Goal: Information Seeking & Learning: Find specific page/section

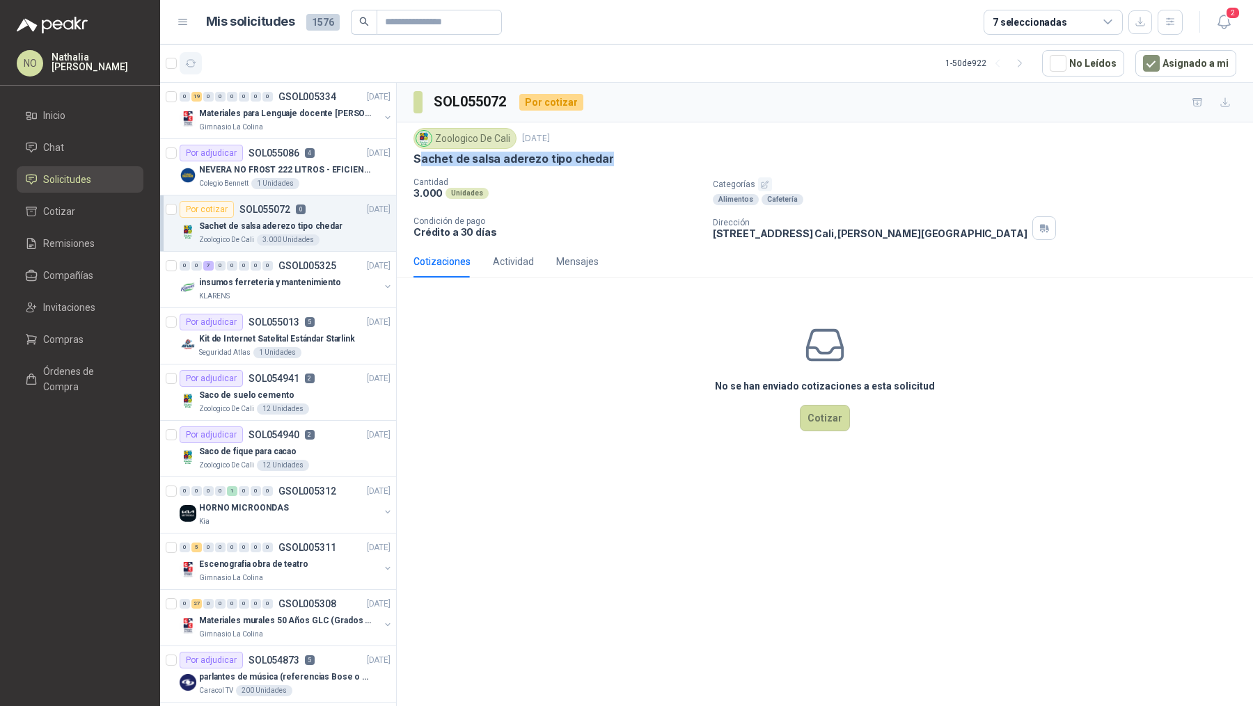
click at [193, 61] on icon "button" at bounding box center [191, 63] width 10 height 7
click at [1232, 19] on button "2" at bounding box center [1223, 22] width 25 height 25
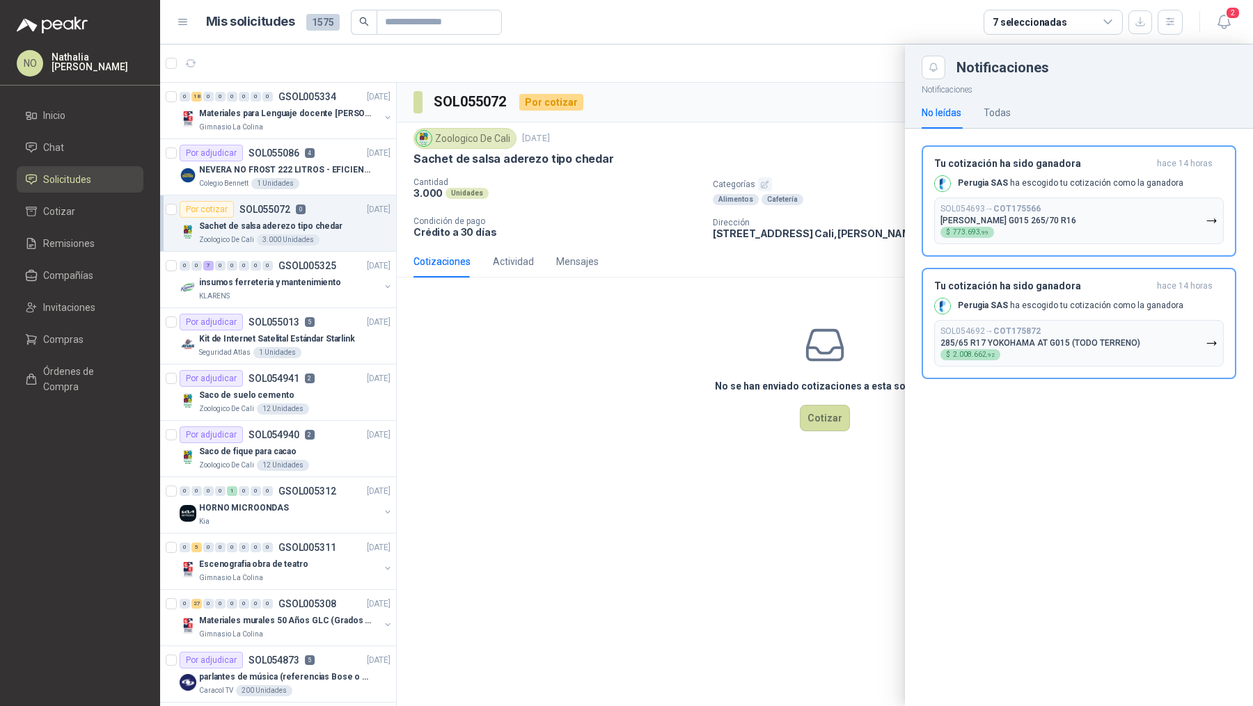
click at [698, 176] on div at bounding box center [706, 376] width 1093 height 662
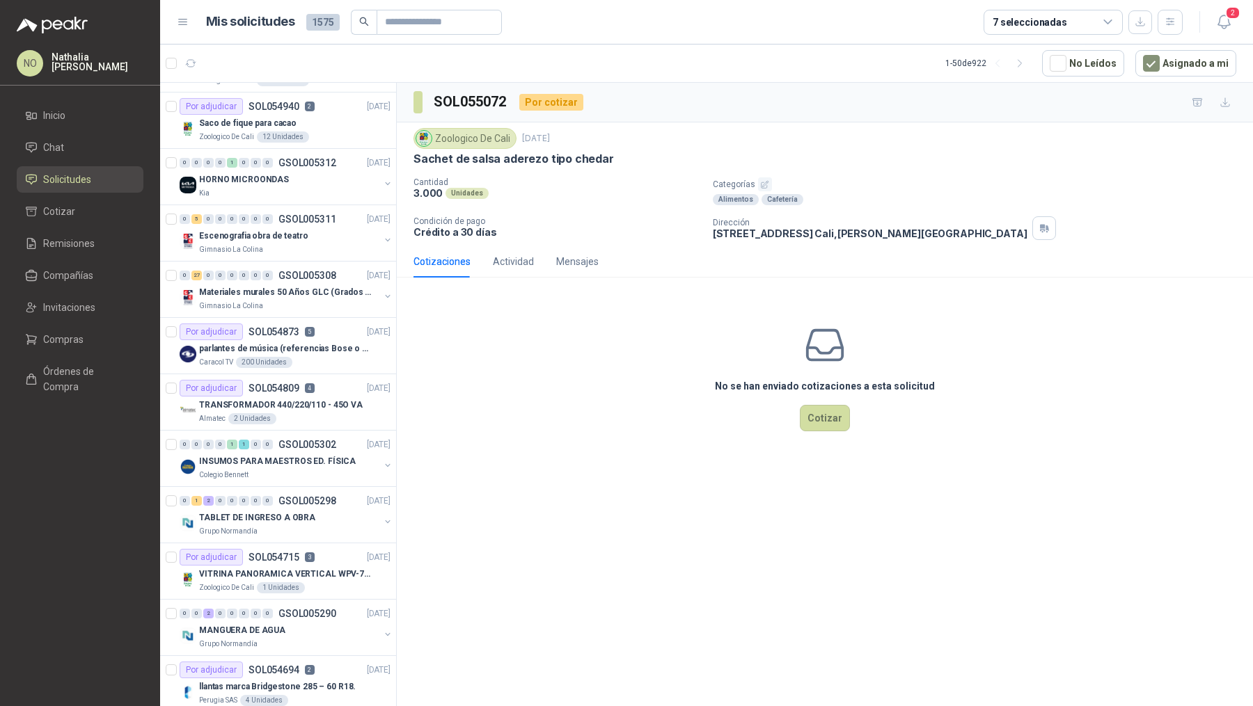
scroll to position [328, 0]
click at [1226, 24] on icon "button" at bounding box center [1223, 21] width 17 height 17
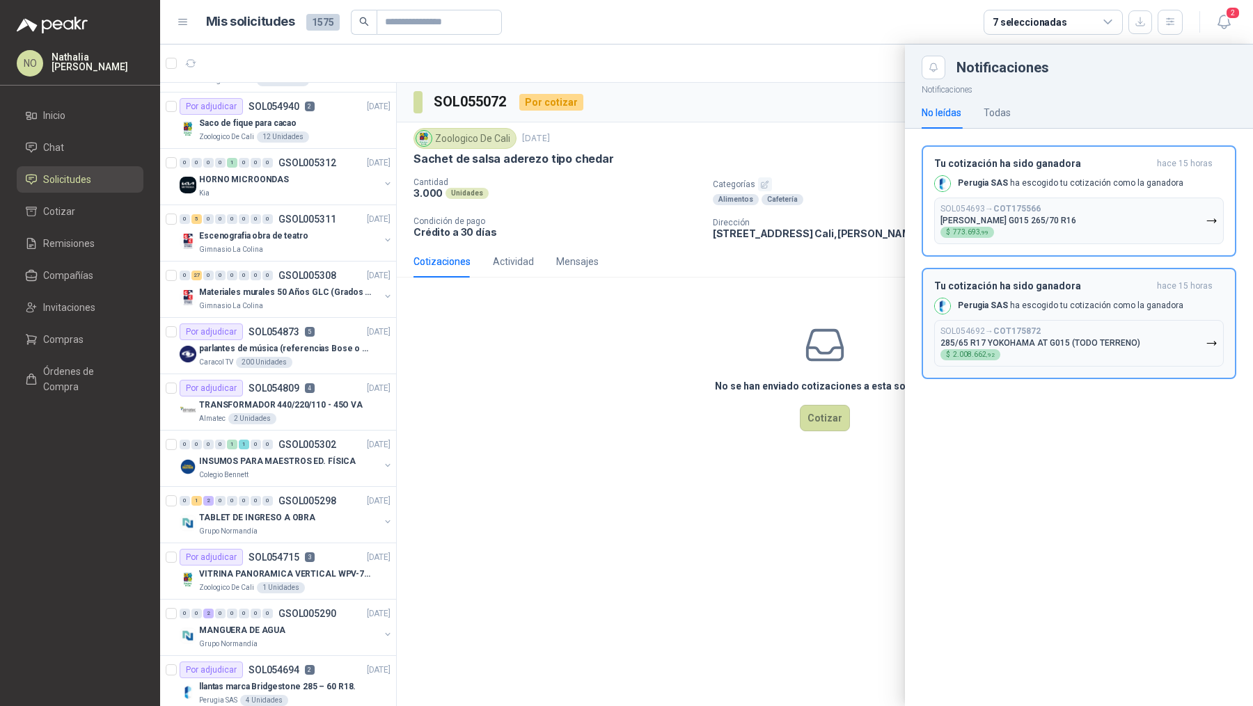
click at [1046, 320] on button "SOL054692 → COT175872 285/65 R17 YOKOHAMA AT G015 (TODO TERRENO) $ 2.008.662 ,92" at bounding box center [1078, 343] width 289 height 47
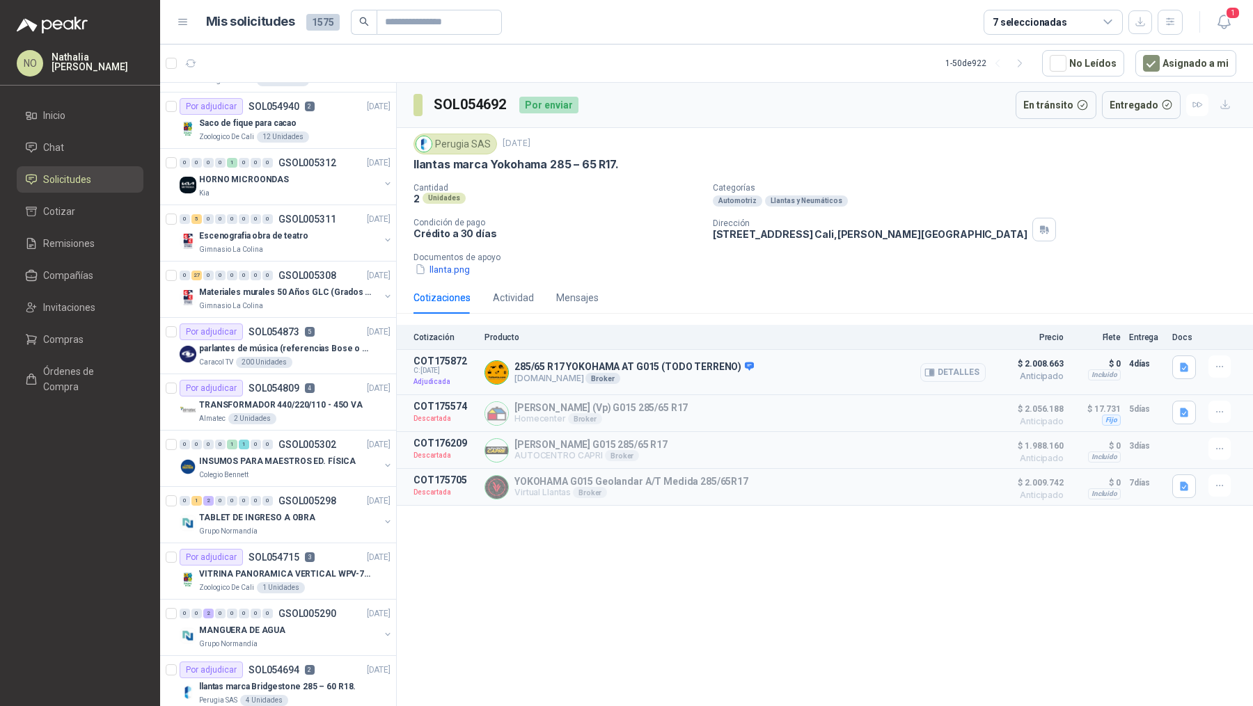
click at [952, 370] on button "Detalles" at bounding box center [952, 372] width 65 height 19
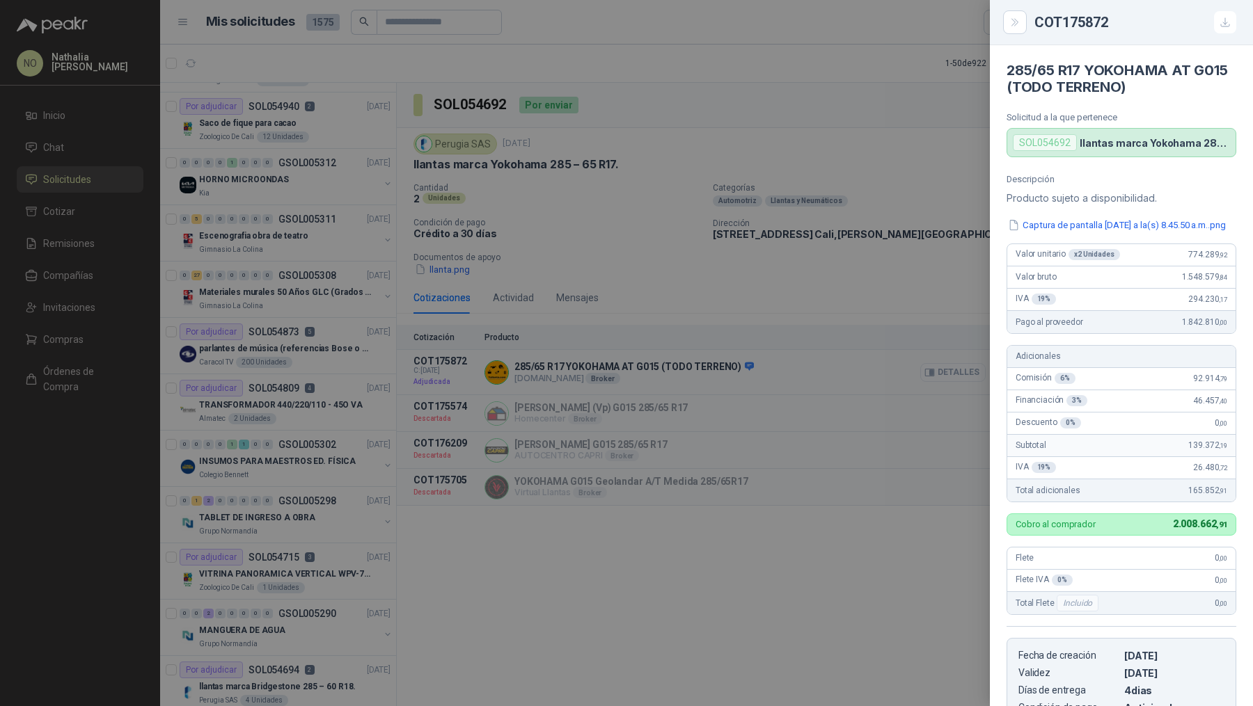
scroll to position [249, 0]
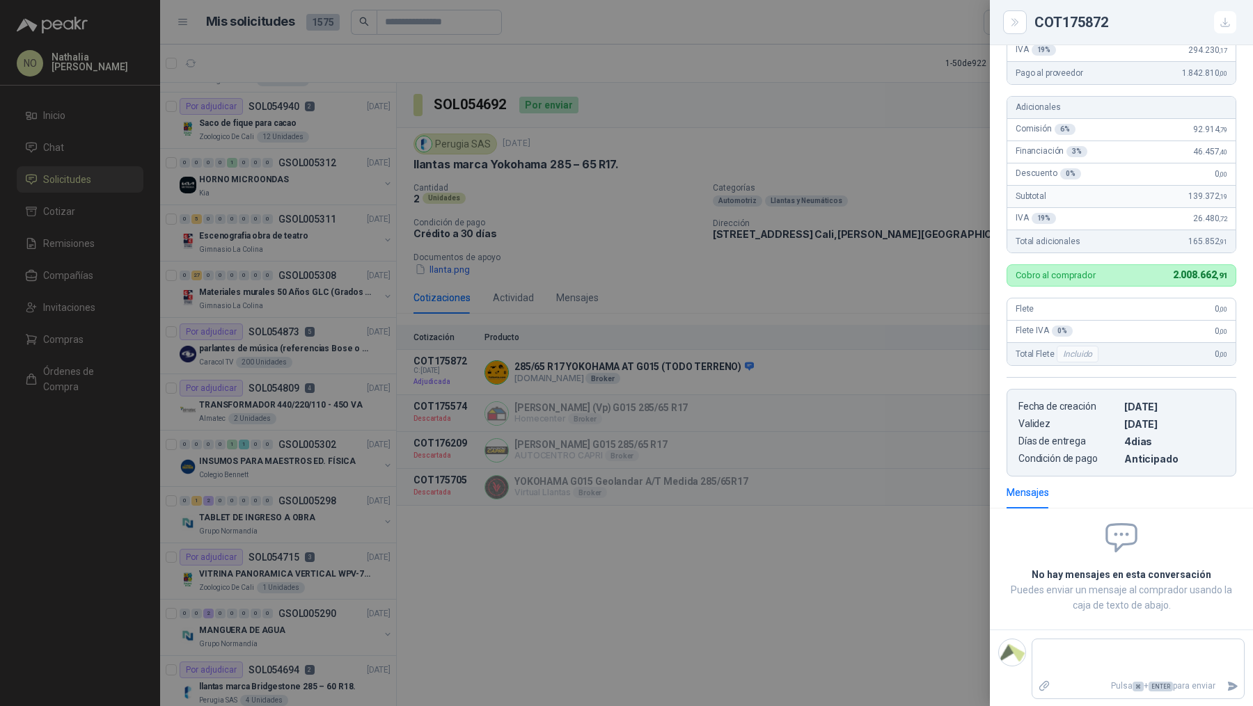
click at [771, 362] on div at bounding box center [626, 353] width 1253 height 706
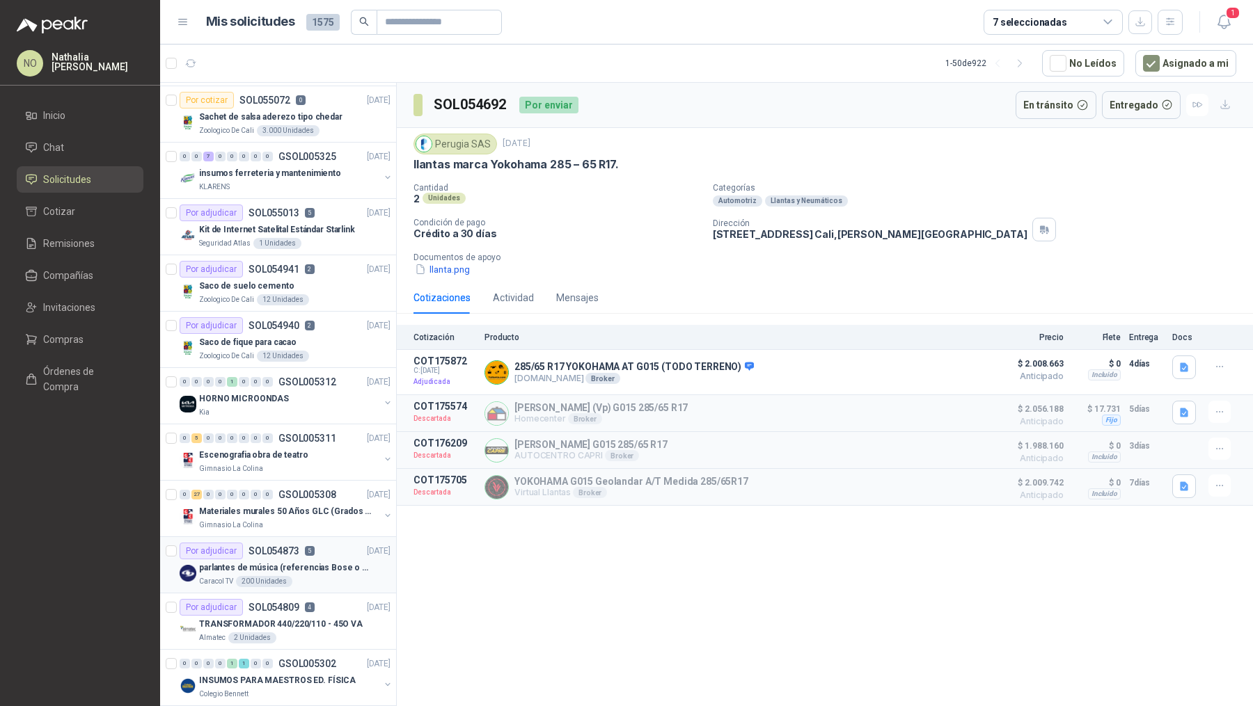
scroll to position [0, 0]
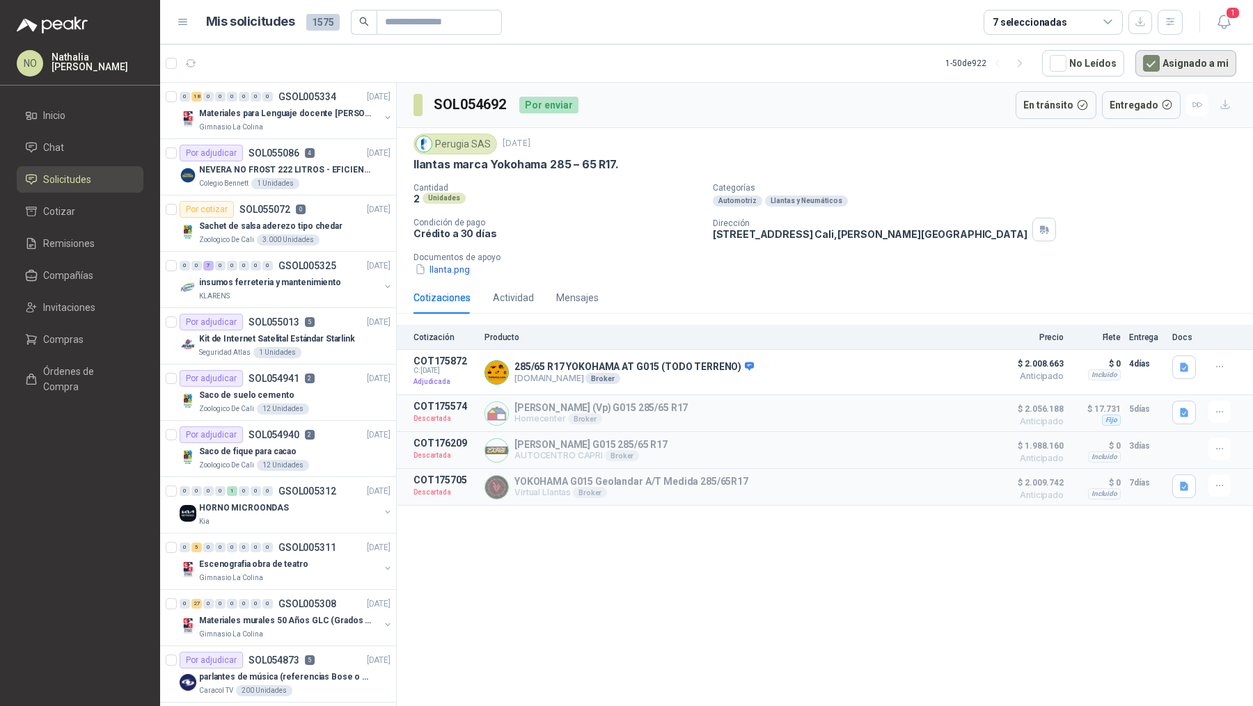
click at [1171, 59] on button "Asignado a mi" at bounding box center [1185, 63] width 101 height 26
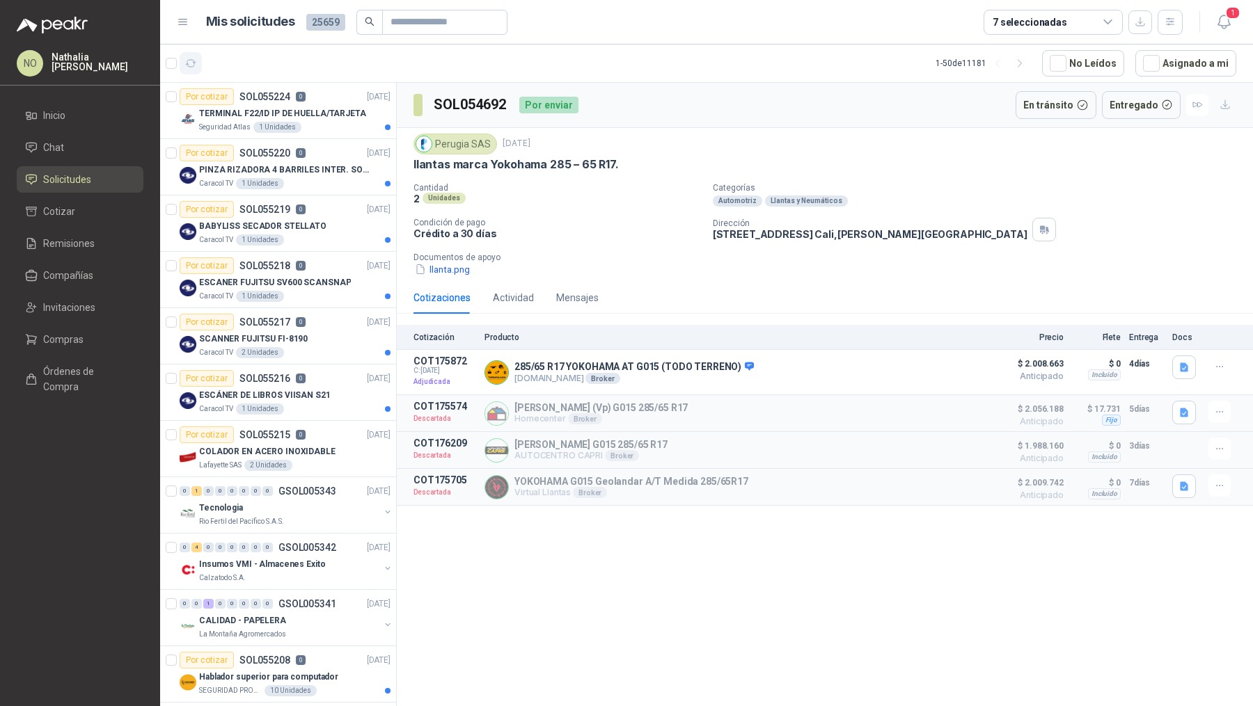
click at [200, 68] on button "button" at bounding box center [191, 63] width 22 height 22
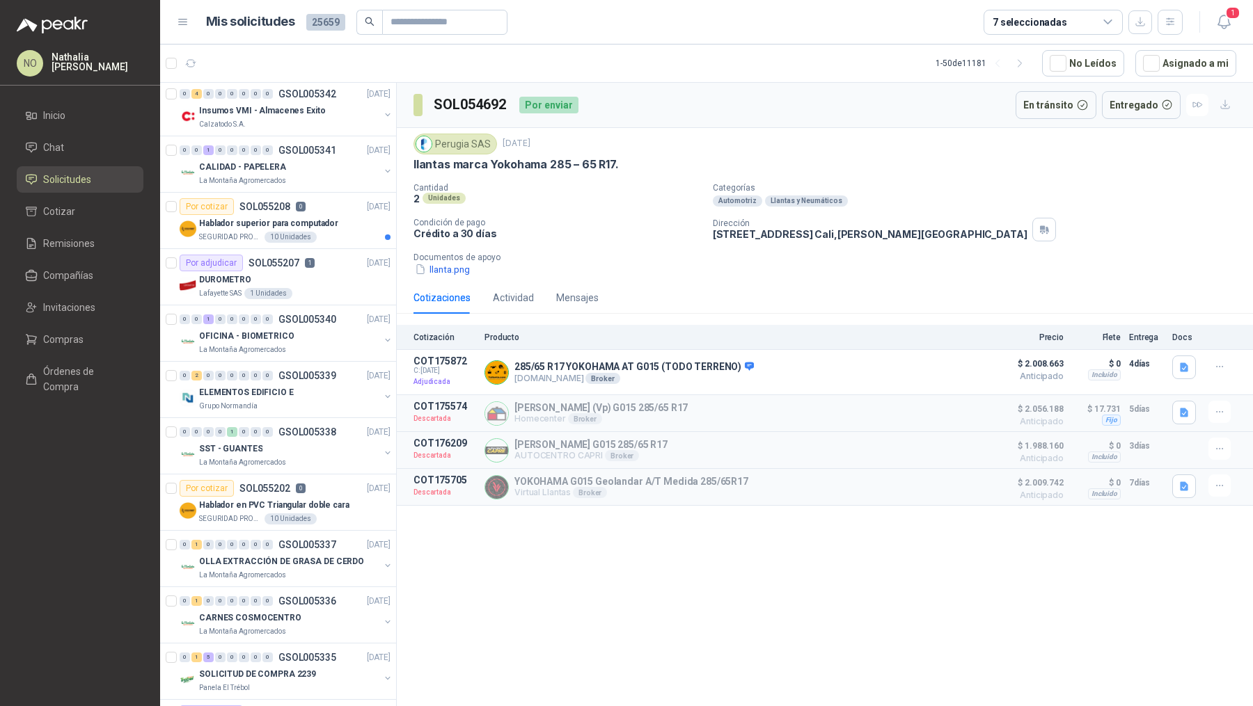
scroll to position [453, 0]
click at [288, 388] on div "ELEMENTOS EDIFICIO E" at bounding box center [289, 393] width 180 height 17
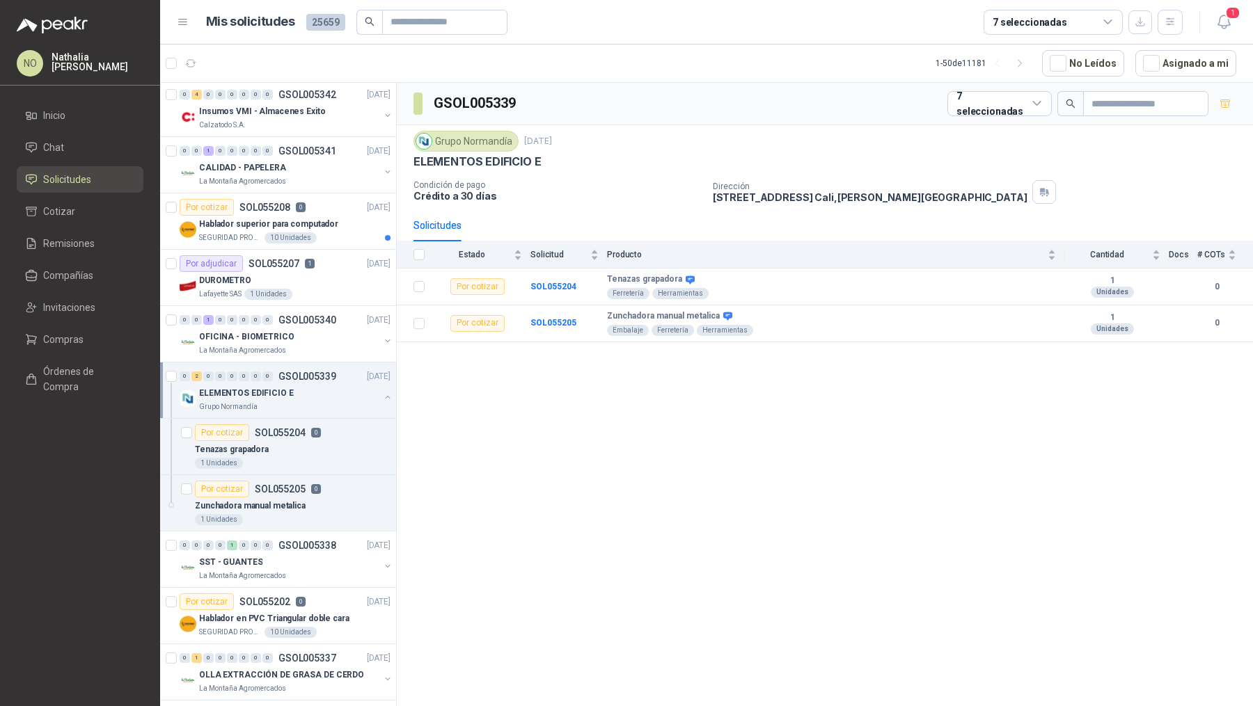
click at [288, 388] on div "ELEMENTOS EDIFICIO E" at bounding box center [289, 393] width 180 height 17
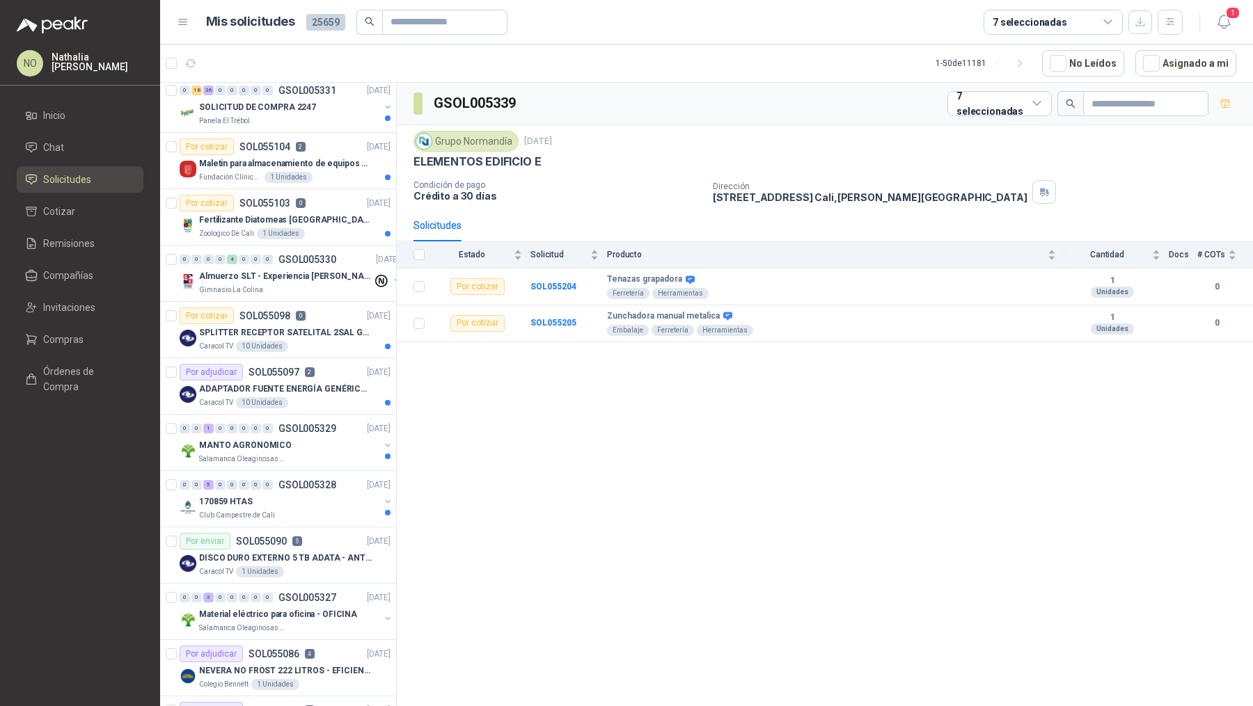
scroll to position [1292, 0]
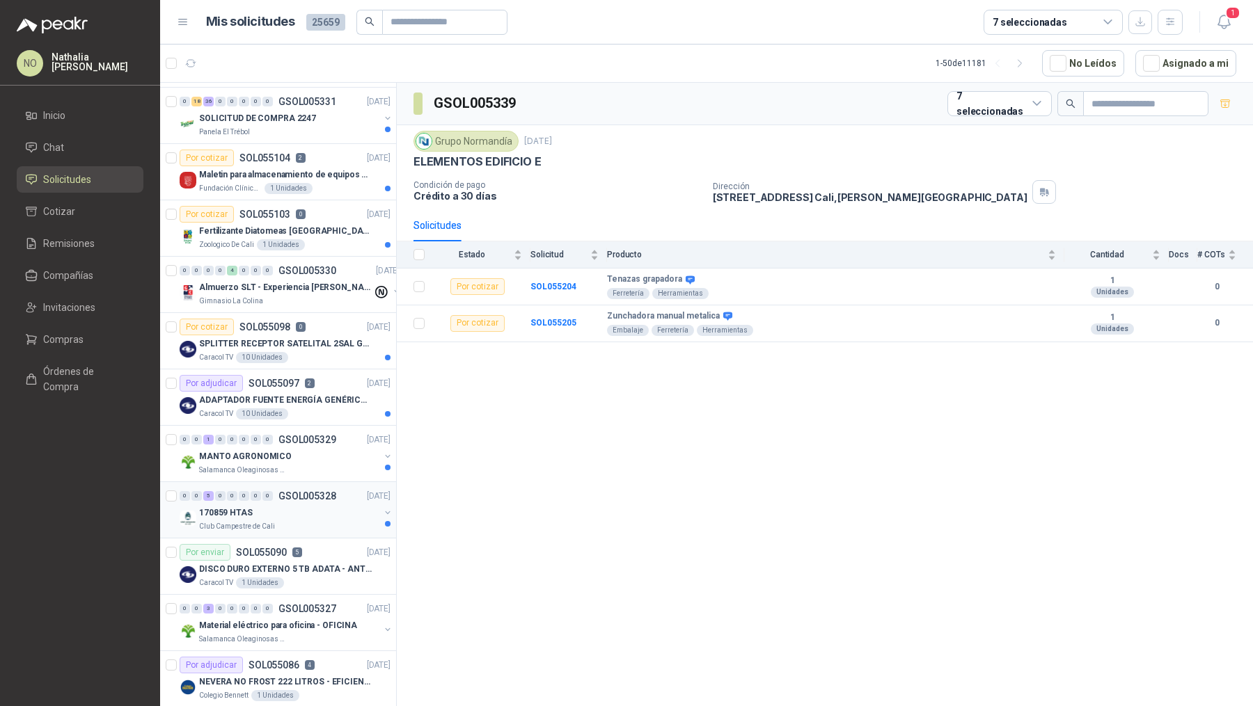
click at [307, 527] on div "0 0 5 0 0 0 0 0 GSOL005328 [DATE] 170859 HTAS Club Campestre de Cali" at bounding box center [278, 510] width 236 height 56
click at [330, 566] on div "DISCO DURO EXTERNO 5 TB ADATA - ANTIGOLPES" at bounding box center [294, 569] width 191 height 17
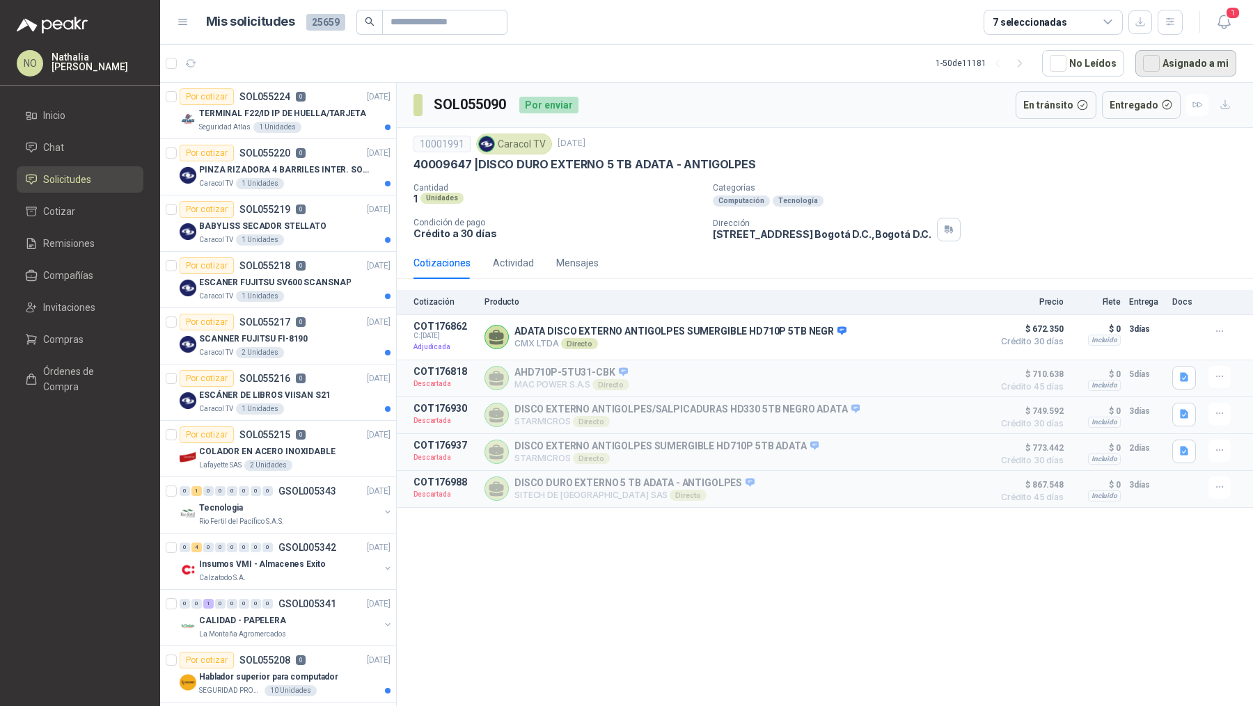
click at [1191, 54] on button "Asignado a mi" at bounding box center [1185, 63] width 101 height 26
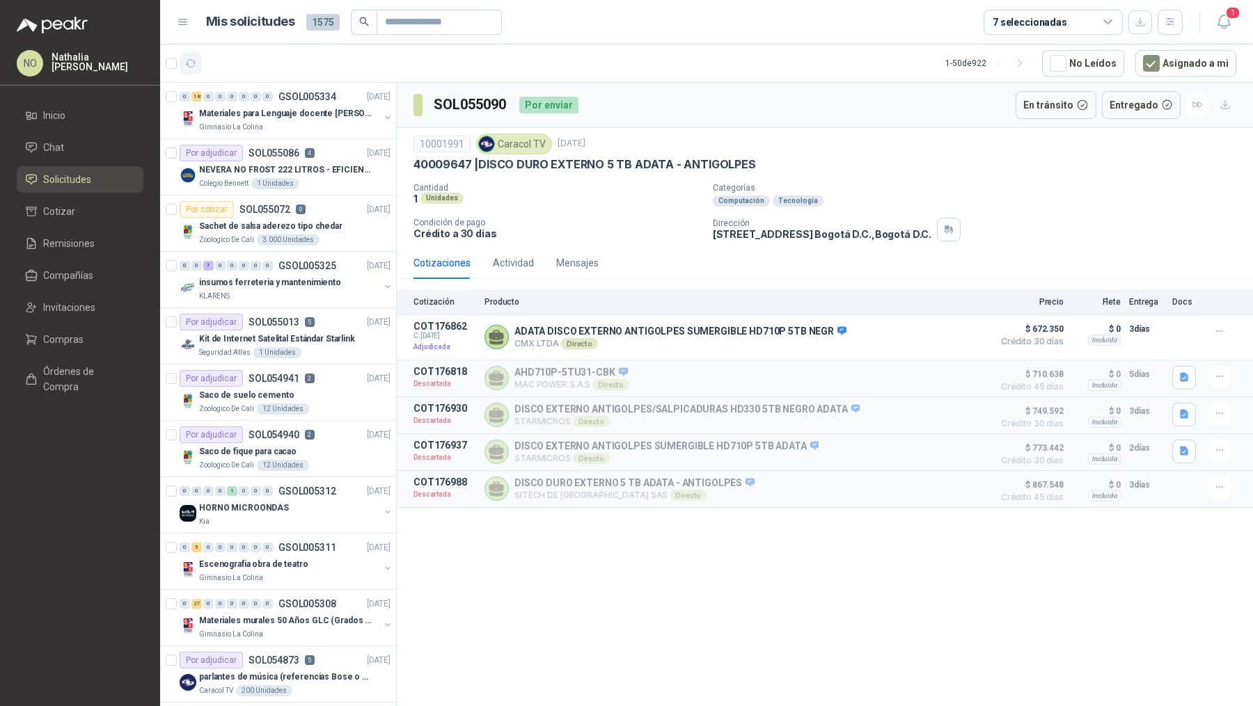
click at [196, 53] on button "button" at bounding box center [191, 63] width 22 height 22
click at [1228, 26] on icon "button" at bounding box center [1223, 21] width 17 height 17
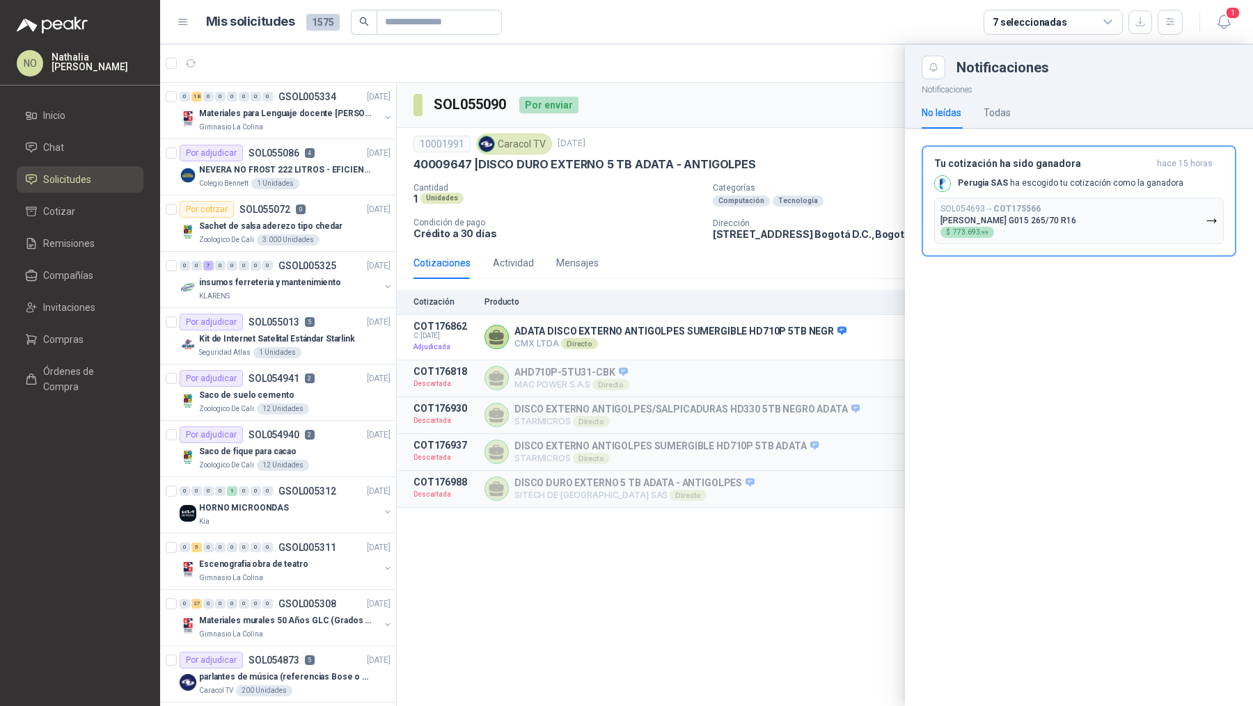
click at [785, 235] on div at bounding box center [706, 376] width 1093 height 662
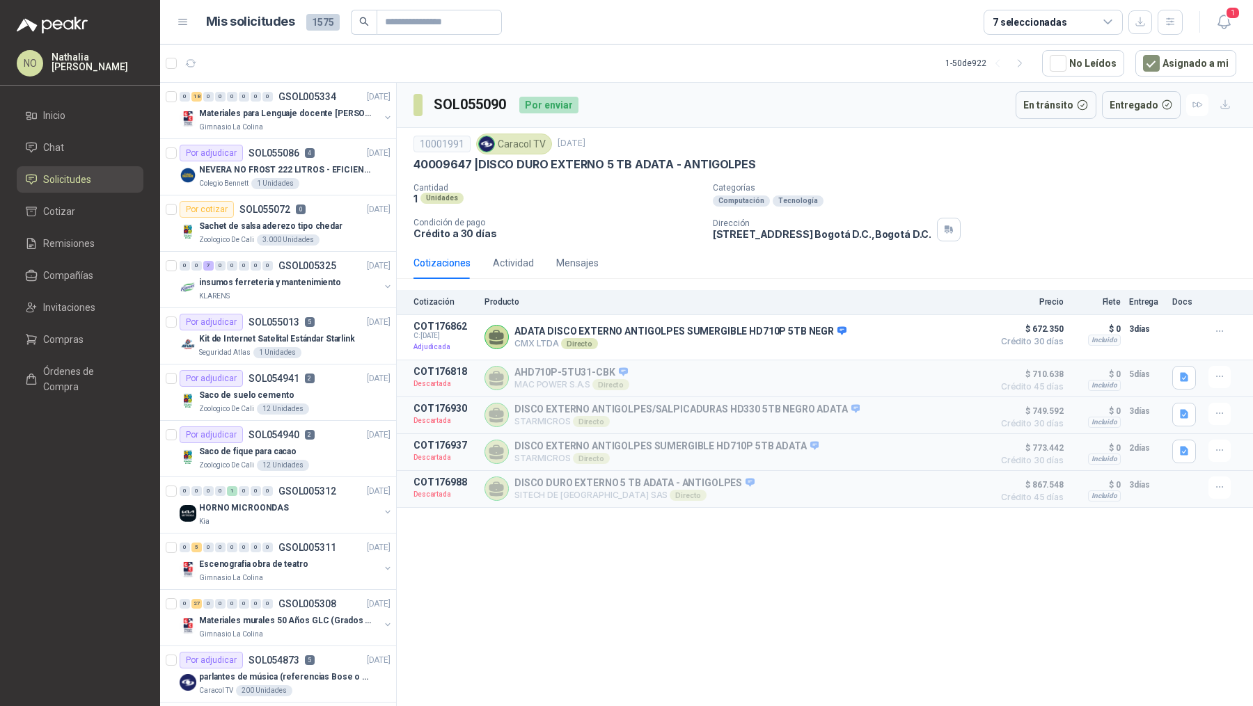
click at [446, 35] on header "Mis solicitudes 1575 7 seleccionadas 1" at bounding box center [706, 22] width 1093 height 45
click at [429, 28] on input "text" at bounding box center [433, 22] width 97 height 24
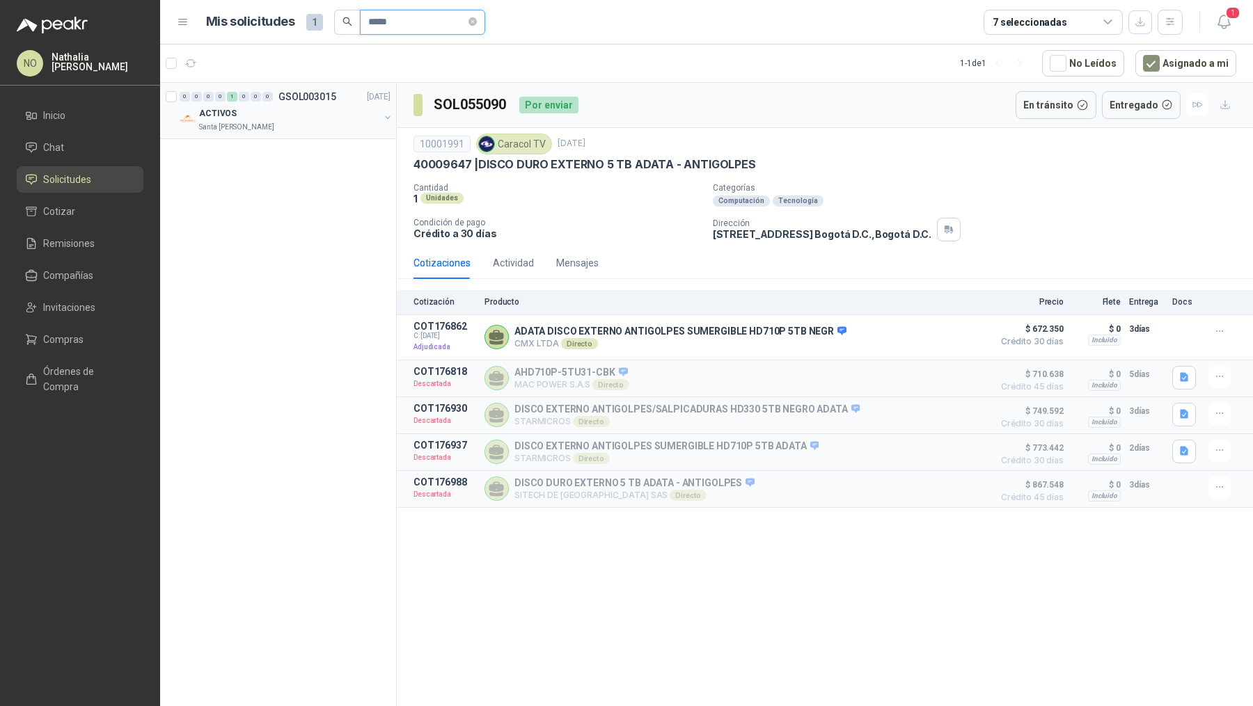
type input "*****"
click at [306, 105] on div "ACTIVOS" at bounding box center [289, 113] width 180 height 17
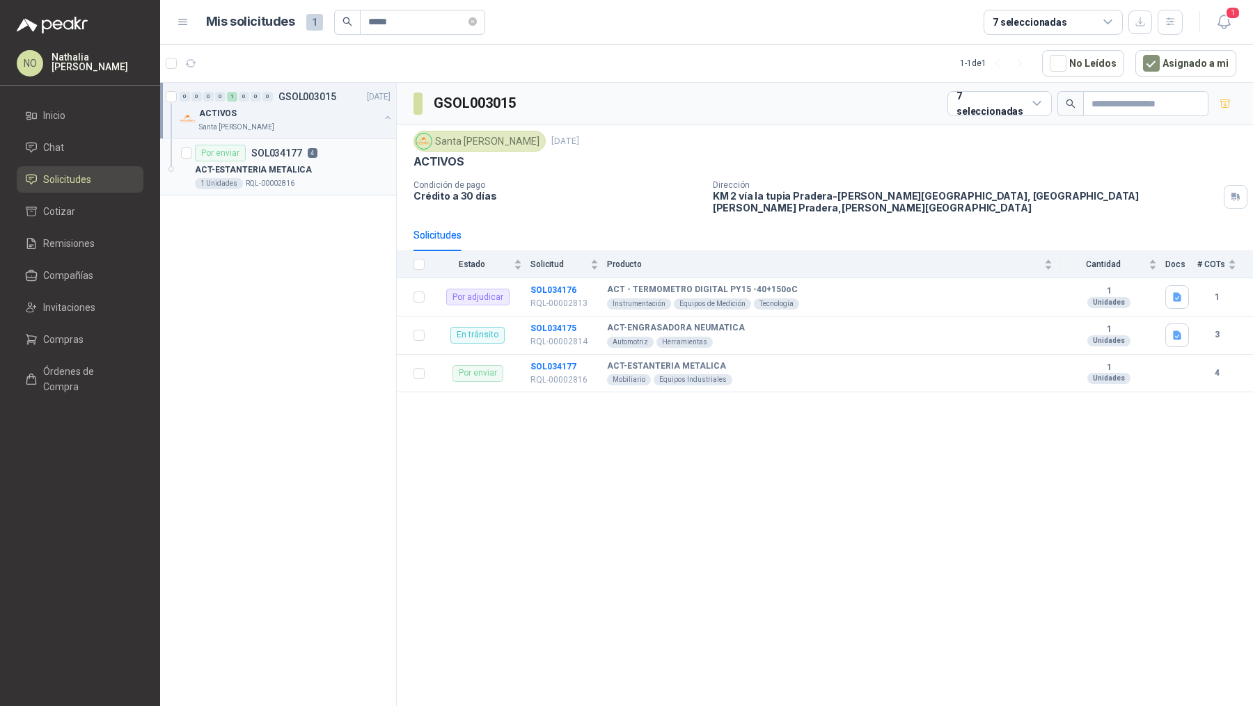
click at [317, 175] on div "ACT-ESTANTERIA METALICA" at bounding box center [293, 169] width 196 height 17
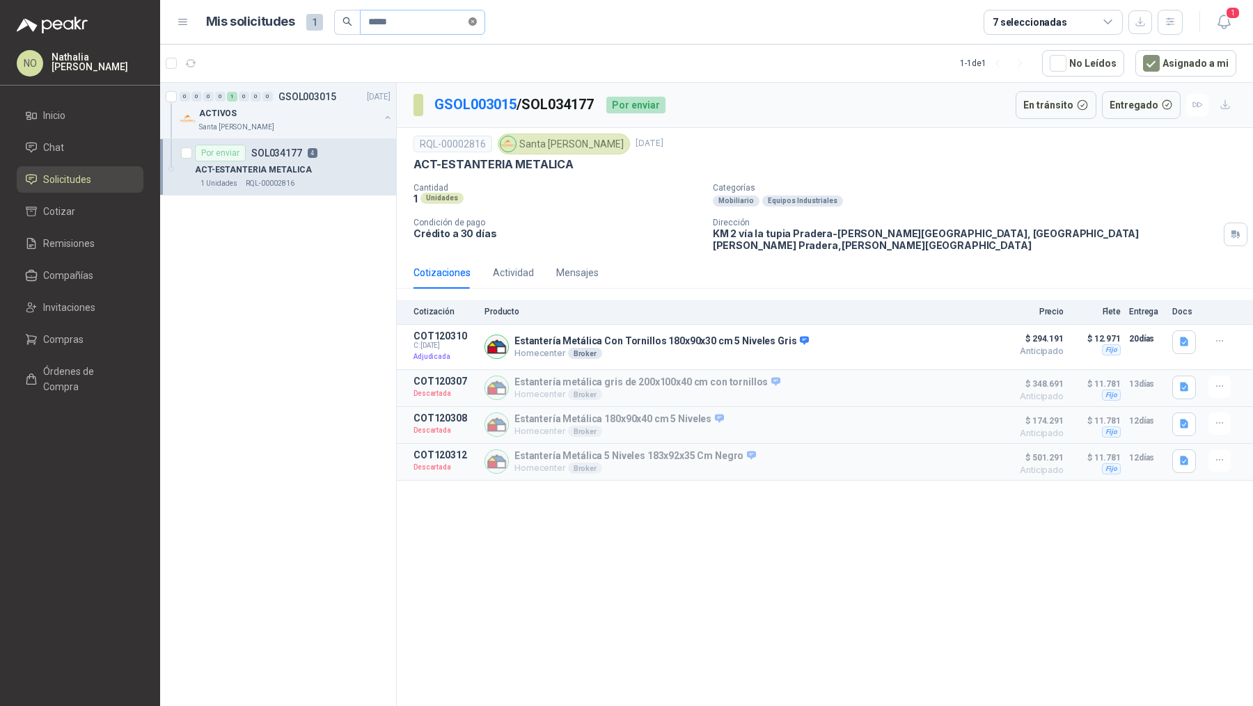
click at [473, 22] on icon "close-circle" at bounding box center [472, 21] width 8 height 8
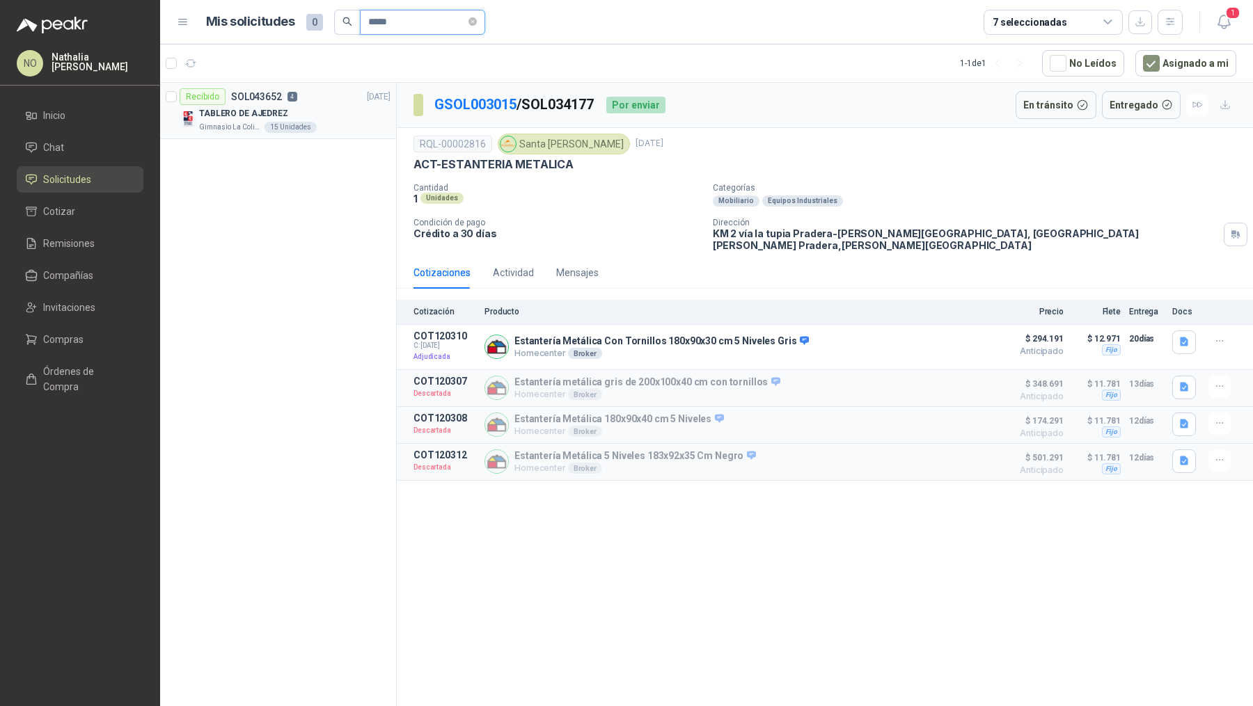
type input "*****"
click at [314, 116] on div "TABLERO DE AJEDREZ" at bounding box center [294, 113] width 191 height 17
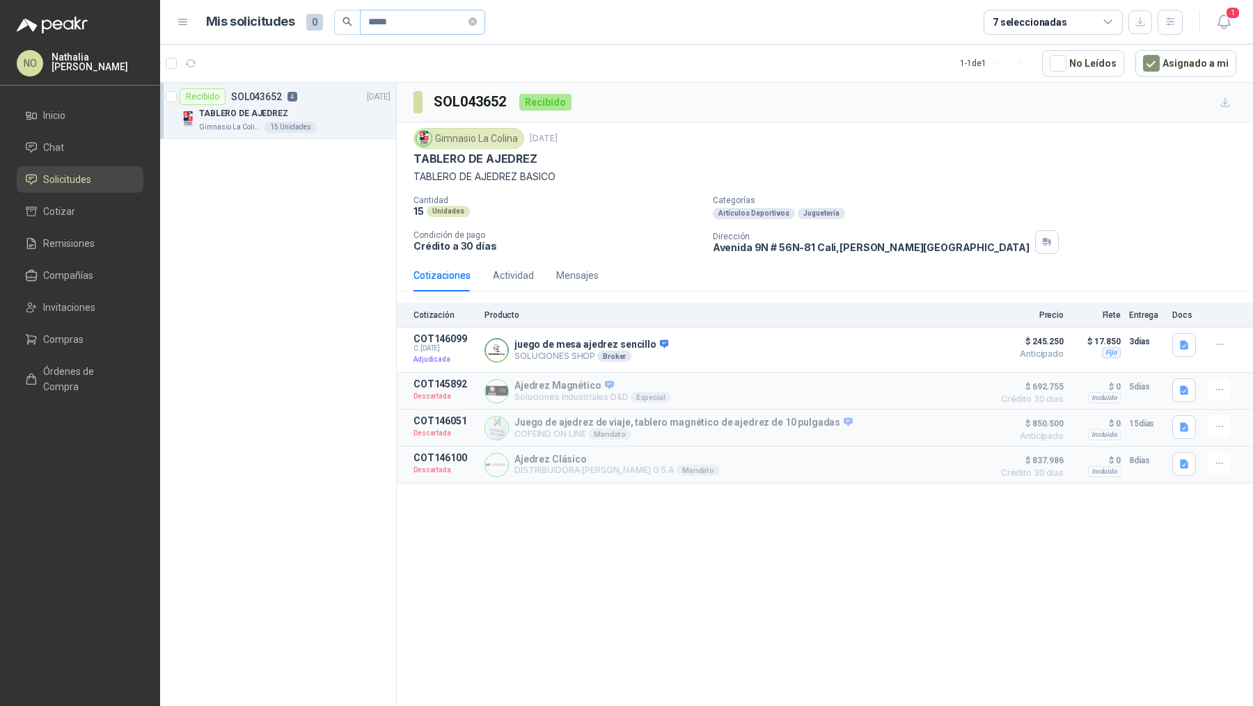
click at [469, 23] on span "*****" at bounding box center [422, 22] width 125 height 25
click at [475, 22] on icon "close-circle" at bounding box center [472, 21] width 8 height 8
type input "*****"
click at [332, 109] on p "Monitor HP 27" pulgadas 527sh FHD plano negro" at bounding box center [285, 113] width 173 height 13
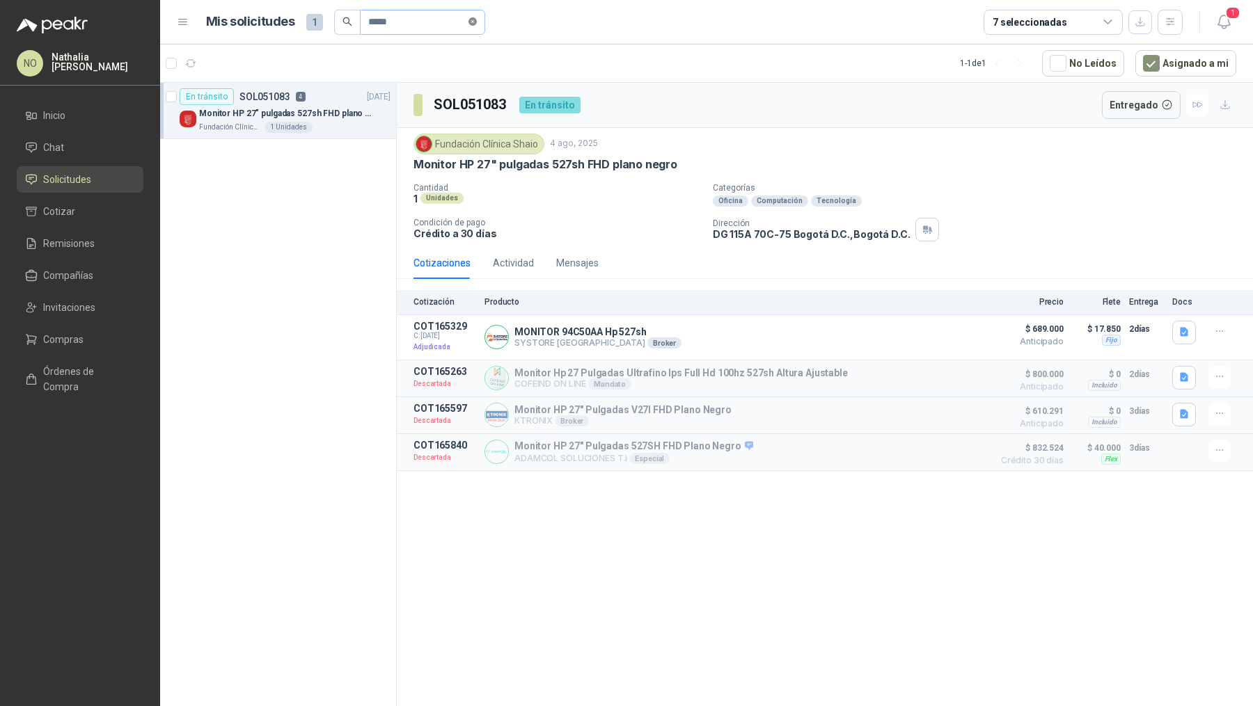
click at [475, 23] on icon "close-circle" at bounding box center [472, 21] width 8 height 8
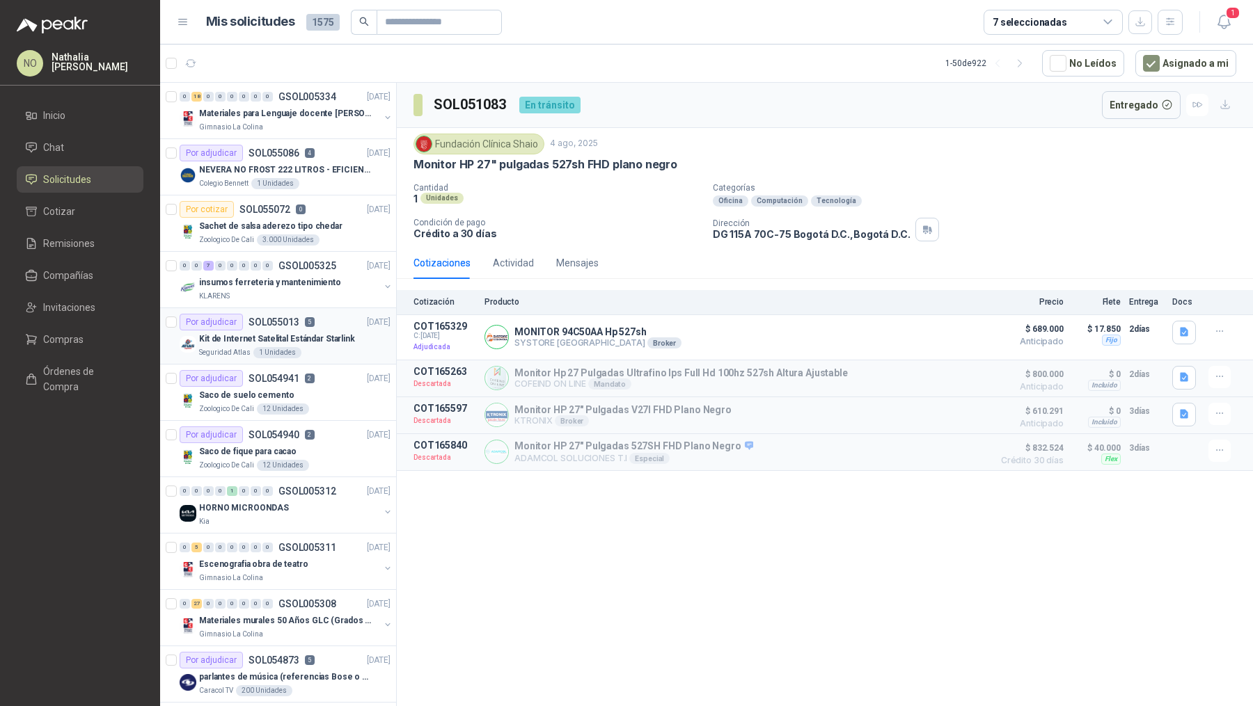
click at [311, 324] on div "Por adjudicar SOL055013 5" at bounding box center [247, 322] width 135 height 17
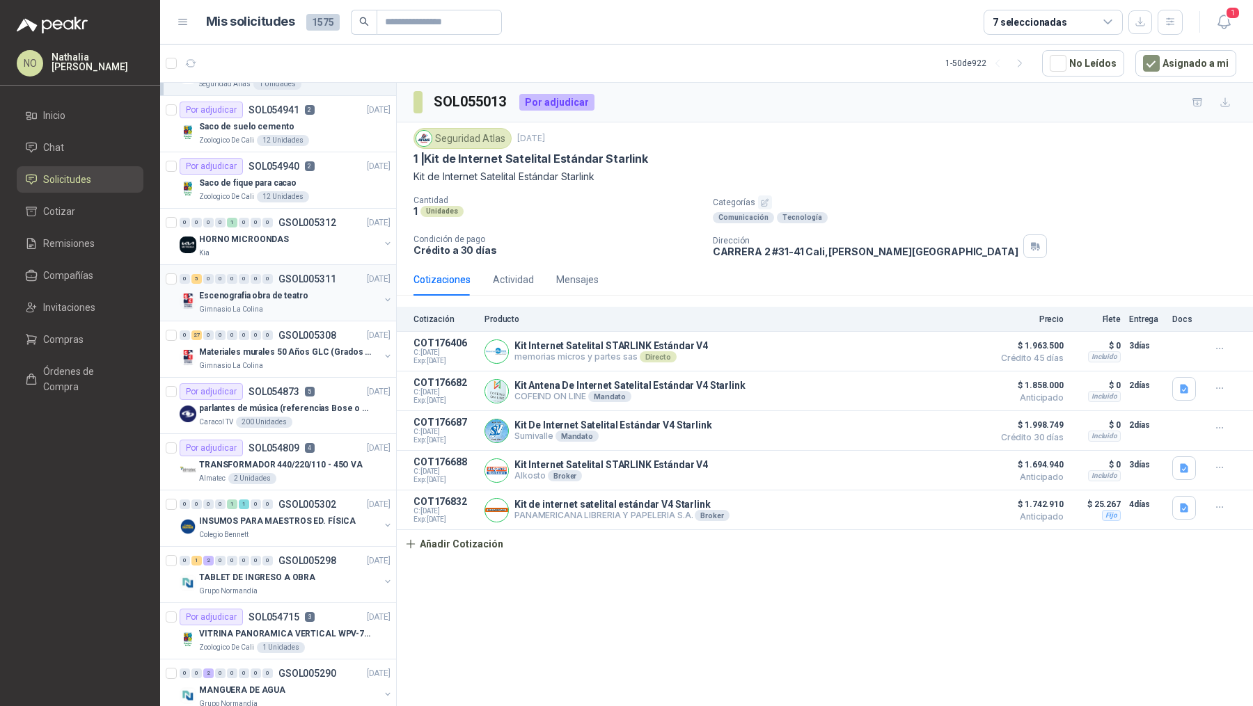
scroll to position [269, 0]
click at [322, 406] on p "parlantes de música (referencias Bose o Alexa) CON MARCACION 1 LOGO (Mas datos …" at bounding box center [285, 408] width 173 height 13
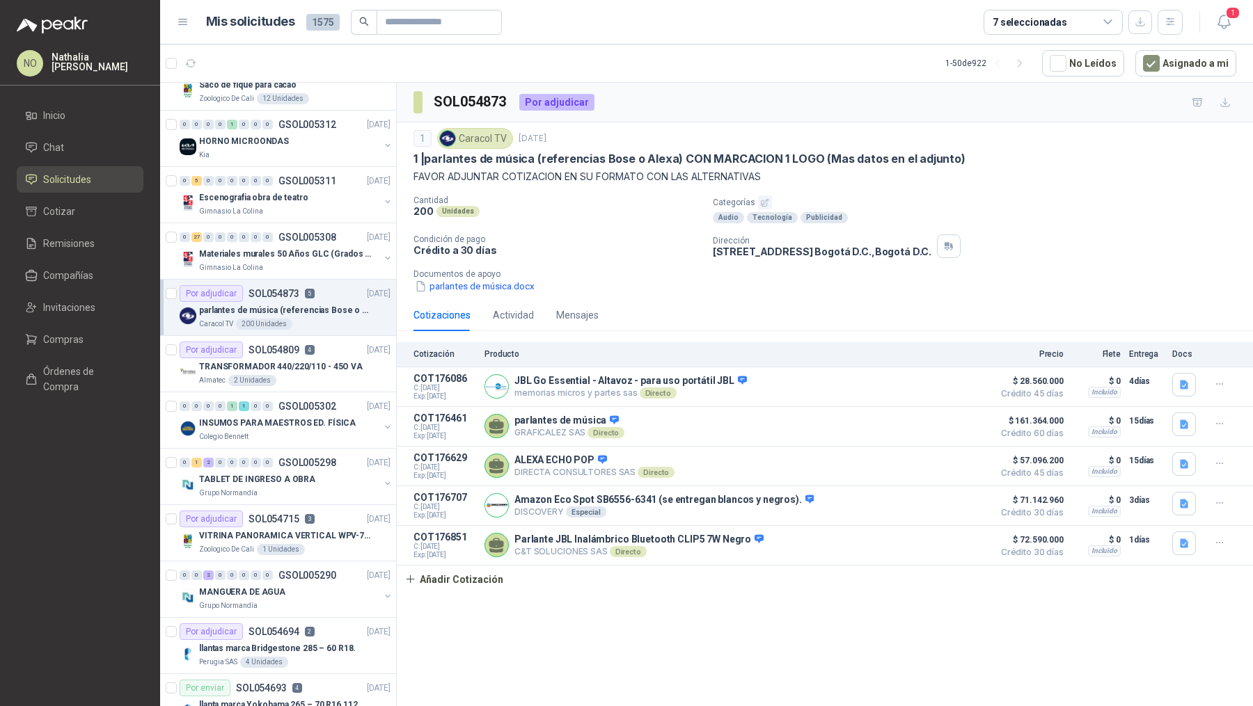
click at [322, 406] on p "GSOL005302" at bounding box center [307, 407] width 58 height 10
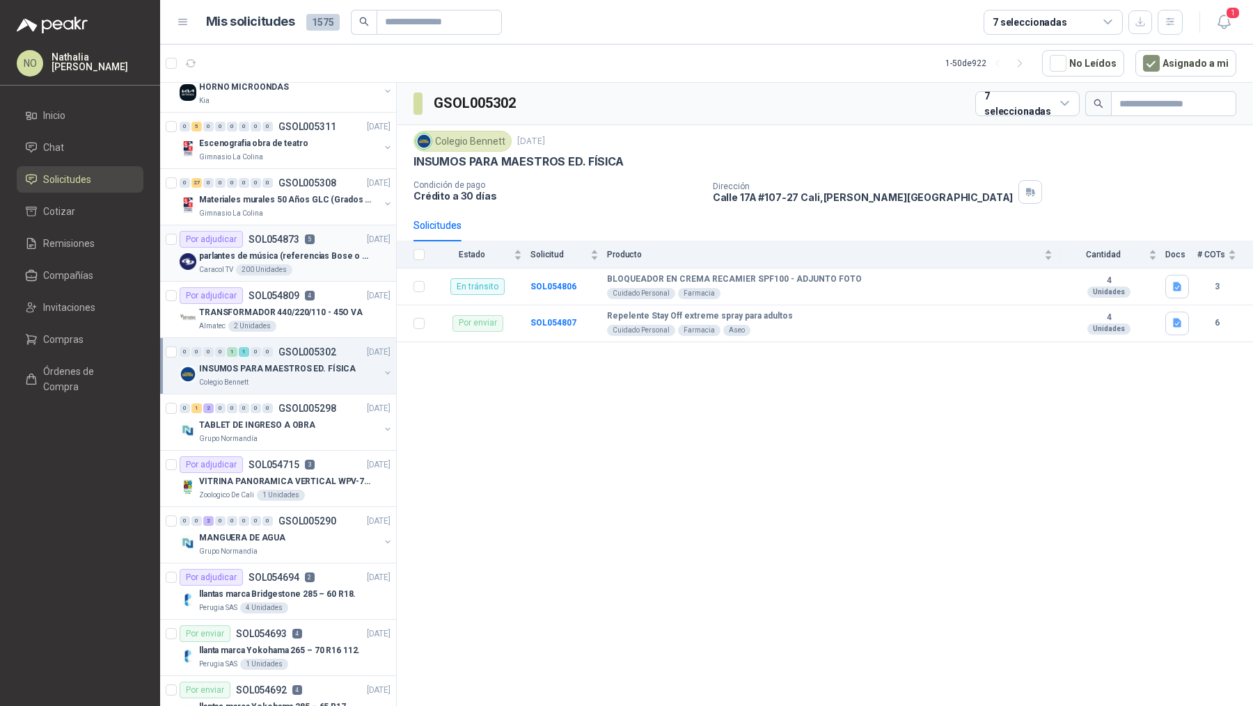
scroll to position [429, 0]
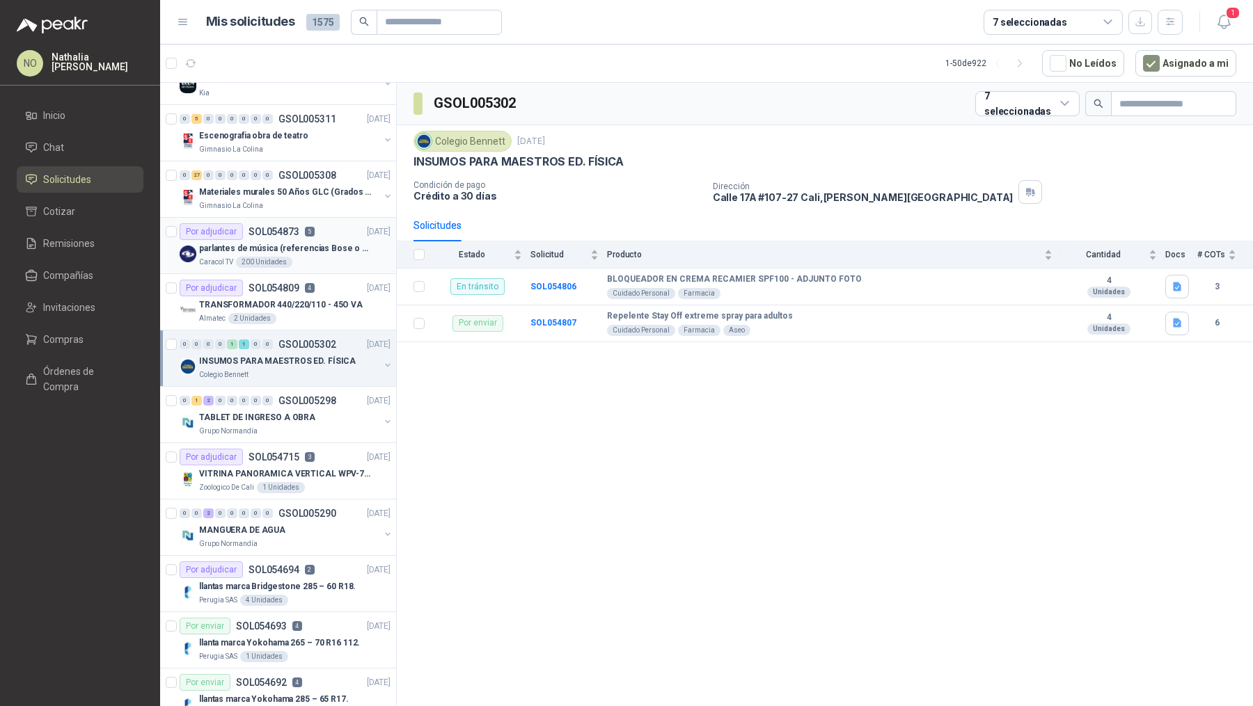
click at [322, 409] on div "TABLET DE INGRESO A OBRA" at bounding box center [289, 417] width 180 height 17
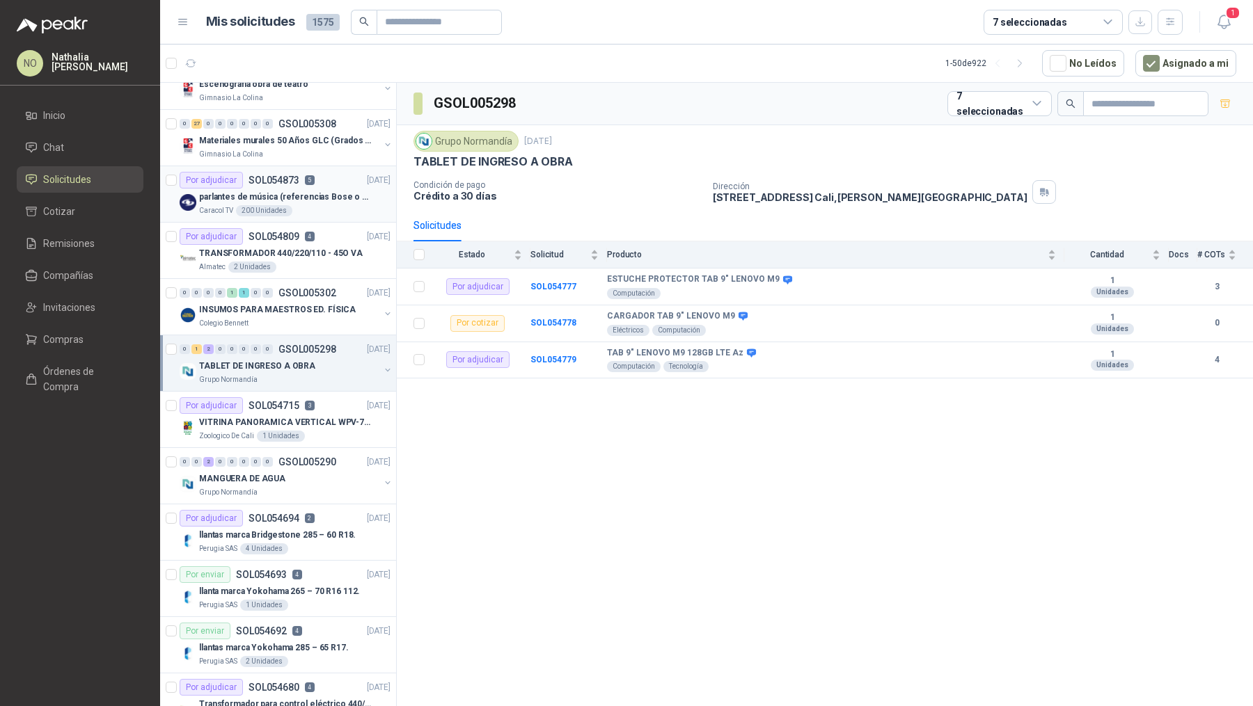
scroll to position [485, 0]
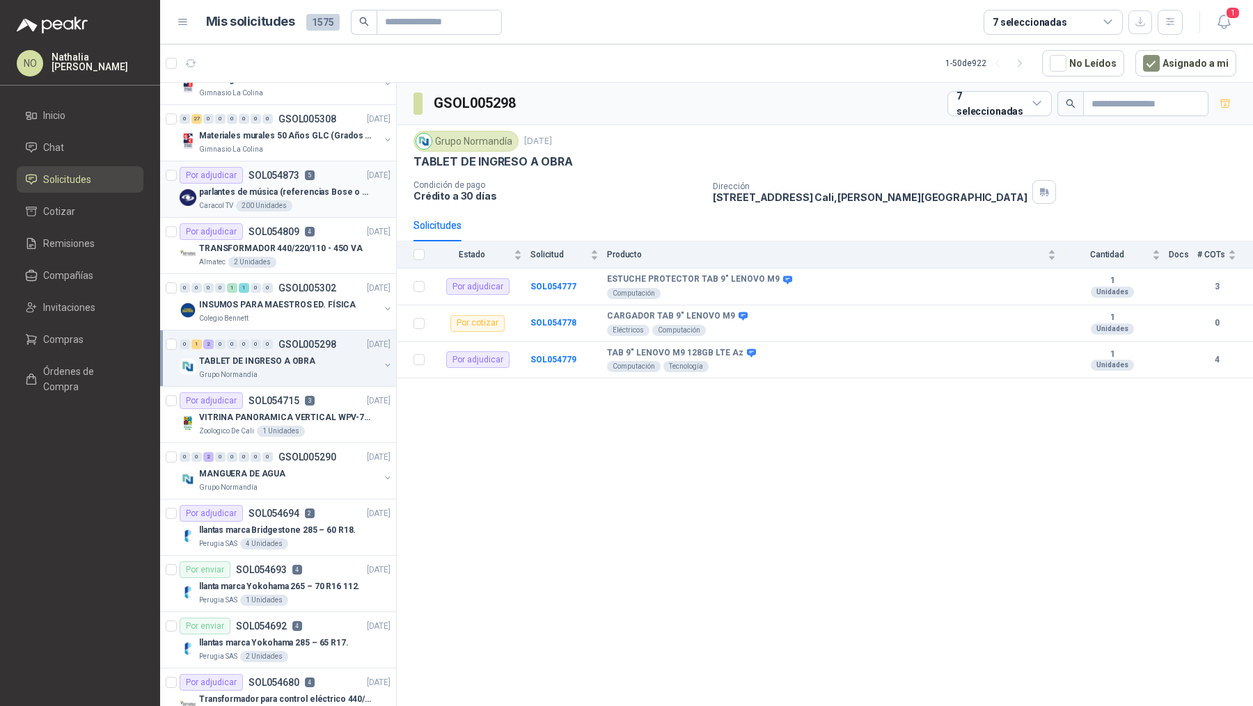
click at [322, 411] on p "VITRINA PANORAMICA VERTICAL WPV-700FA" at bounding box center [285, 417] width 173 height 13
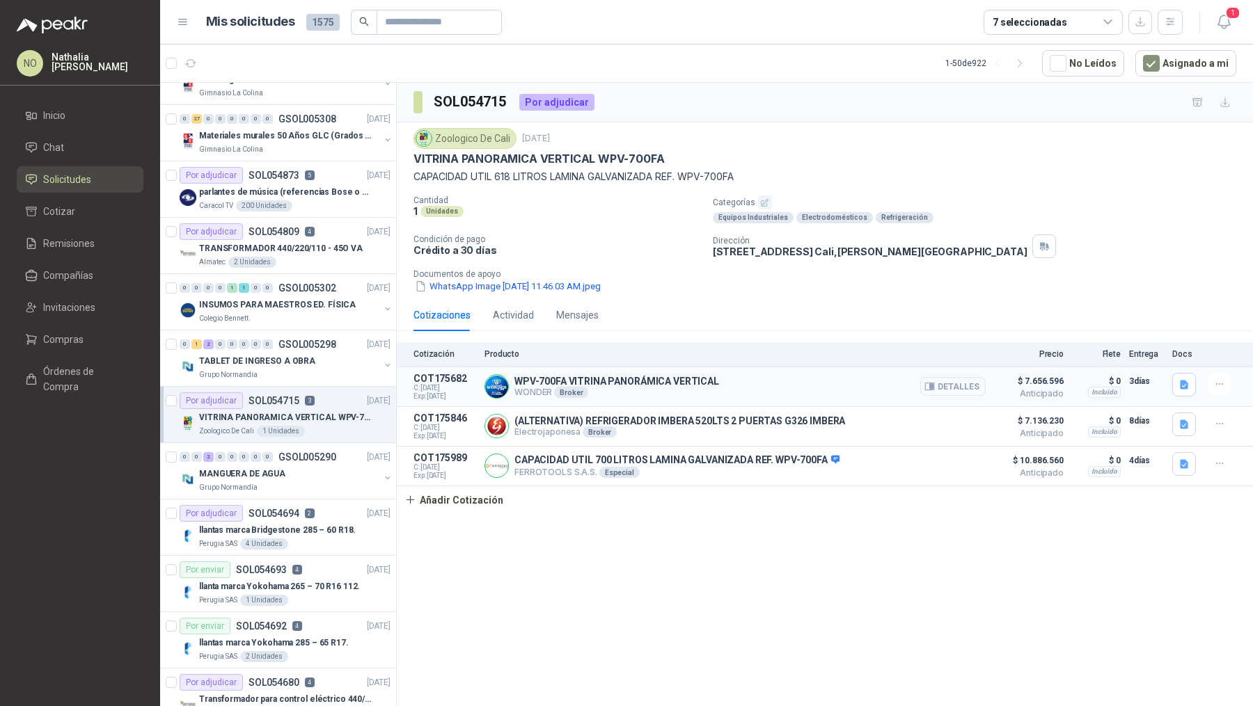
click at [971, 388] on button "Detalles" at bounding box center [952, 386] width 65 height 19
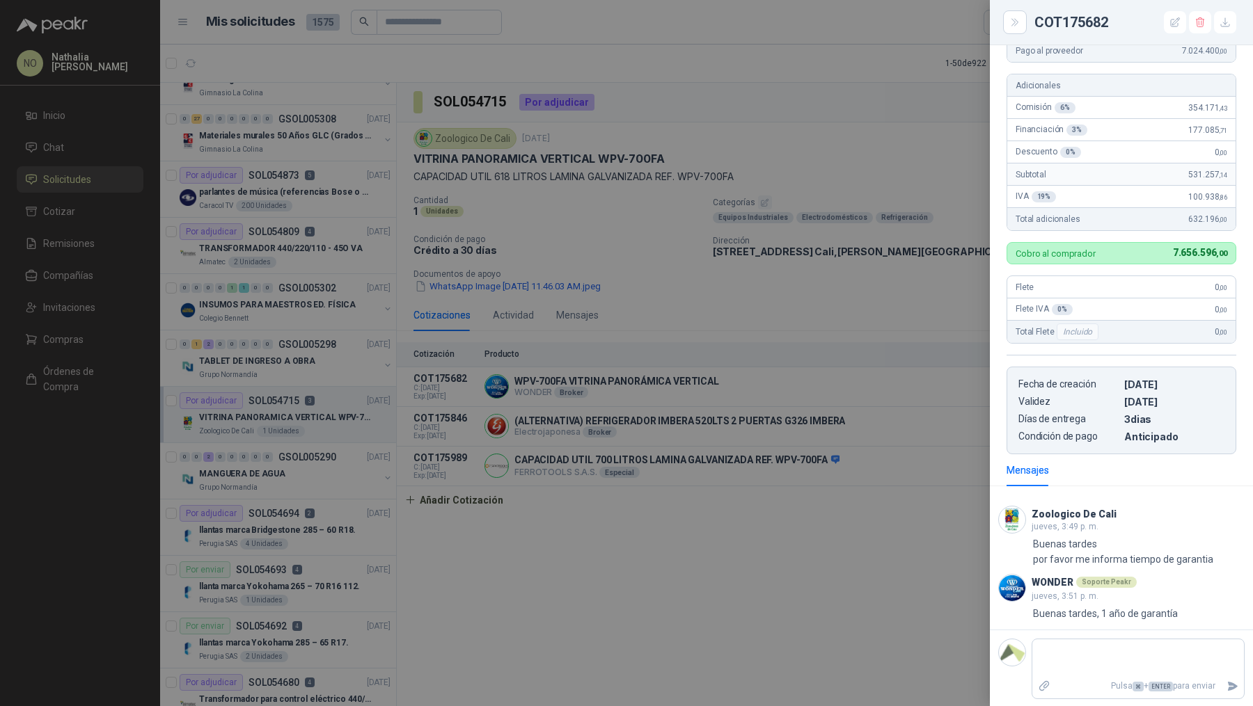
scroll to position [254, 0]
click at [720, 411] on div at bounding box center [626, 353] width 1253 height 706
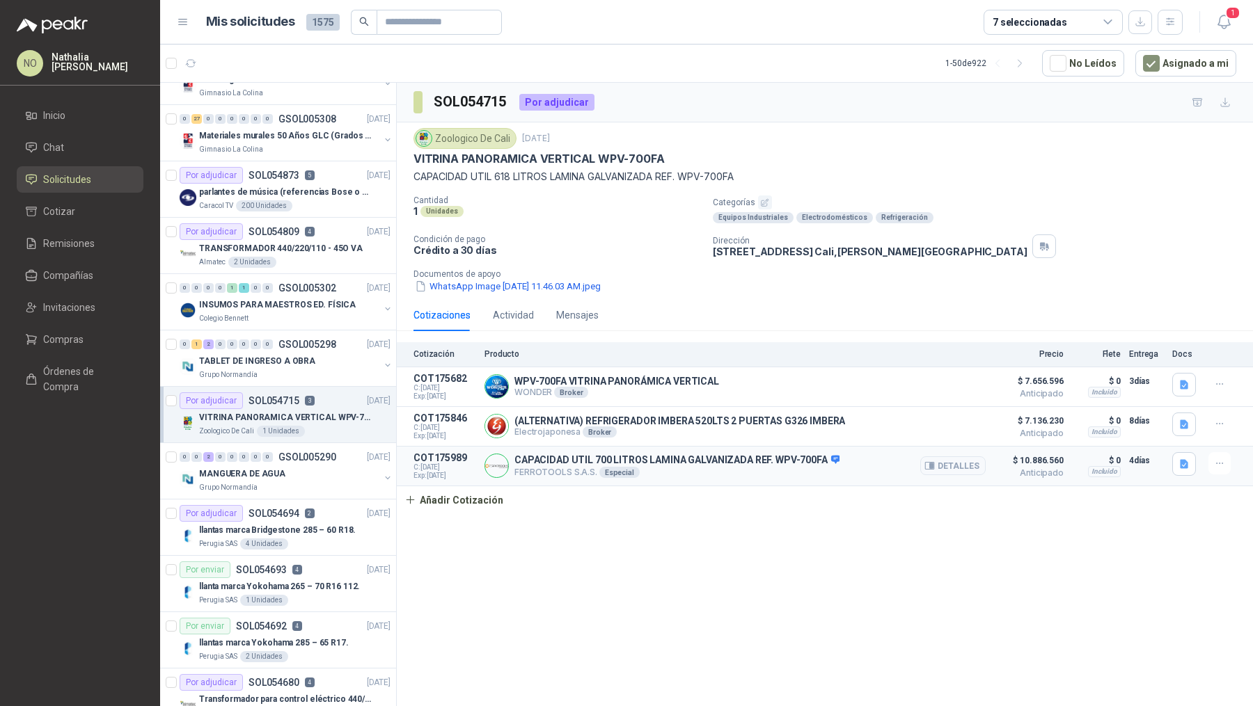
click at [902, 459] on div "CAPACIDAD UTIL 700 LITROS LAMINA GALVANIZADA REF. WPV-700FA FERROTOOLS S.A.S. E…" at bounding box center [734, 466] width 501 height 28
click at [931, 463] on icon "button" at bounding box center [931, 466] width 3 height 6
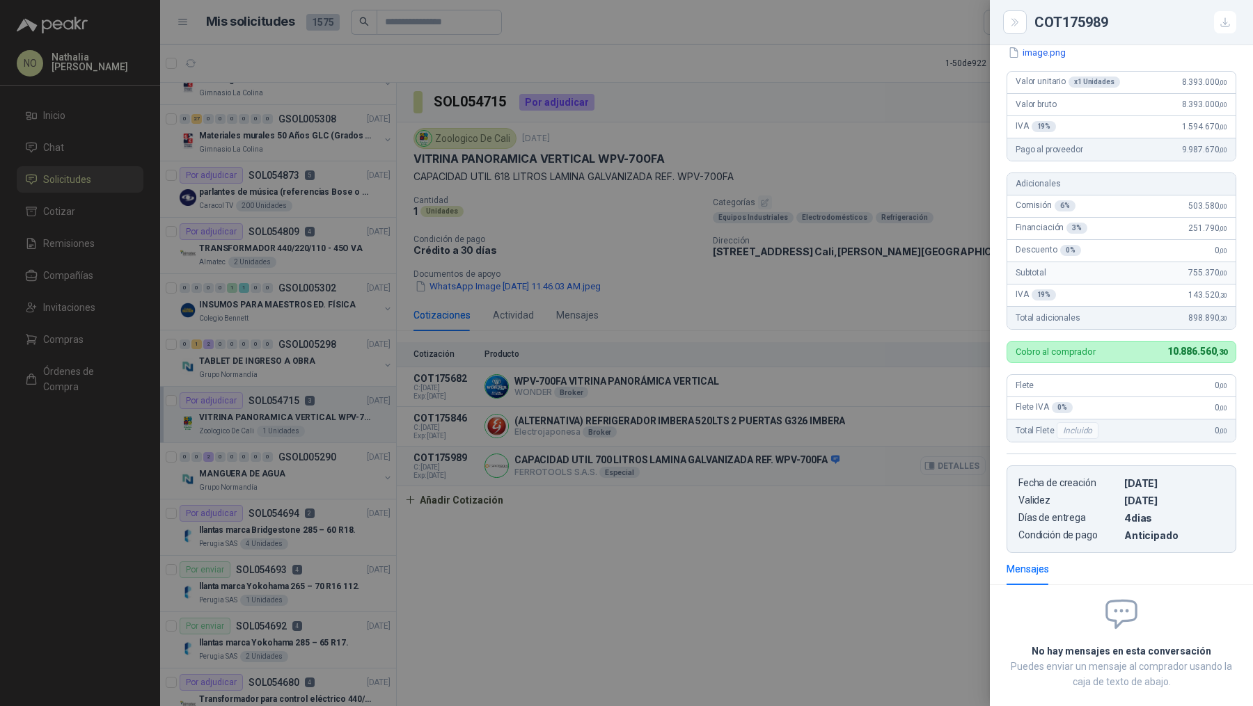
scroll to position [202, 0]
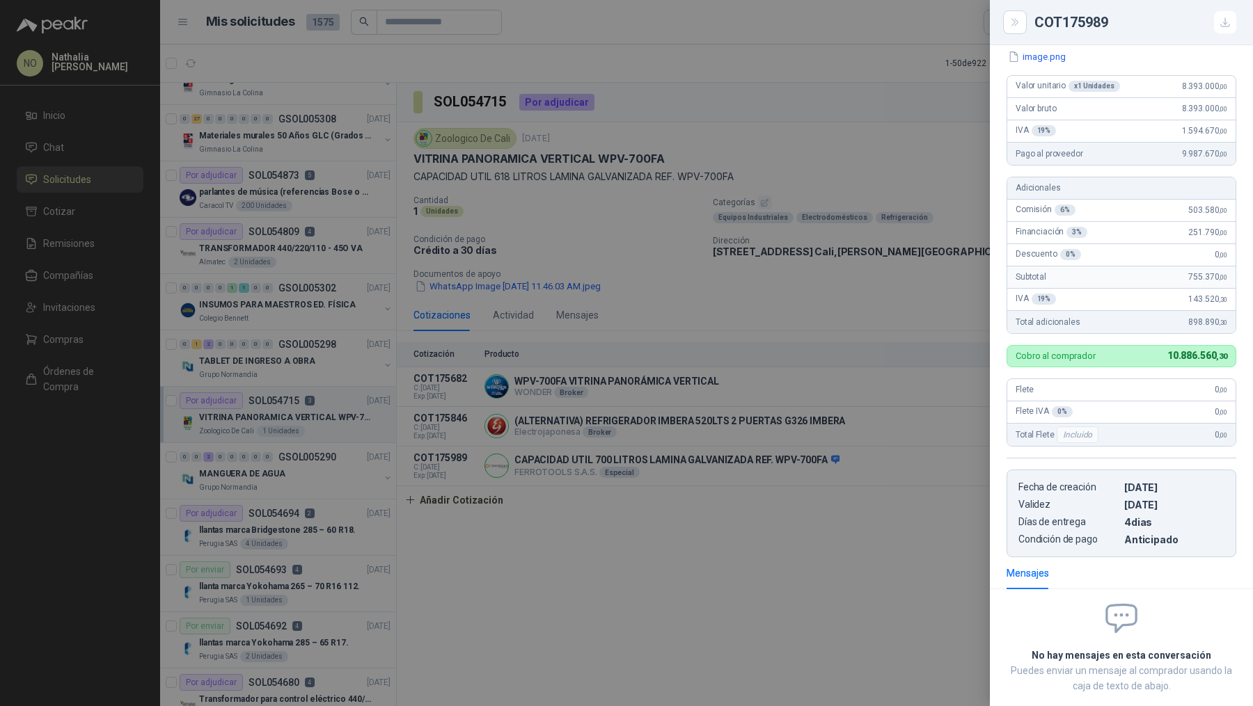
click at [790, 353] on div at bounding box center [626, 353] width 1253 height 706
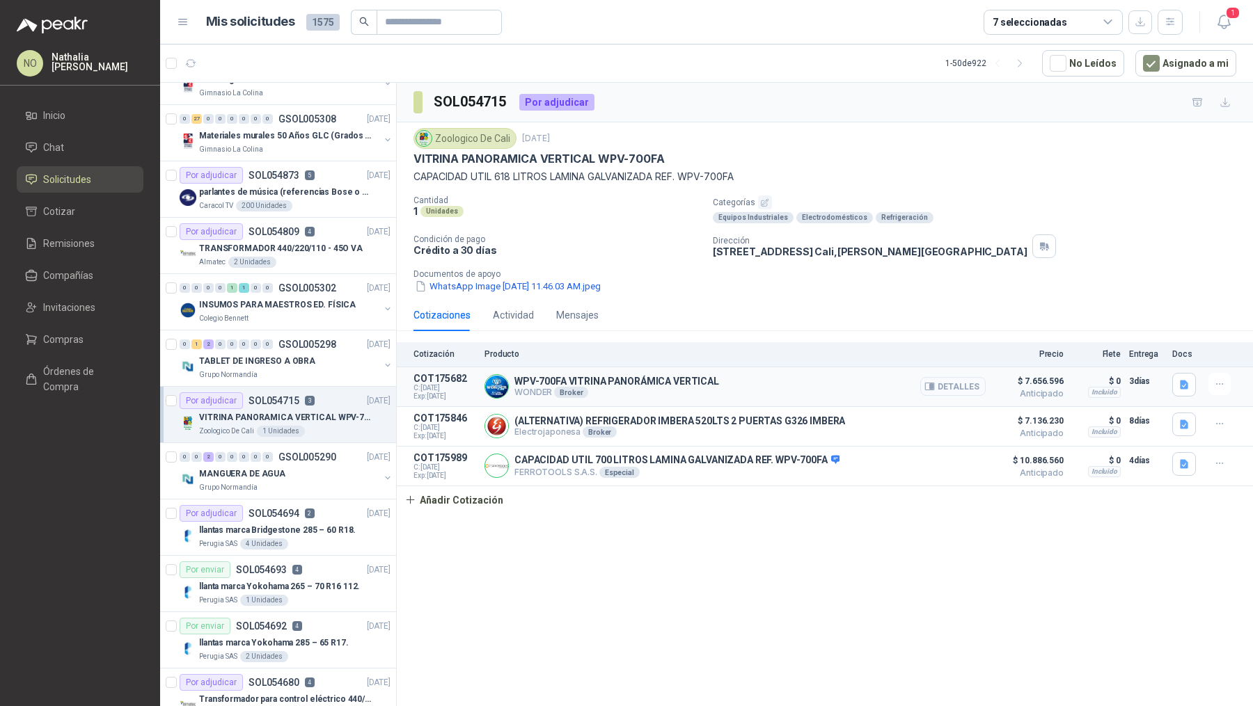
click at [962, 391] on button "Detalles" at bounding box center [952, 386] width 65 height 19
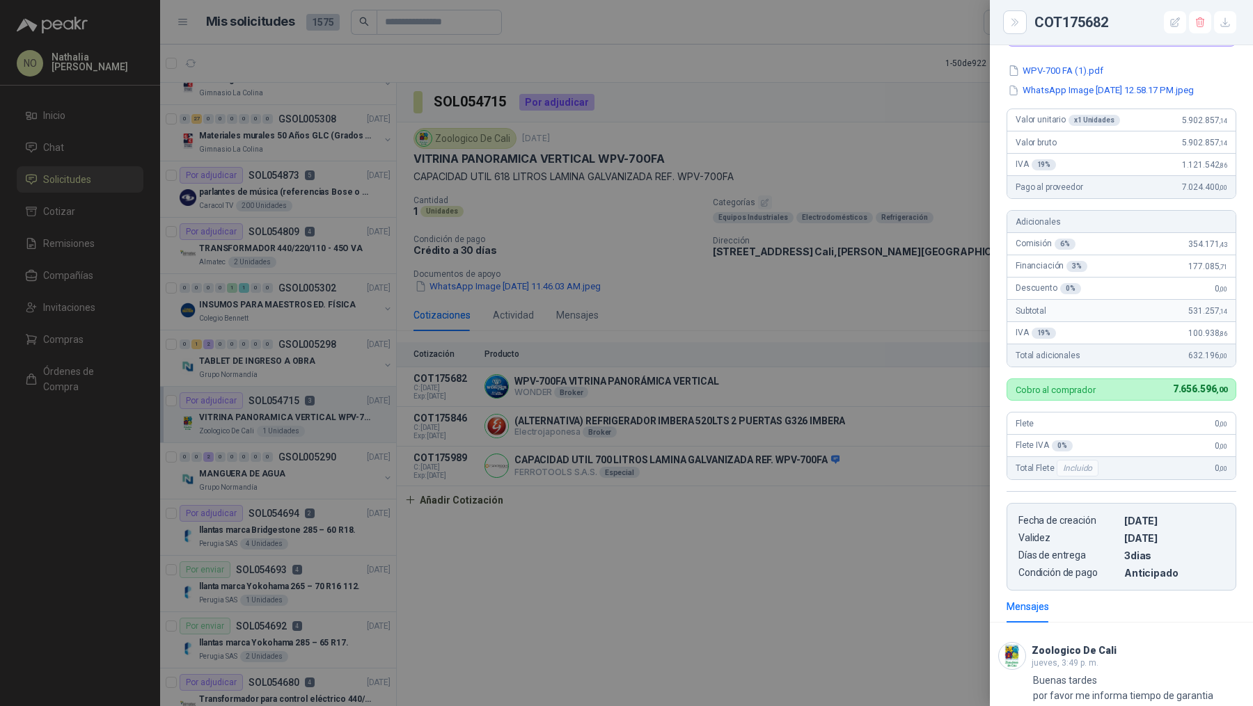
scroll to position [109, 0]
click at [921, 355] on div at bounding box center [626, 353] width 1253 height 706
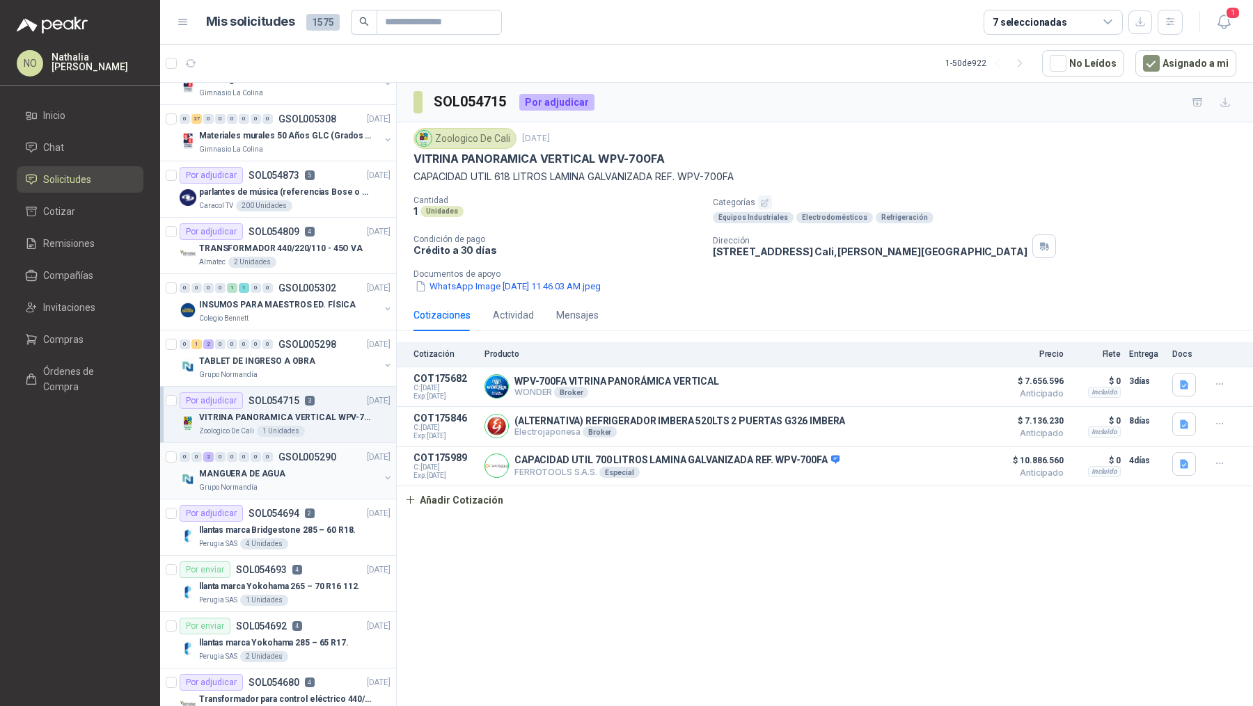
click at [278, 449] on div "0 0 2 0 0 0 0 0 GSOL005290 [DATE]" at bounding box center [287, 457] width 214 height 17
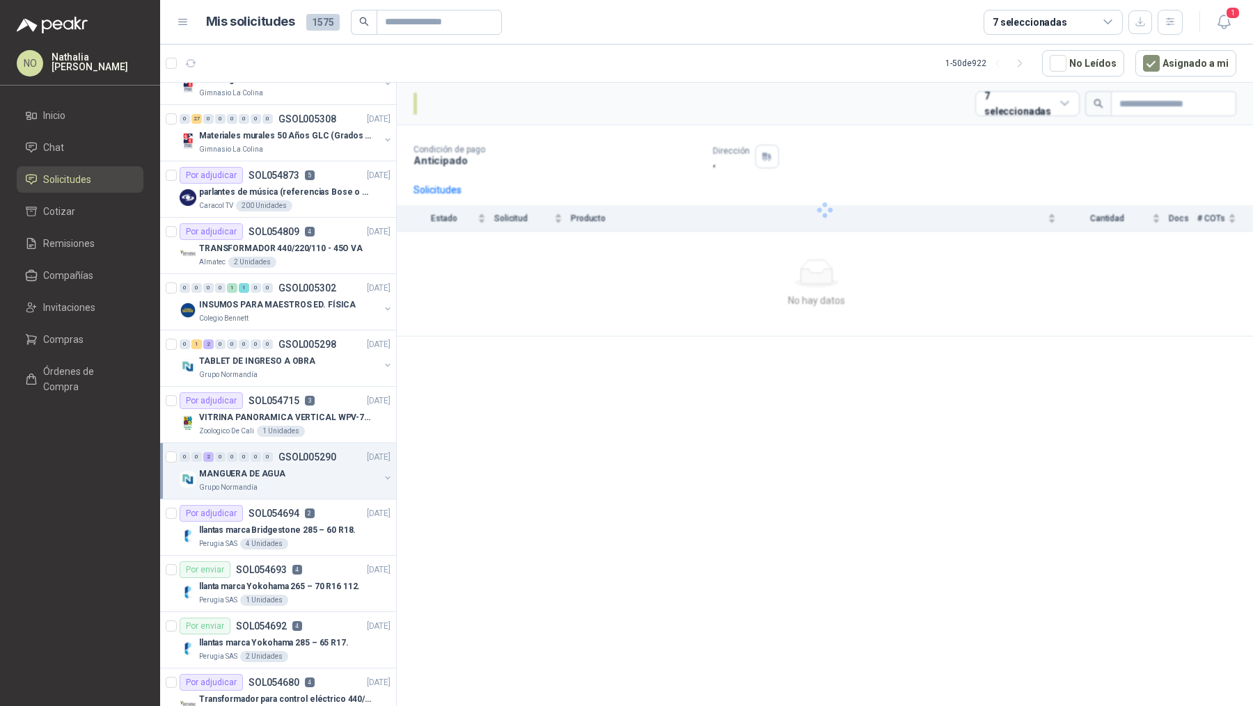
click at [278, 449] on div "0 0 2 0 0 0 0 0 GSOL005290 [DATE]" at bounding box center [287, 457] width 214 height 17
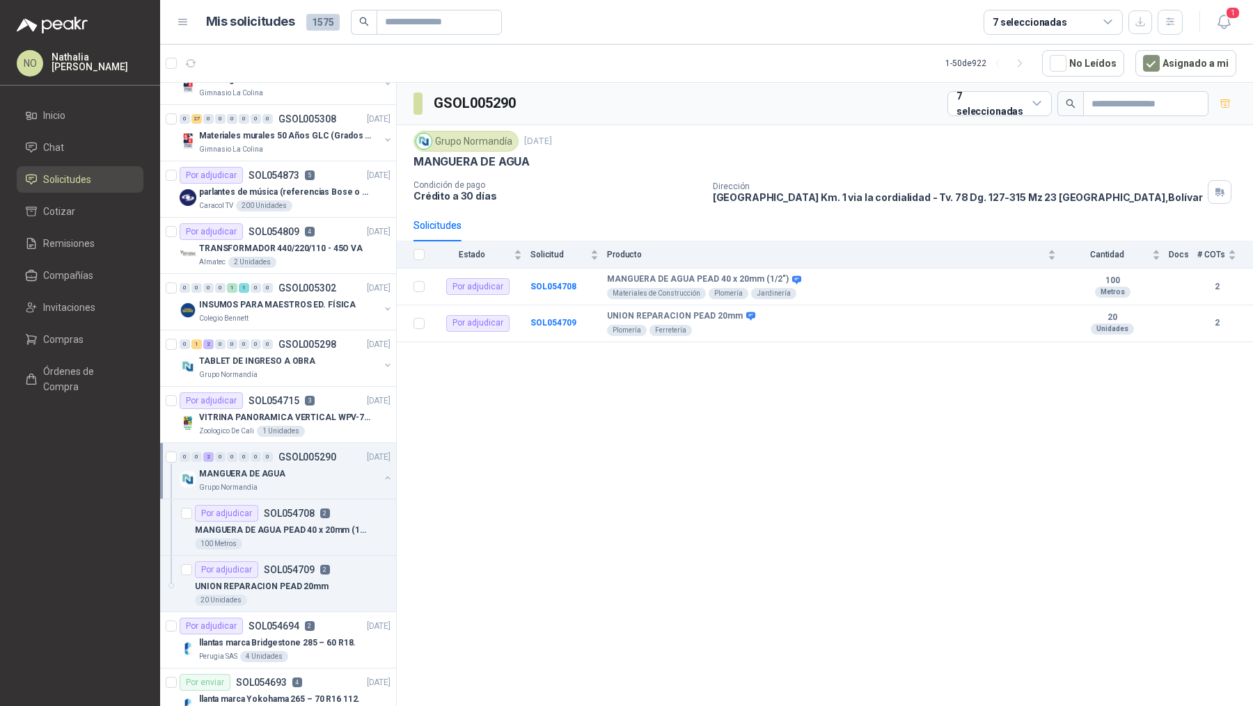
click at [278, 449] on div "0 0 2 0 0 0 0 0 GSOL005290 [DATE]" at bounding box center [287, 457] width 214 height 17
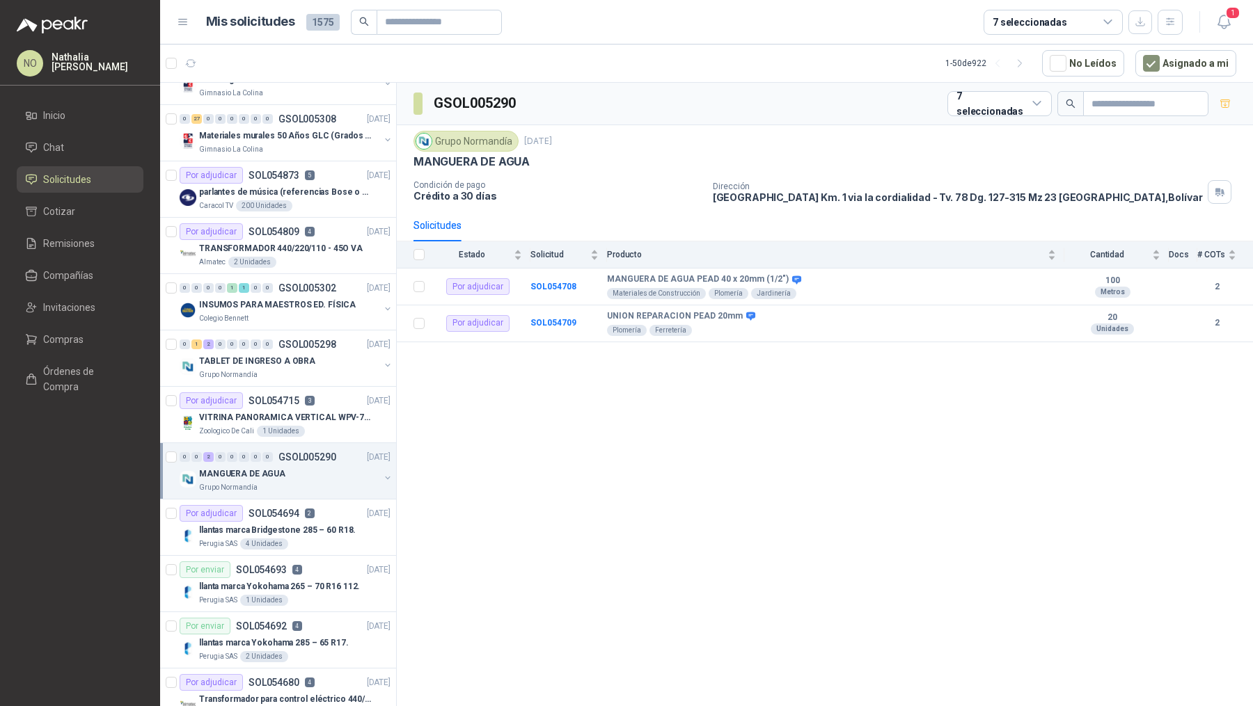
scroll to position [582, 0]
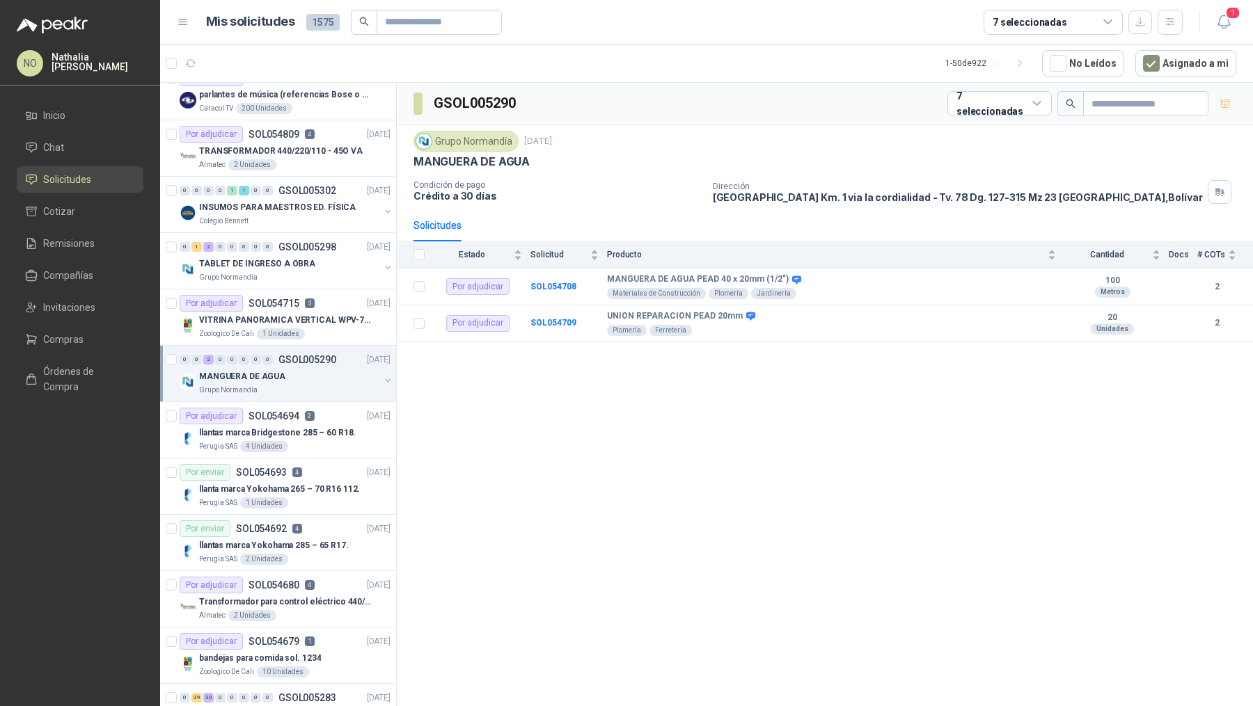
click at [278, 446] on div "4 Unidades" at bounding box center [264, 446] width 48 height 11
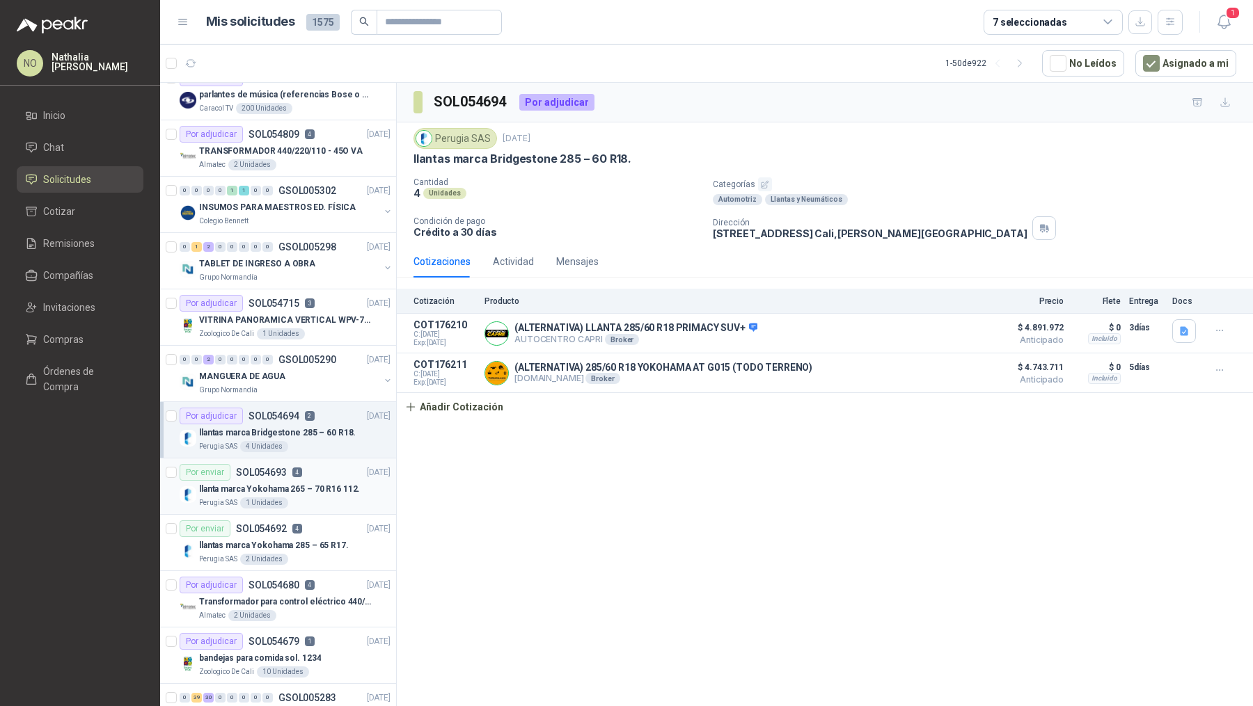
click at [289, 473] on div "Por enviar SOL054693 4" at bounding box center [241, 472] width 122 height 17
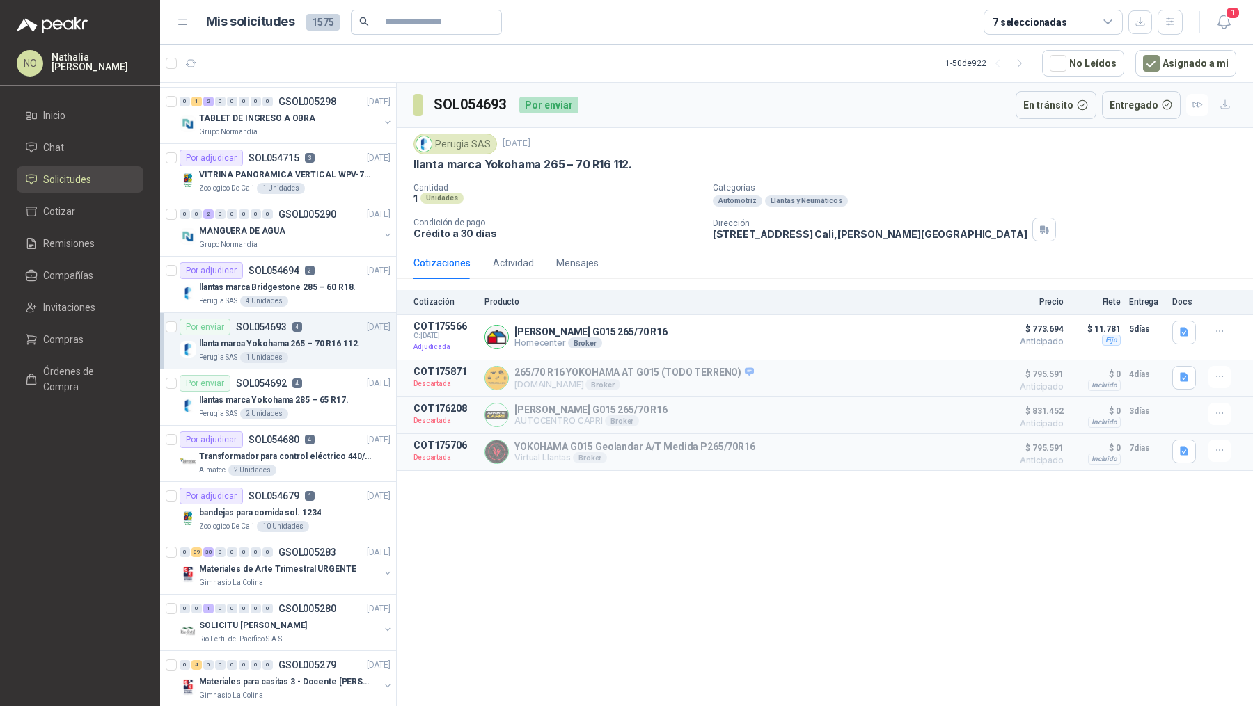
scroll to position [731, 0]
click at [289, 479] on article "Por adjudicar SOL054679 1 [DATE] bandejas para comida sol. 1234 Zoologico De Ca…" at bounding box center [278, 507] width 236 height 56
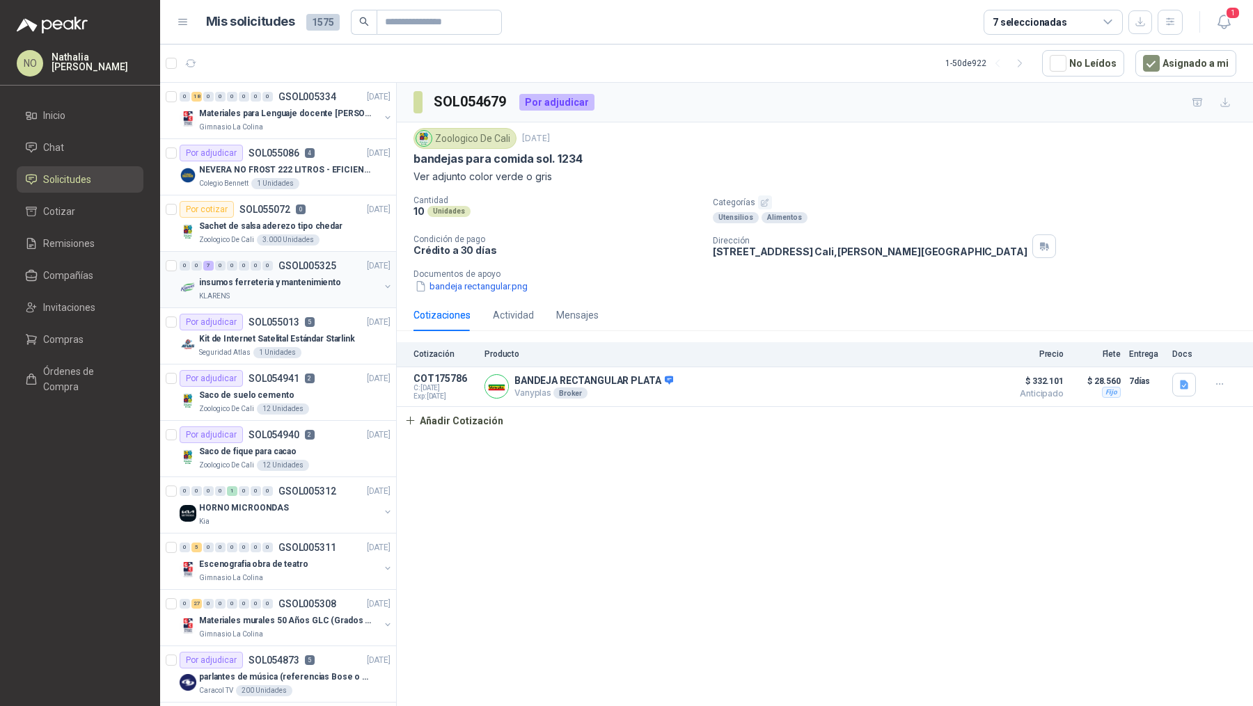
click at [347, 279] on div "insumos ferreteria y mantenimiento" at bounding box center [289, 282] width 180 height 17
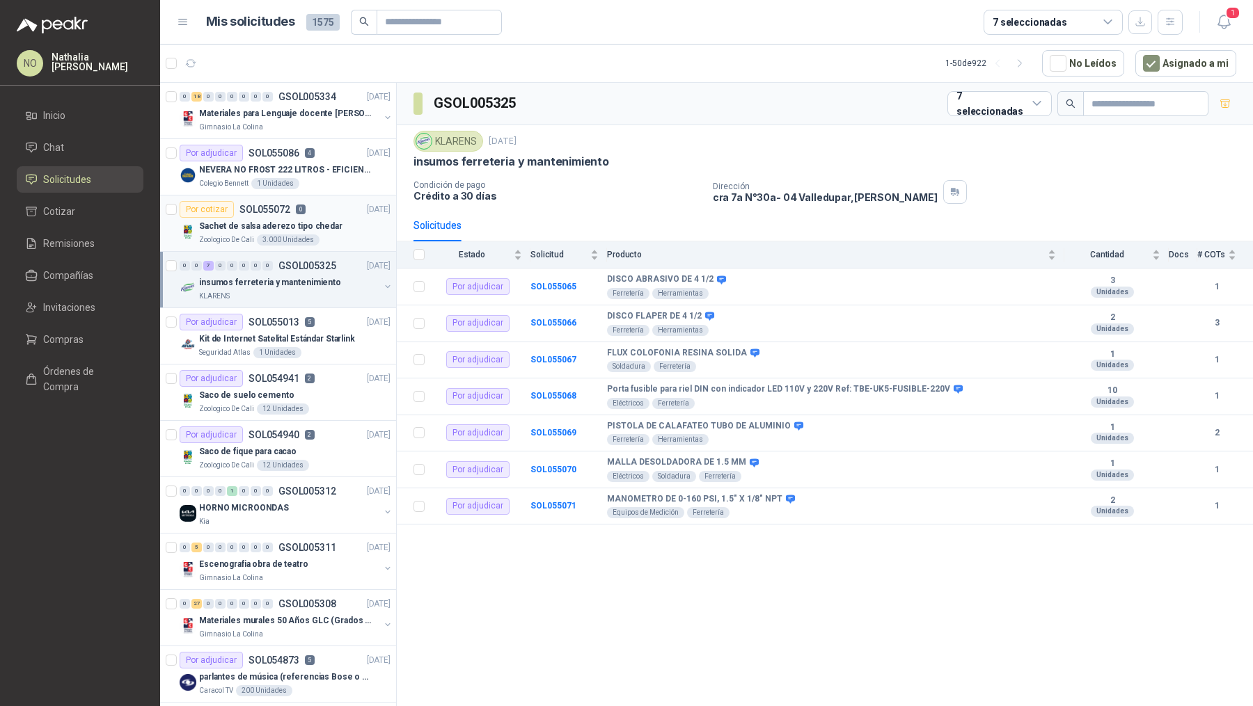
click at [326, 220] on p "Sachet de salsa aderezo tipo chedar" at bounding box center [270, 226] width 143 height 13
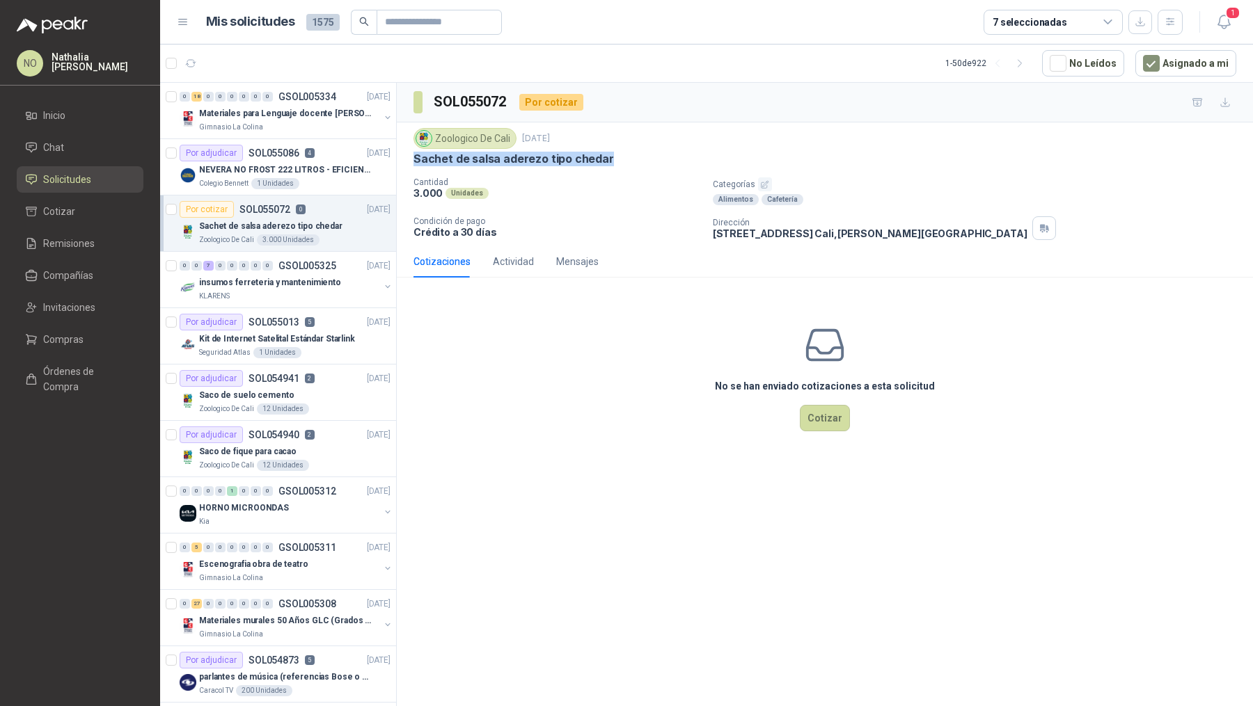
drag, startPoint x: 414, startPoint y: 156, endPoint x: 628, endPoint y: 161, distance: 214.4
click at [631, 161] on div "Sachet de salsa aderezo tipo chedar" at bounding box center [824, 159] width 823 height 15
copy p "Sachet de salsa aderezo tipo chedar"
click at [1167, 58] on button "Asignado a mi" at bounding box center [1185, 63] width 101 height 26
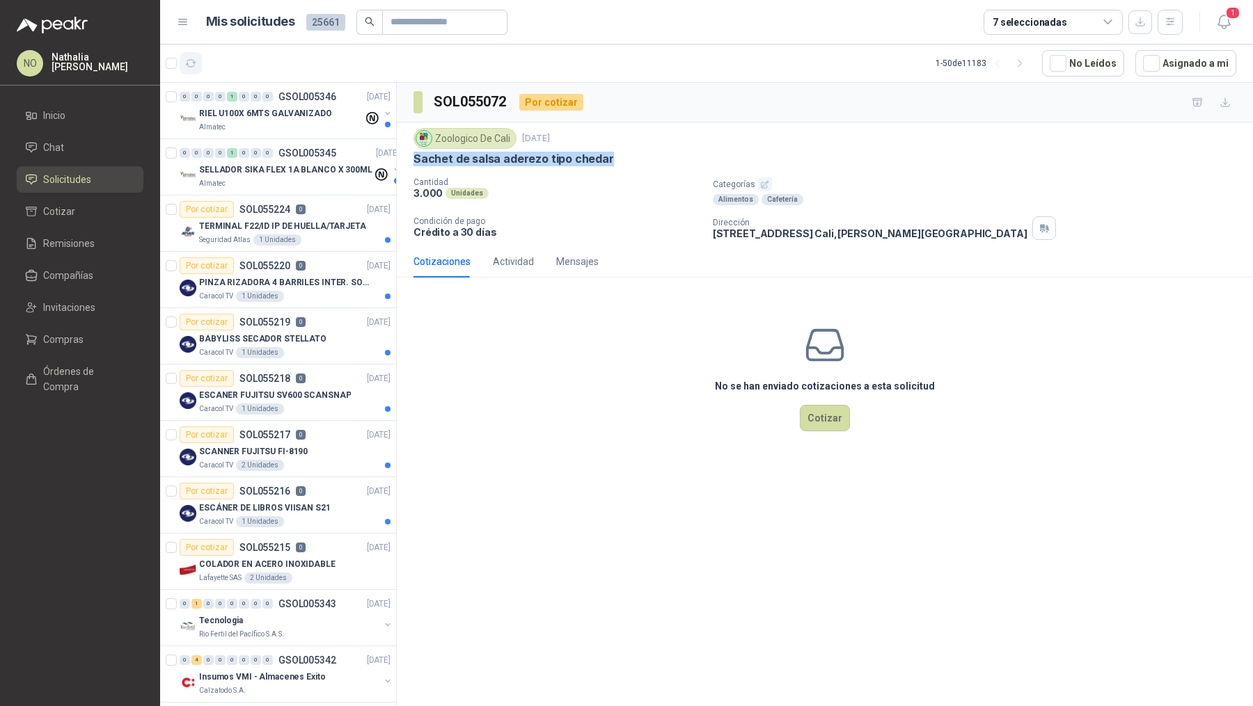
click at [190, 66] on icon "button" at bounding box center [191, 63] width 10 height 7
click at [298, 170] on p "SELLADOR SIKA FLEX 1A BLANCO X 300ML" at bounding box center [285, 170] width 173 height 13
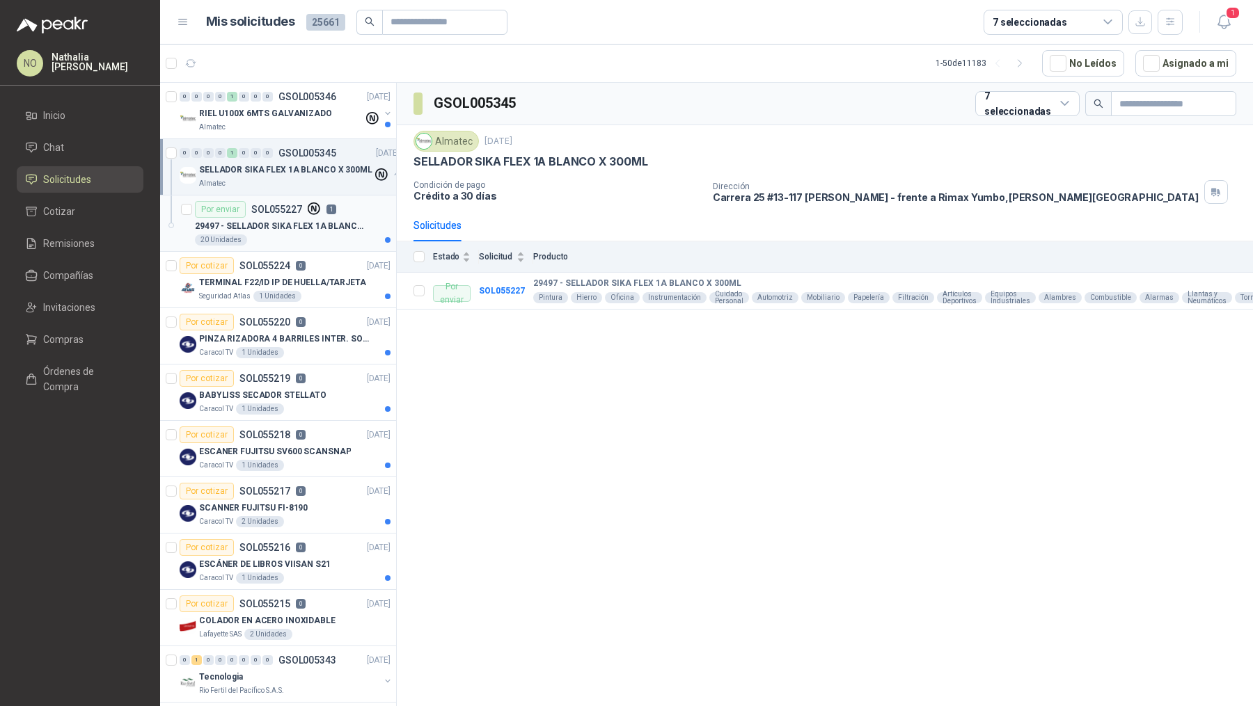
click at [303, 212] on div "Por enviar SOL055227 1" at bounding box center [265, 209] width 141 height 17
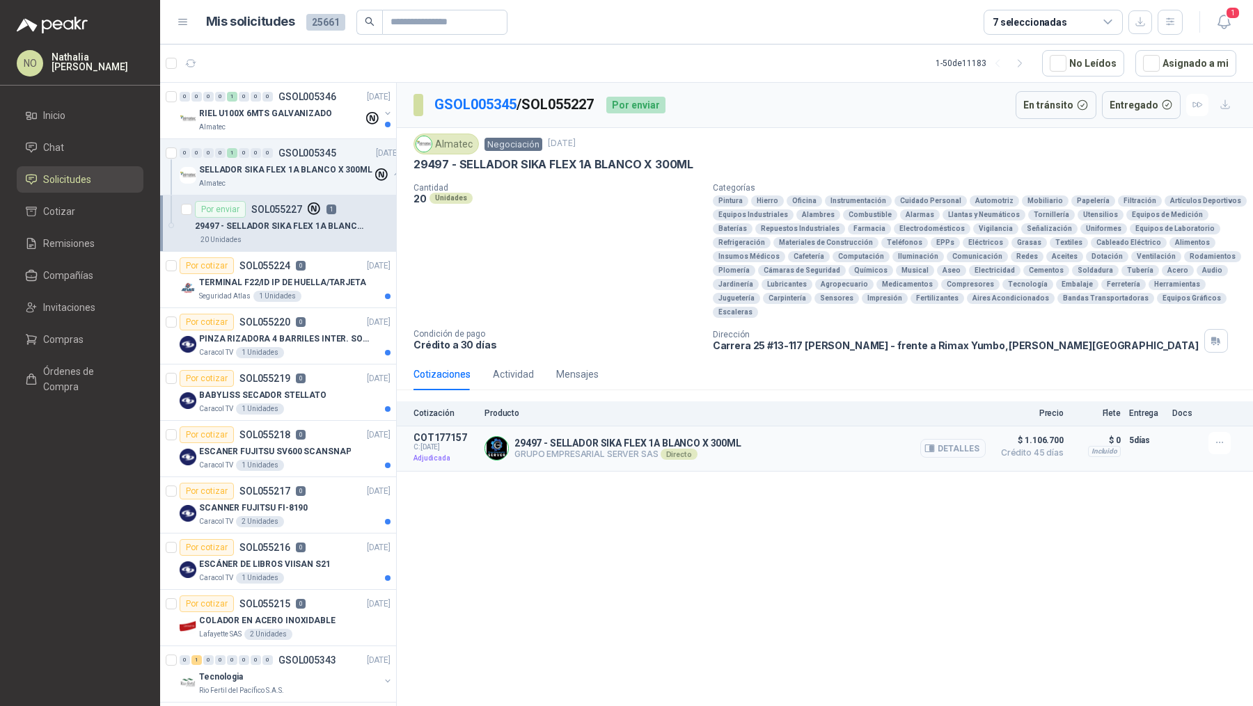
click at [969, 439] on button "Detalles" at bounding box center [952, 448] width 65 height 19
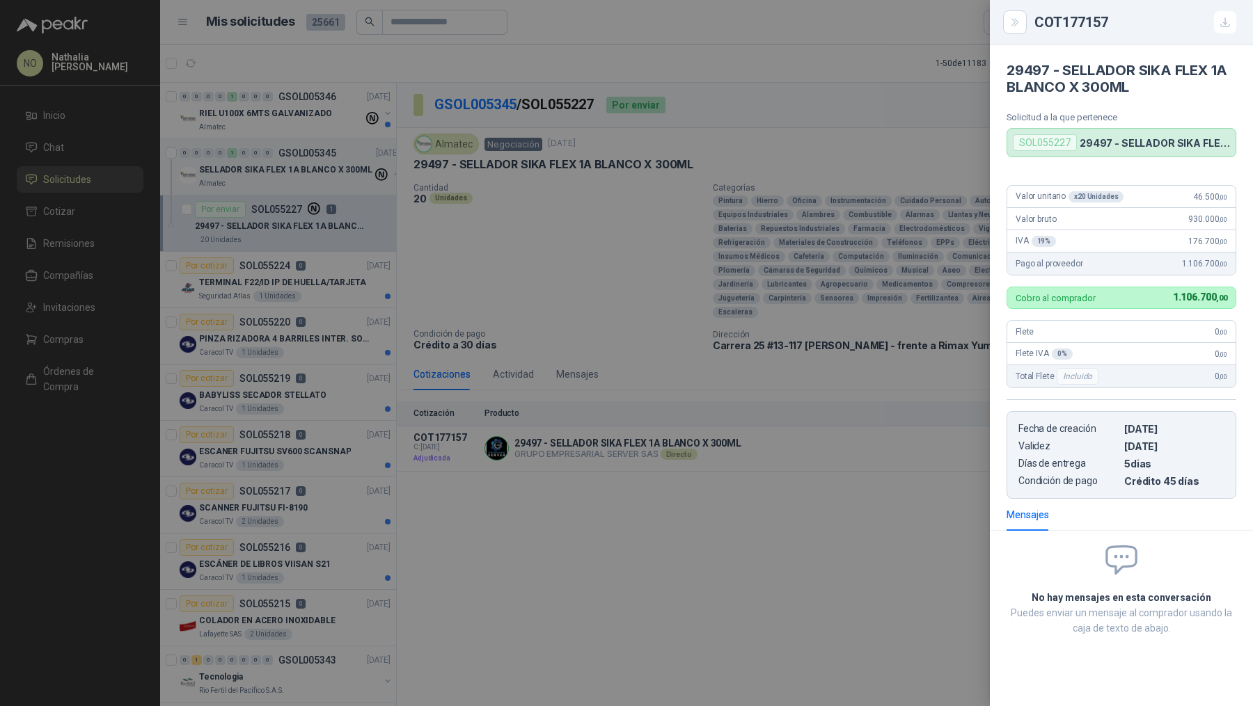
click at [929, 365] on div at bounding box center [626, 353] width 1253 height 706
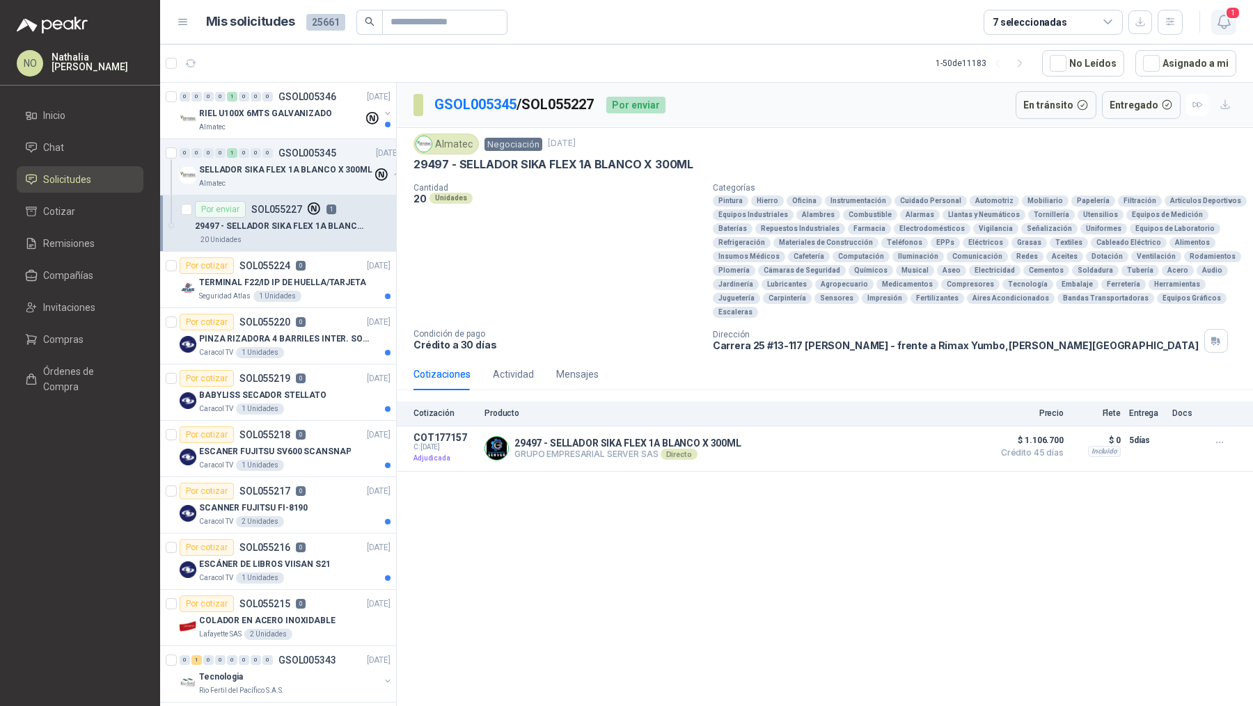
click at [1221, 22] on icon "button" at bounding box center [1223, 21] width 17 height 17
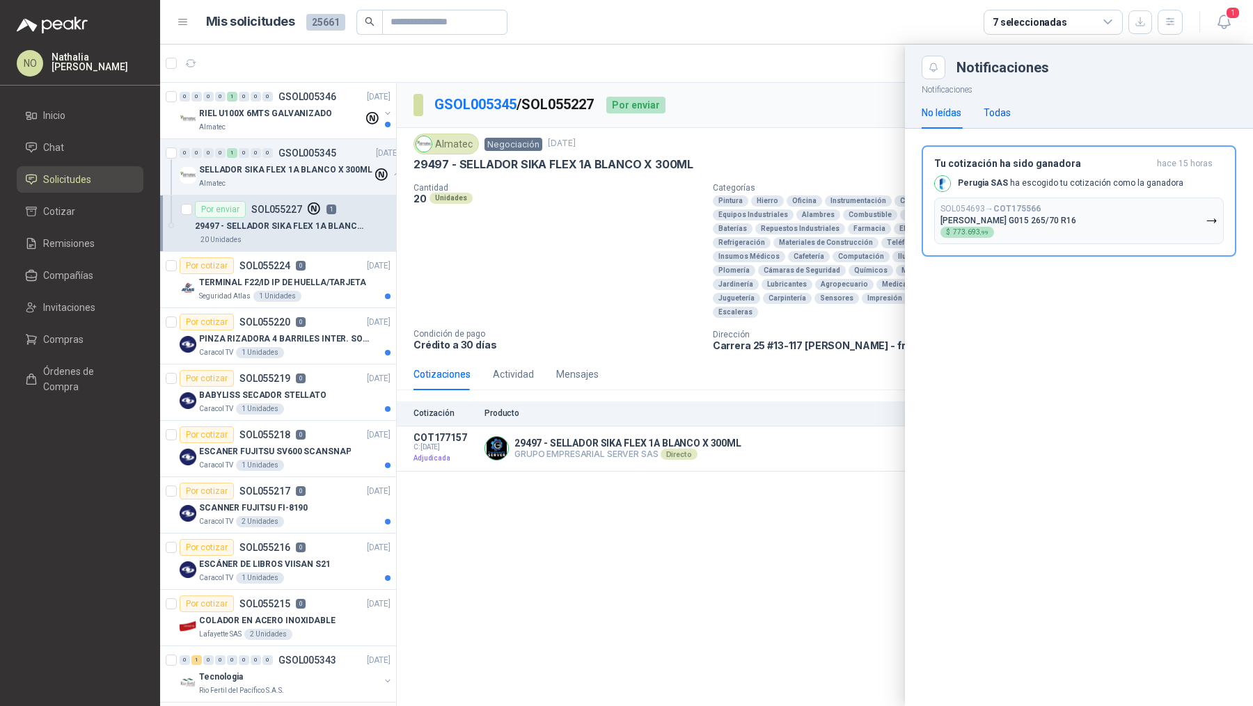
click at [1004, 116] on div "Todas" at bounding box center [996, 112] width 27 height 15
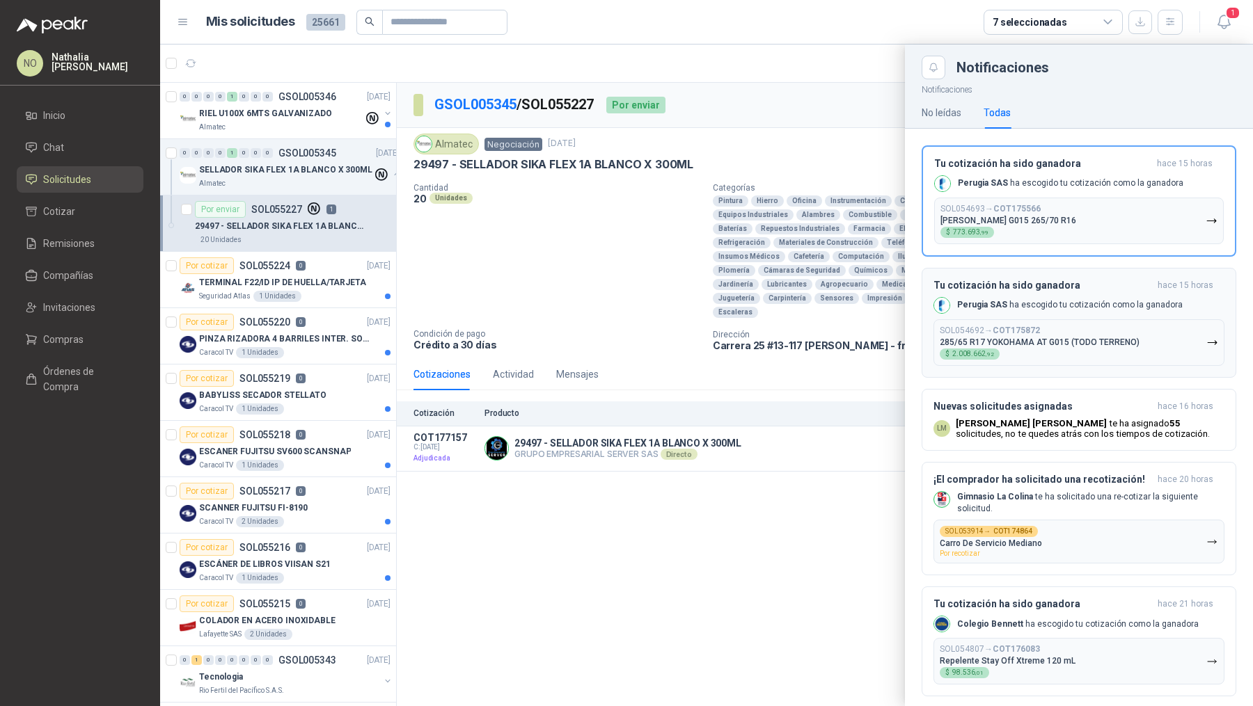
click at [1070, 328] on div "SOL054692 → COT175872 285/65 R17 YOKOHAMA AT G015 (TODO TERRENO) $ 2.008.662 ,92" at bounding box center [1039, 343] width 200 height 34
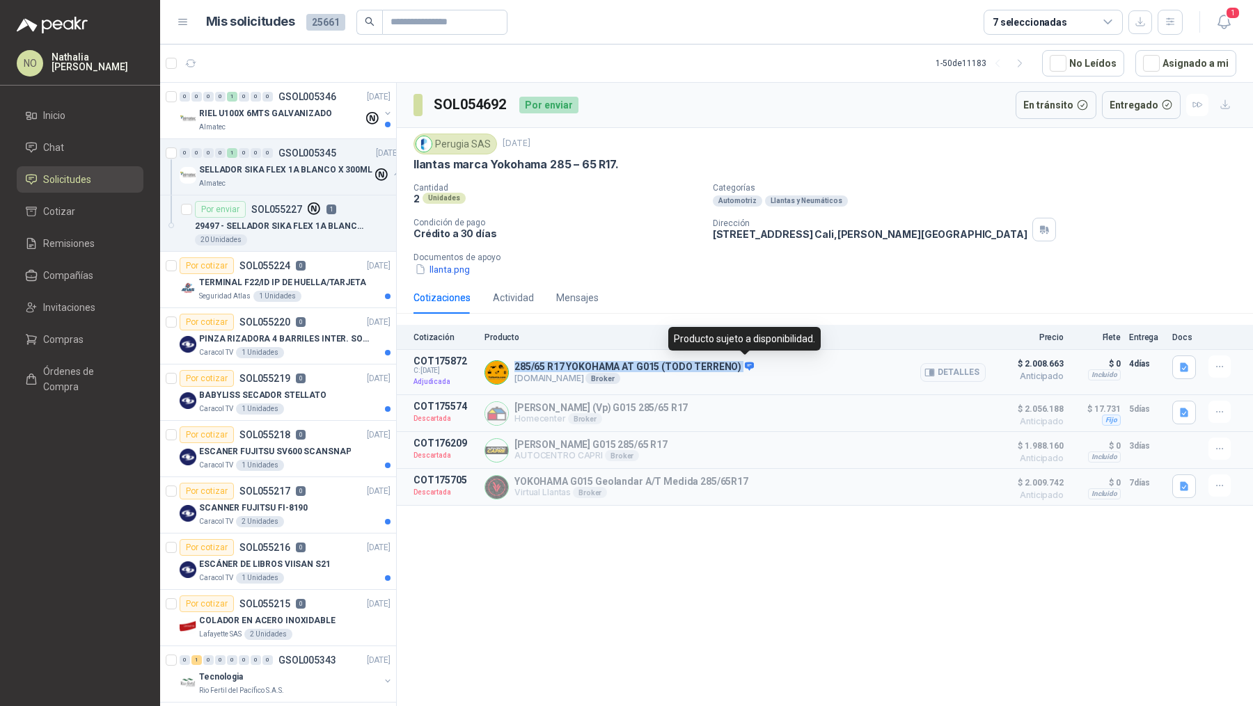
drag, startPoint x: 514, startPoint y: 363, endPoint x: 747, endPoint y: 367, distance: 233.2
click at [747, 367] on div "285/65 R17 YOKOHAMA AT G015 (TODO TERRENO) [DOMAIN_NAME] Broker Detalles" at bounding box center [734, 372] width 501 height 33
copy p "285/65 R17 YOKOHAMA AT G015 (TODO TERRENO)"
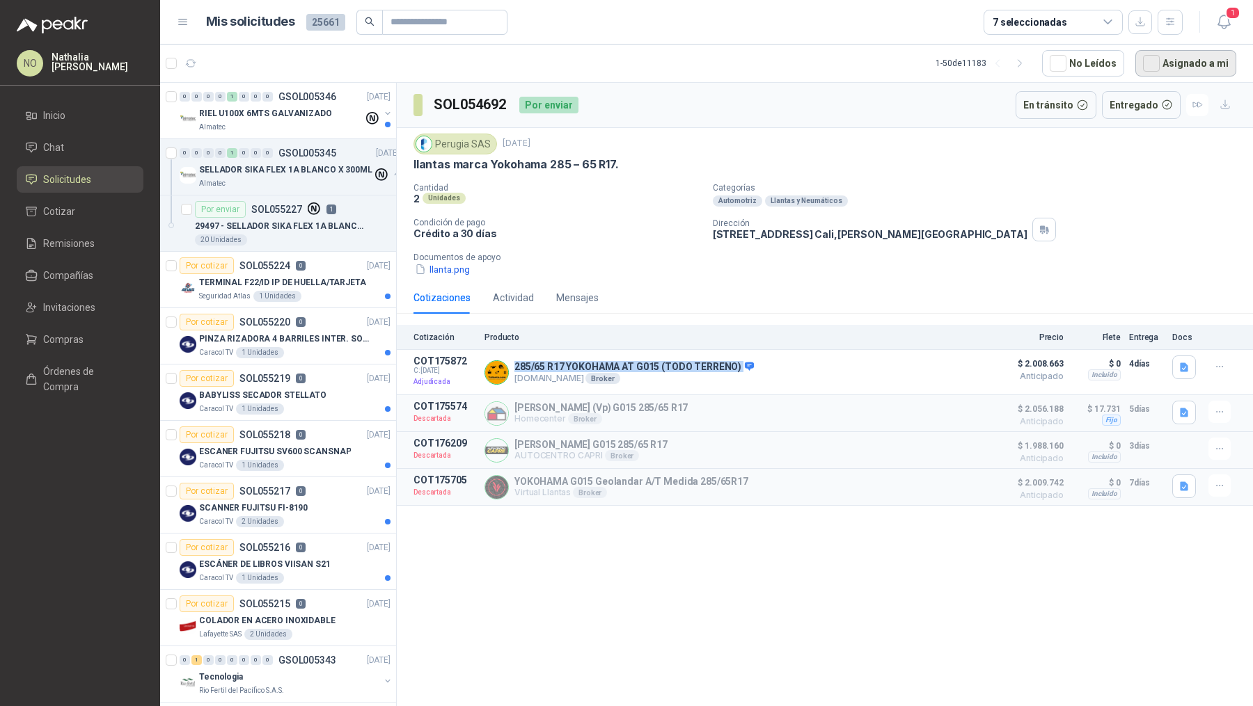
click at [1193, 71] on button "Asignado a mi" at bounding box center [1185, 63] width 101 height 26
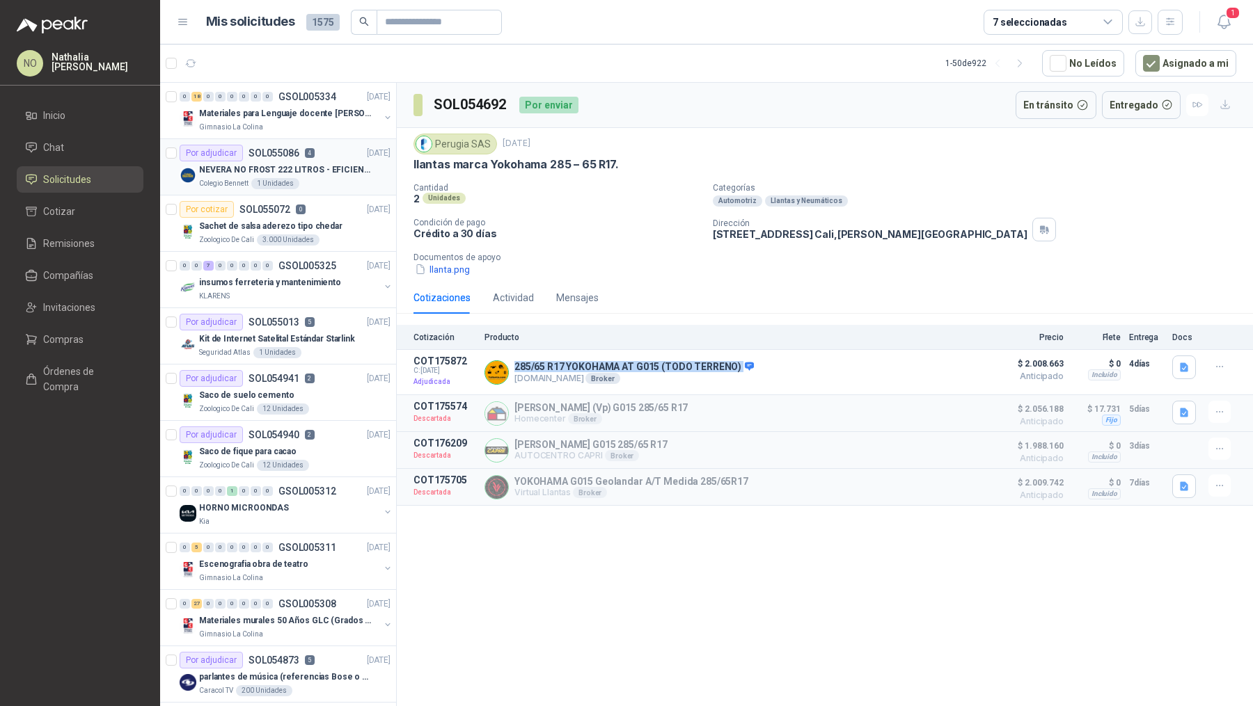
click at [305, 185] on div "Colegio [PERSON_NAME] 1 Unidades" at bounding box center [294, 183] width 191 height 11
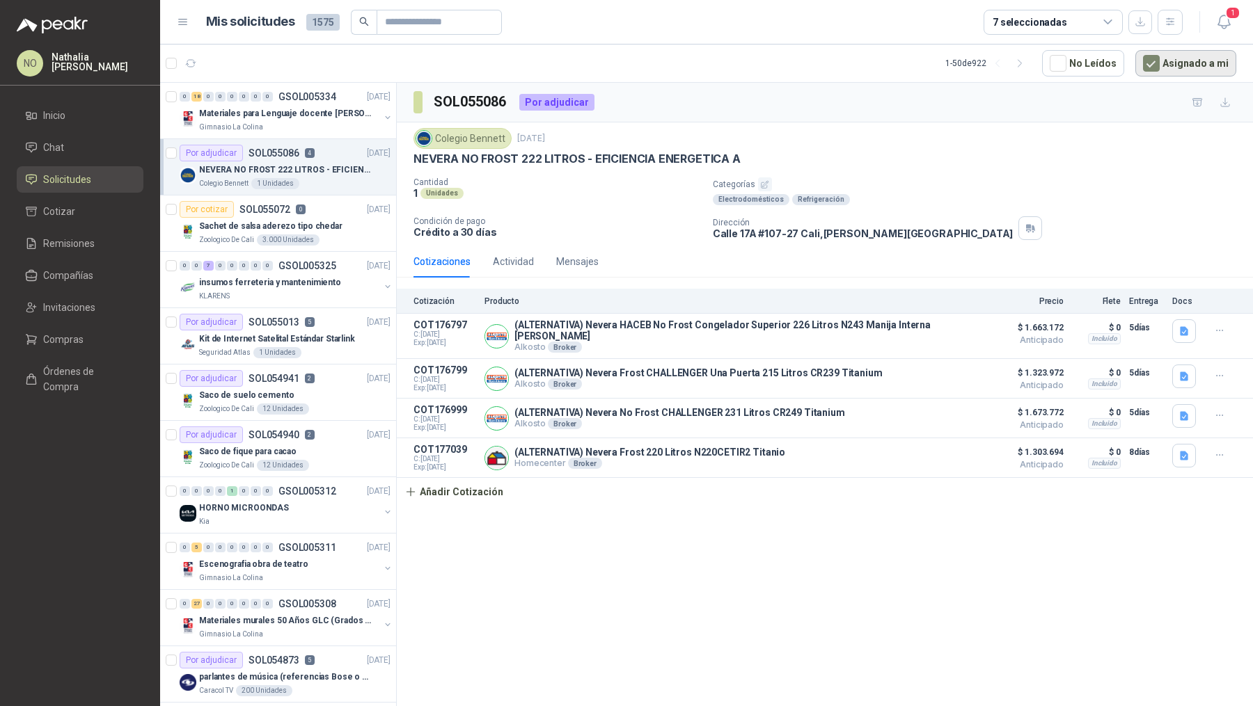
click at [1173, 61] on button "Asignado a mi" at bounding box center [1185, 63] width 101 height 26
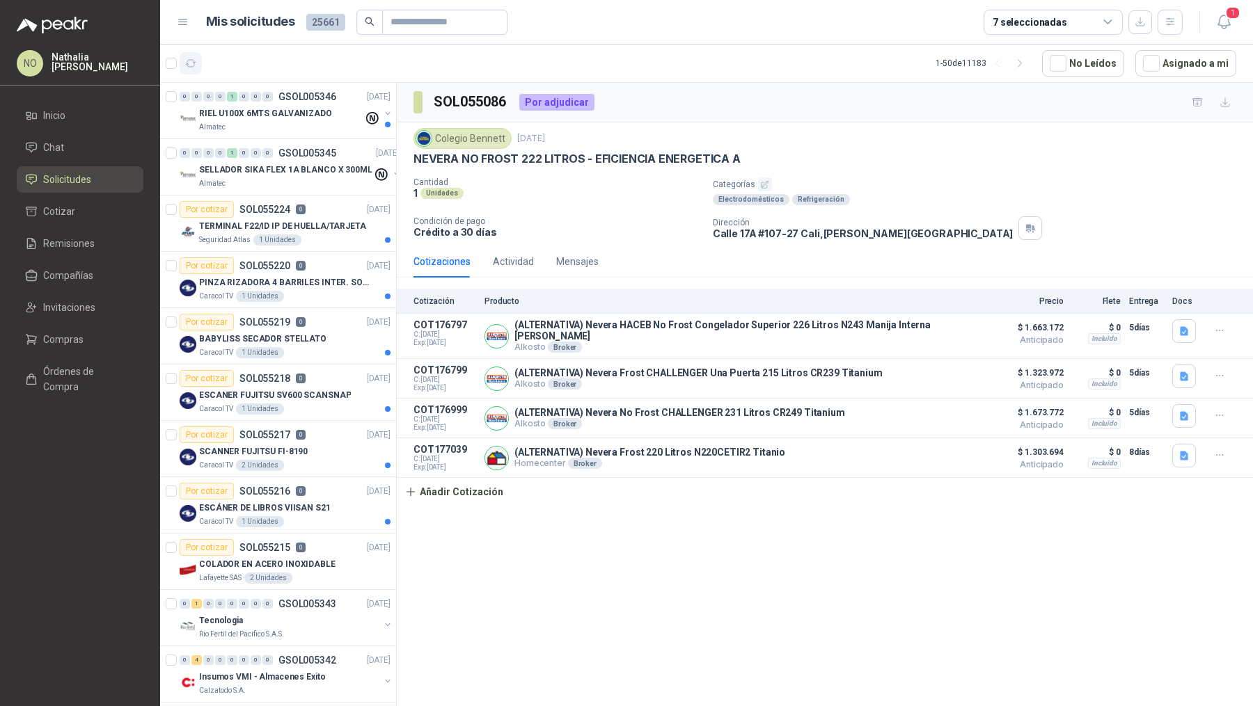
click at [191, 60] on icon "button" at bounding box center [191, 64] width 12 height 12
click at [322, 235] on div "Seguridad Atlas 1 Unidades" at bounding box center [294, 240] width 191 height 11
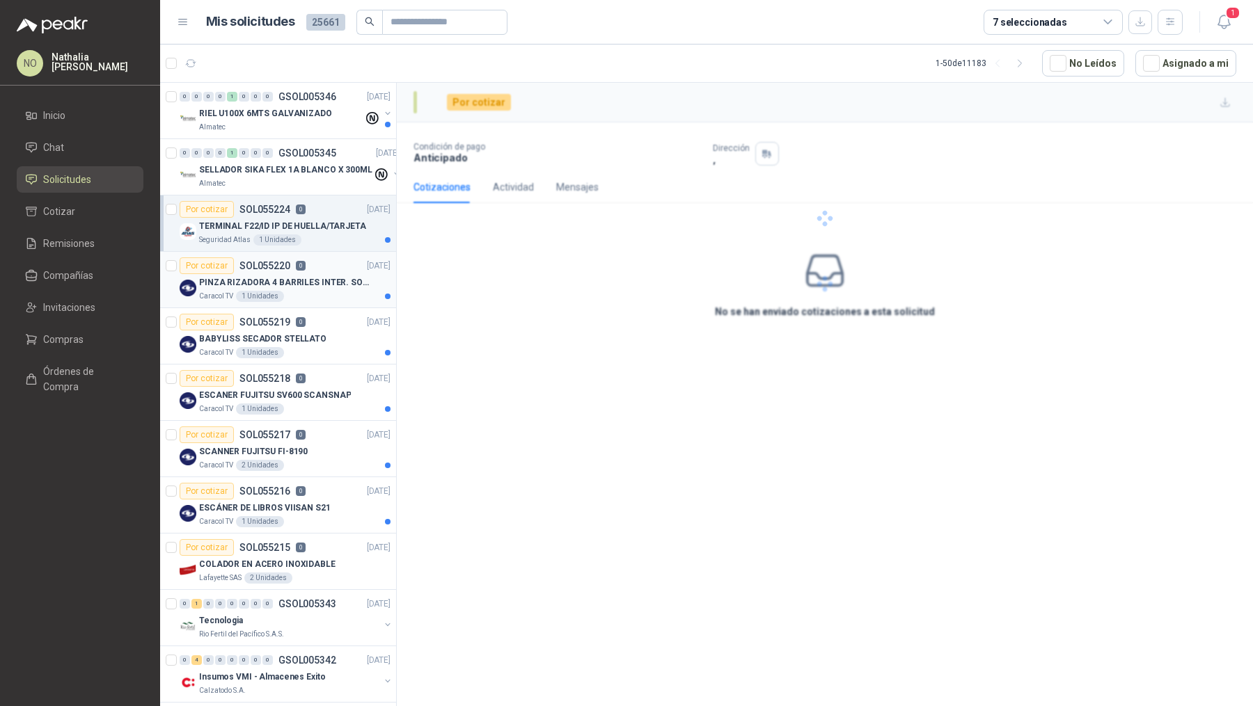
click at [307, 299] on div "Caracol TV 1 Unidades" at bounding box center [294, 296] width 191 height 11
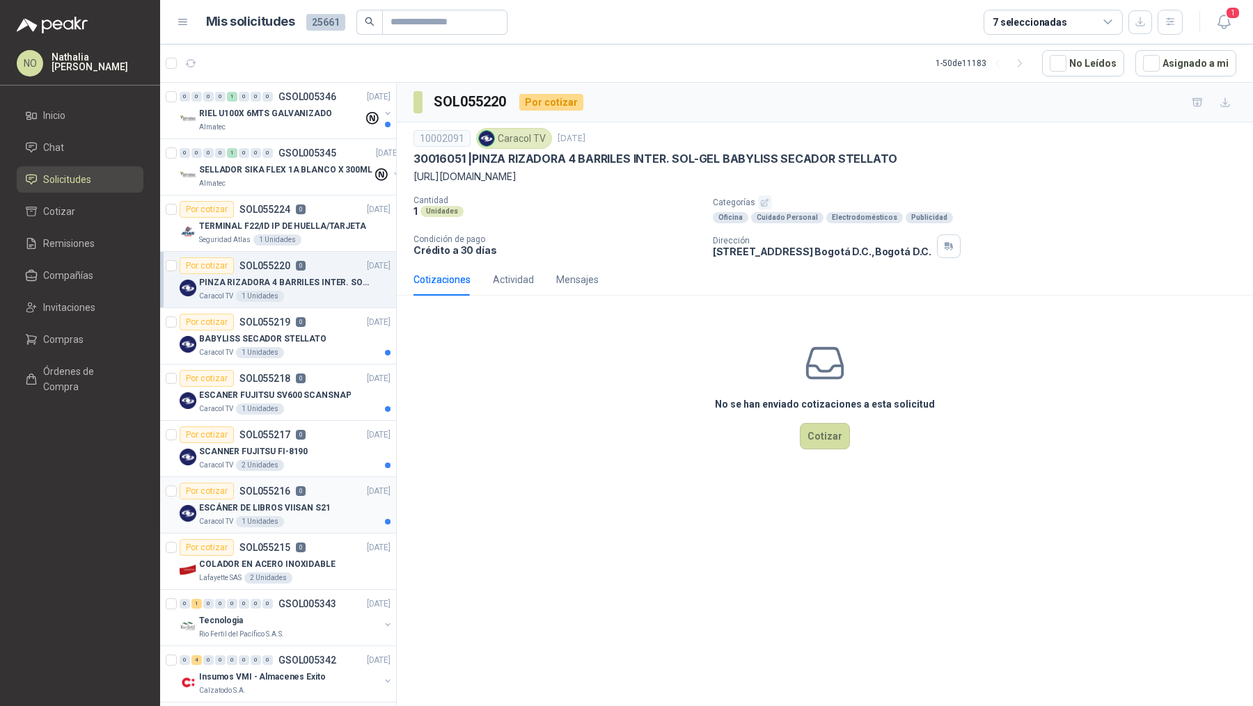
click at [301, 525] on article "Por cotizar SOL055216 0 [DATE] ESCÁNER DE LIBROS VIISAN S21 Caracol TV 1 Unidad…" at bounding box center [278, 505] width 236 height 56
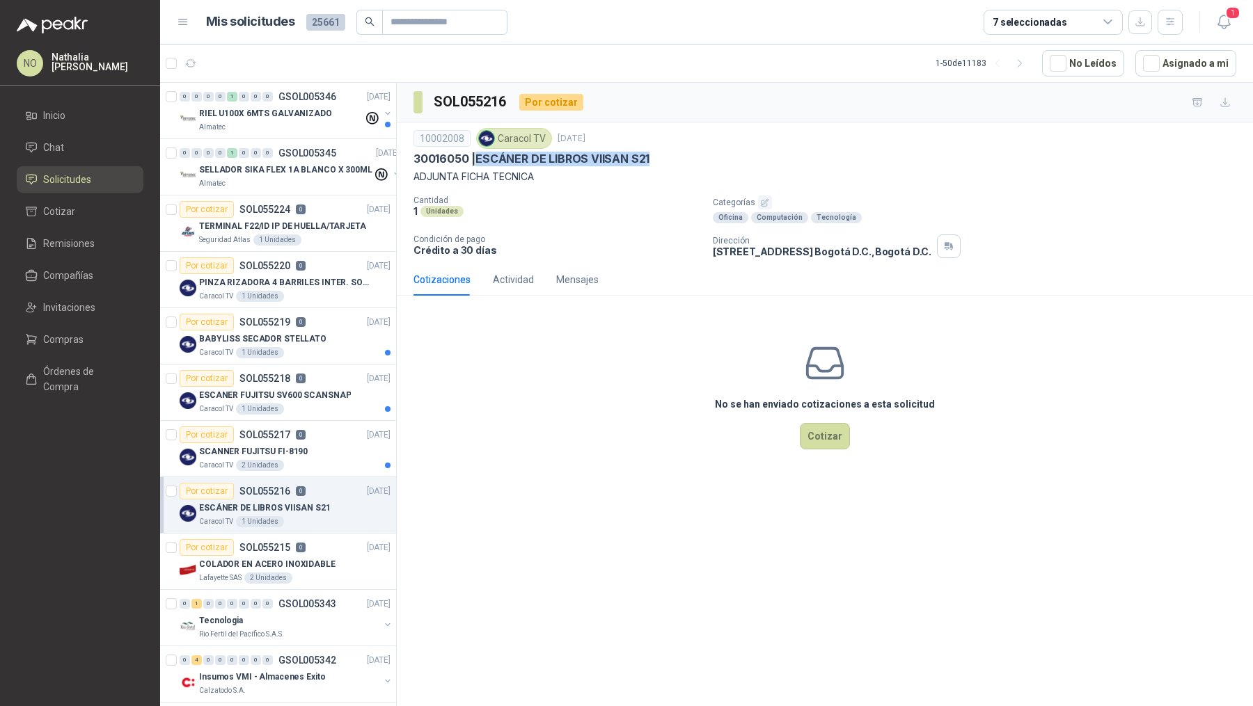
drag, startPoint x: 479, startPoint y: 156, endPoint x: 669, endPoint y: 156, distance: 190.7
click at [669, 157] on div "30016050 | ESCÁNER DE LIBROS VIISAN S21" at bounding box center [824, 159] width 823 height 15
copy p "ESCÁNER DE LIBROS VIISAN S21"
click at [1220, 17] on icon "button" at bounding box center [1223, 21] width 12 height 13
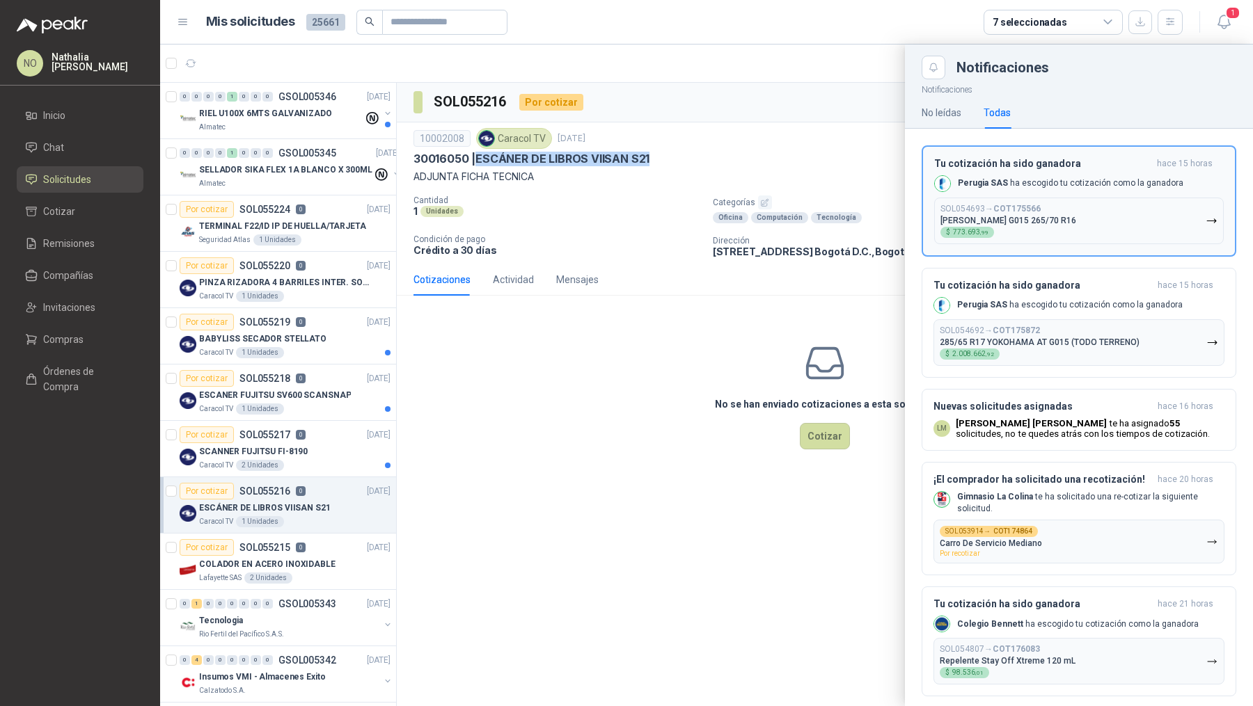
click at [1068, 208] on button "SOL054693 → COT175566 [PERSON_NAME] G015 265/70 R16 $ 773.693 ,99" at bounding box center [1078, 221] width 289 height 47
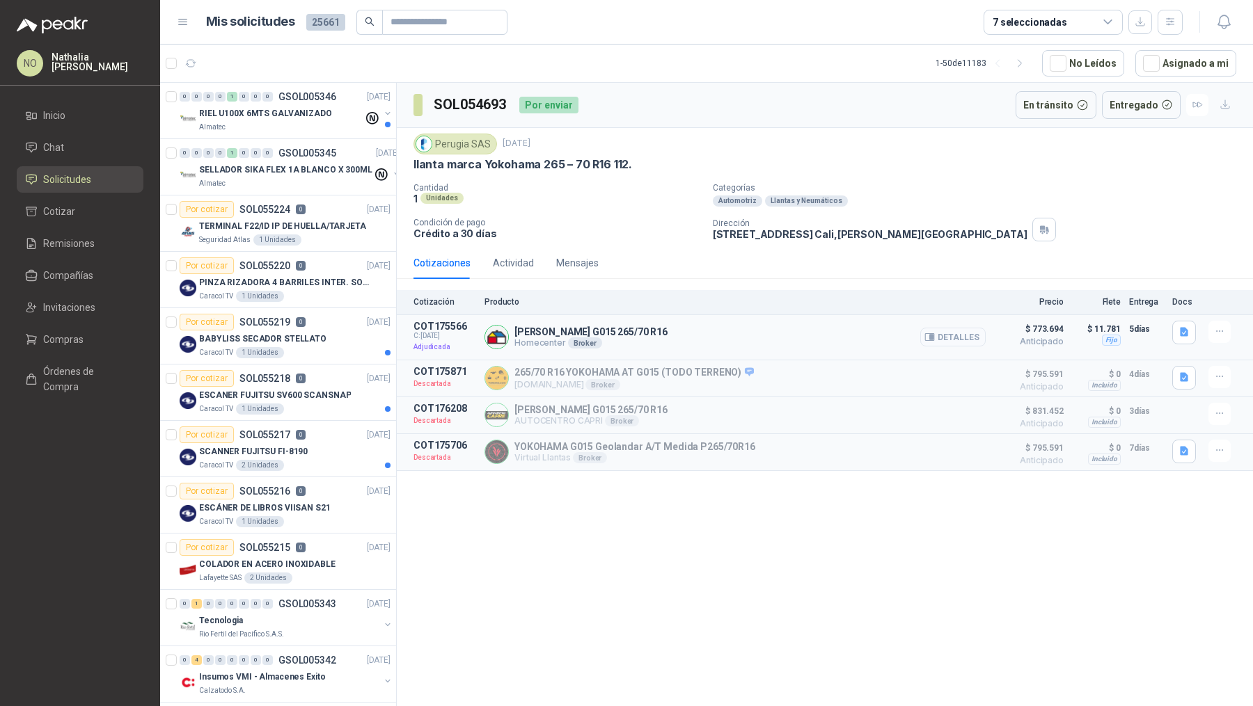
click at [955, 338] on button "Detalles" at bounding box center [952, 337] width 65 height 19
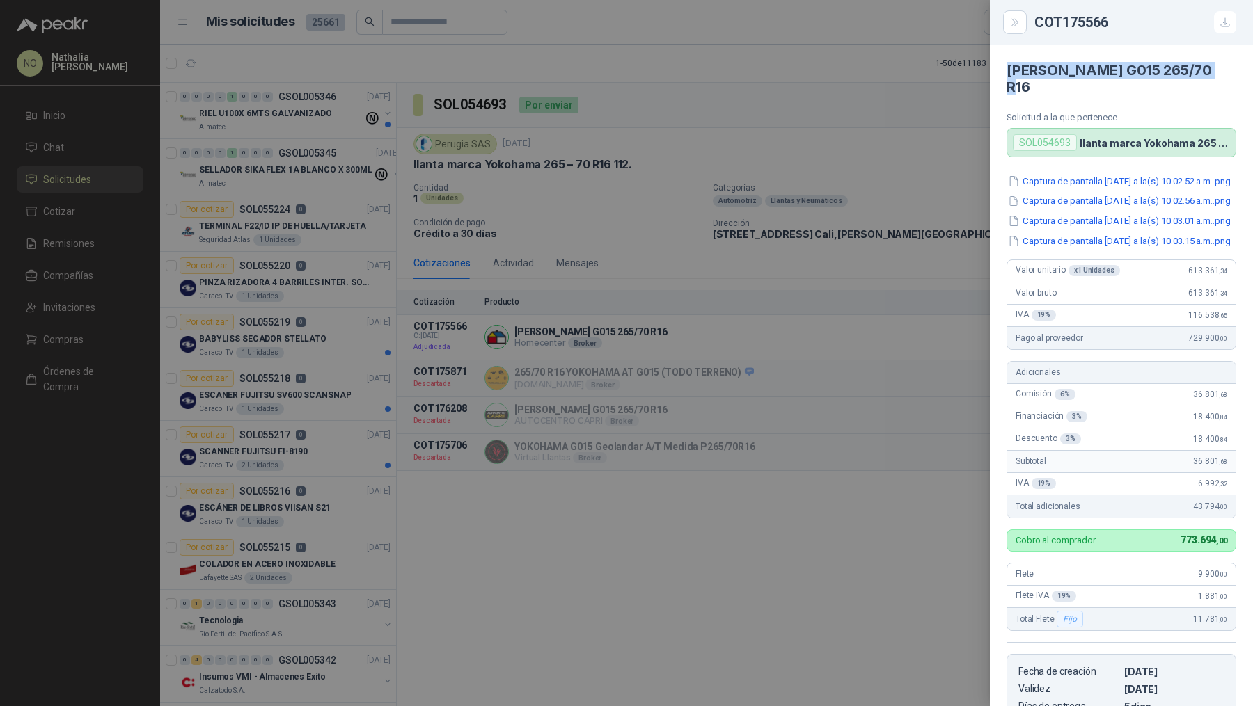
drag, startPoint x: 1006, startPoint y: 72, endPoint x: 1212, endPoint y: 74, distance: 205.3
click at [1212, 74] on h4 "[PERSON_NAME] G015 265/70 R16" at bounding box center [1121, 78] width 230 height 33
copy h4 "[PERSON_NAME] G015 265/70 R16"
click at [949, 457] on div at bounding box center [626, 353] width 1253 height 706
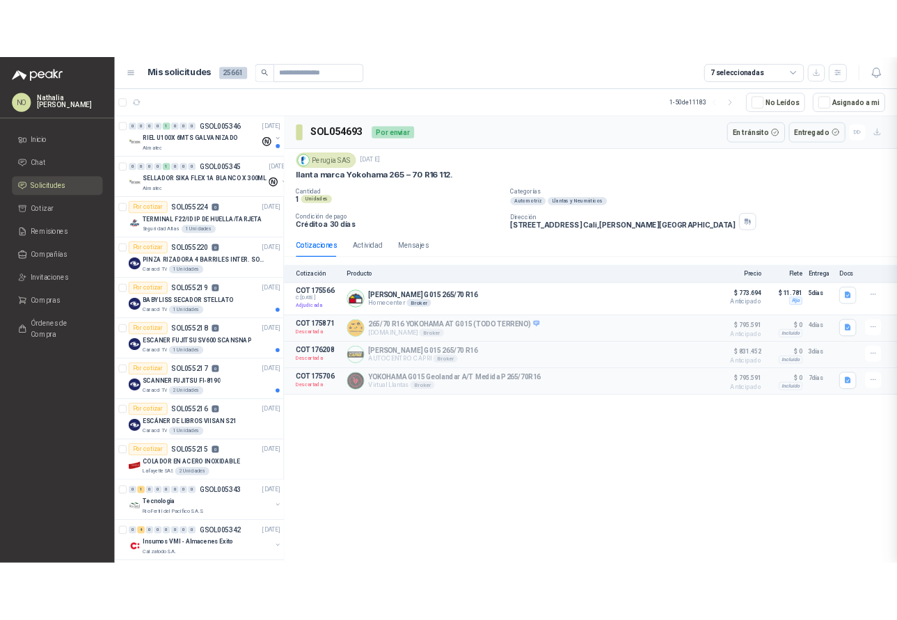
scroll to position [286, 0]
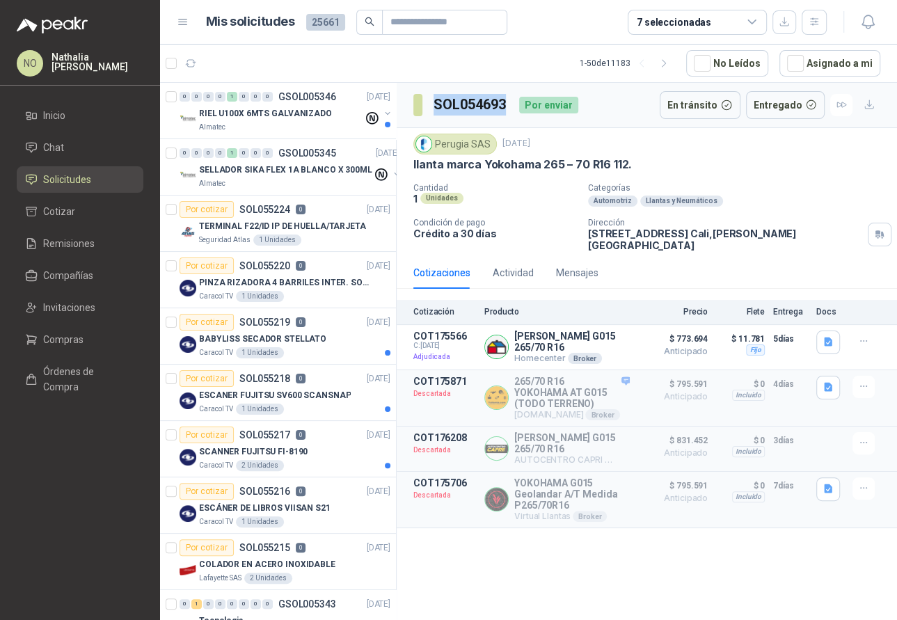
drag, startPoint x: 431, startPoint y: 102, endPoint x: 510, endPoint y: 104, distance: 79.4
click at [510, 104] on div "SOL054693 Por enviar" at bounding box center [495, 105] width 165 height 28
copy h3 "SOL054693"
click at [612, 338] on button "Detalles" at bounding box center [596, 347] width 65 height 19
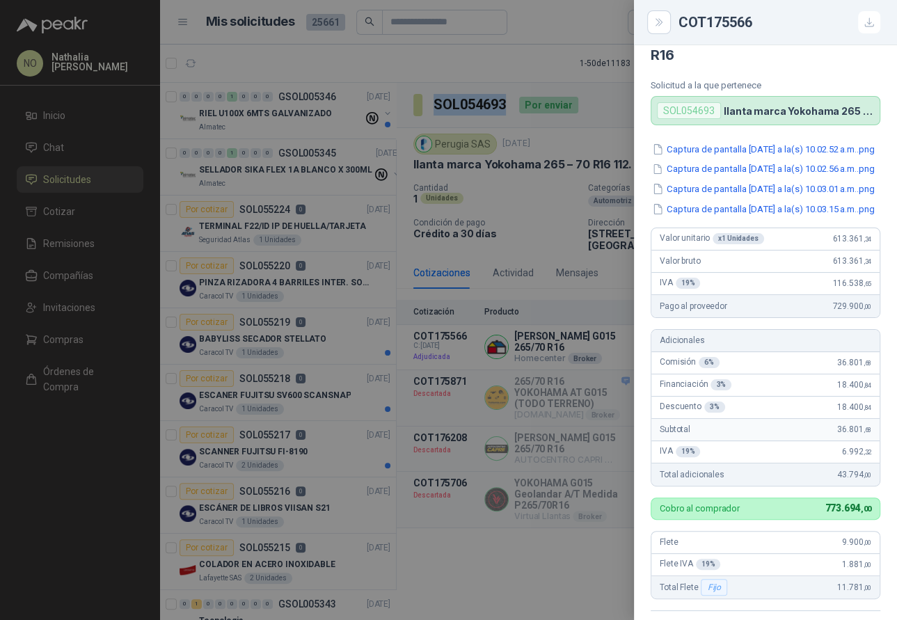
scroll to position [0, 0]
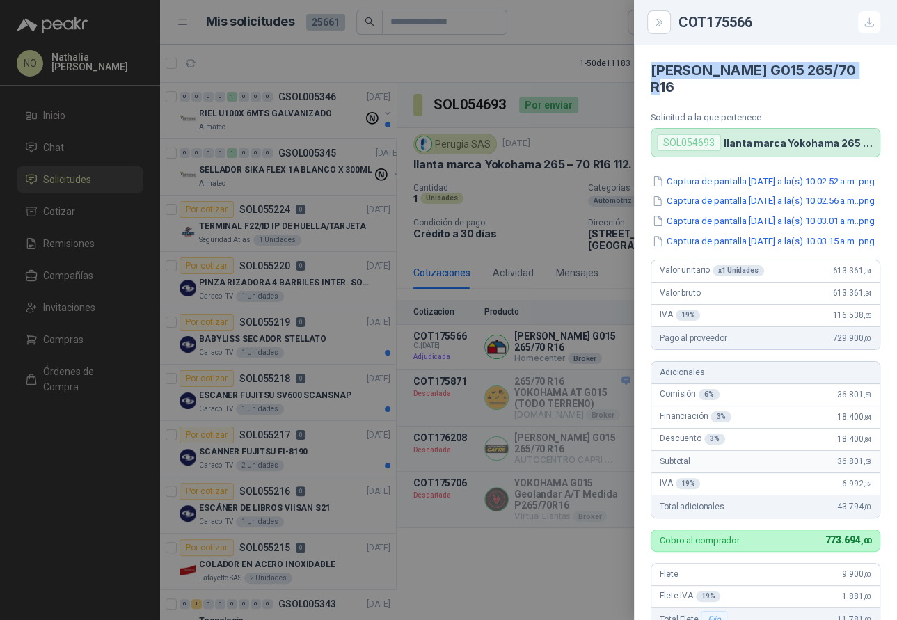
drag, startPoint x: 652, startPoint y: 70, endPoint x: 841, endPoint y: 77, distance: 189.4
click at [841, 77] on h4 "[PERSON_NAME] G015 265/70 R16" at bounding box center [766, 78] width 230 height 33
copy h4 "[PERSON_NAME] G015 265/70 R16"
click at [445, 138] on div at bounding box center [448, 310] width 897 height 620
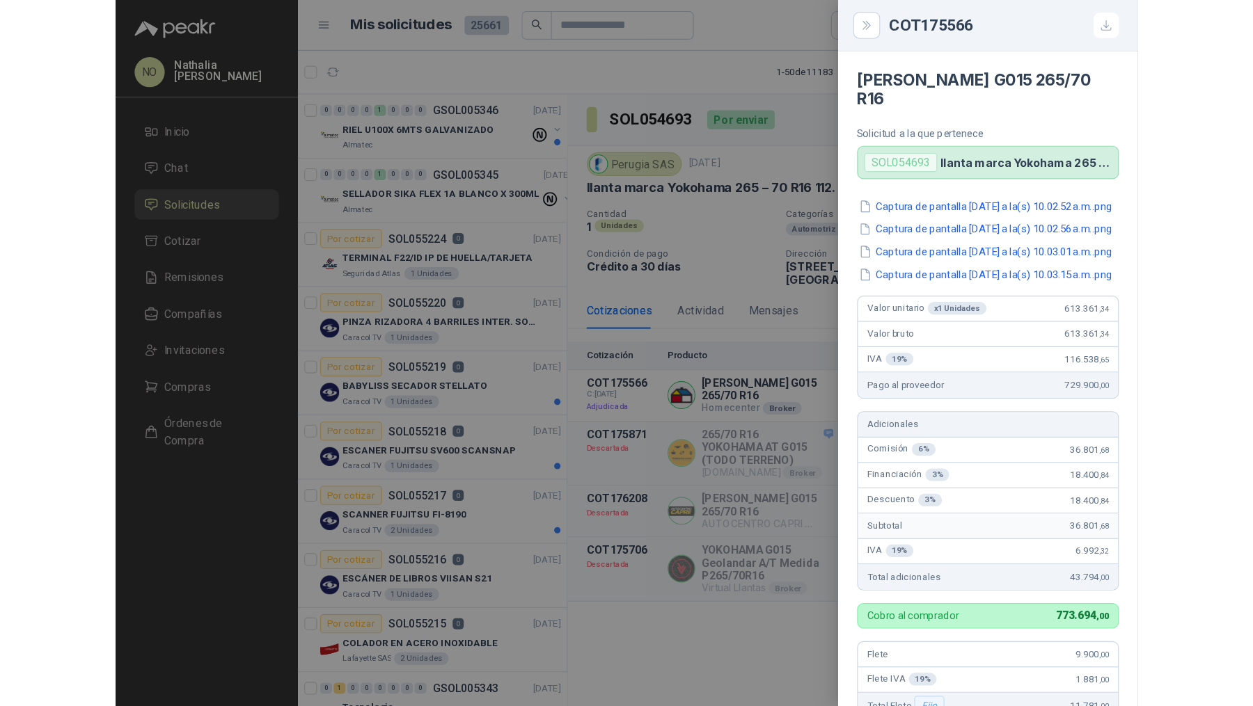
scroll to position [372, 0]
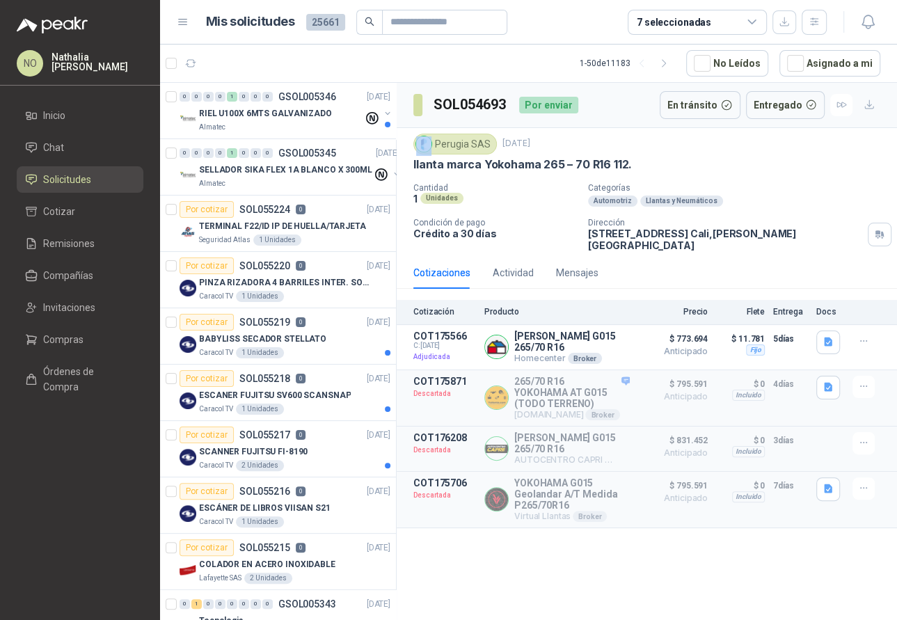
drag, startPoint x: 436, startPoint y: 142, endPoint x: 489, endPoint y: 143, distance: 52.9
click at [489, 143] on div "Perugia SAS" at bounding box center [455, 144] width 84 height 21
drag, startPoint x: 436, startPoint y: 141, endPoint x: 486, endPoint y: 143, distance: 49.4
click at [487, 143] on div "Perugia SAS" at bounding box center [455, 144] width 84 height 21
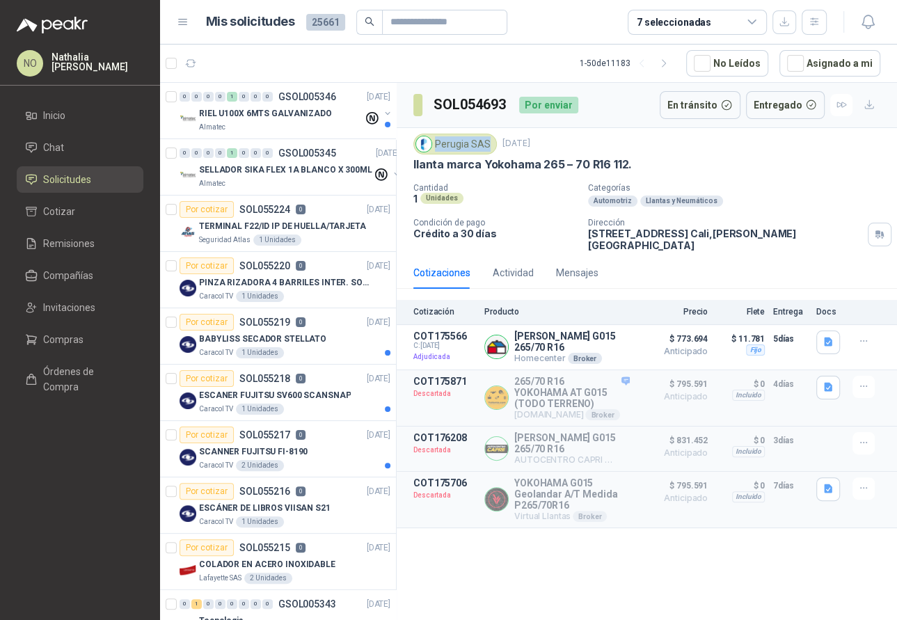
copy div "Perugia SAS"
click at [887, 152] on div "Perugia SAS [DATE] llanta marca Yokohama 265 – 70 R16 112. Cantidad 1 Unidades …" at bounding box center [647, 192] width 500 height 129
drag, startPoint x: 587, startPoint y: 232, endPoint x: 803, endPoint y: 239, distance: 215.8
click at [803, 239] on div "Perugia SAS [DATE] llanta marca Yokohama 265 – 70 R16 112. Cantidad 1 Unidades …" at bounding box center [647, 192] width 500 height 129
copy p "[STREET_ADDRESS][PERSON_NAME]"
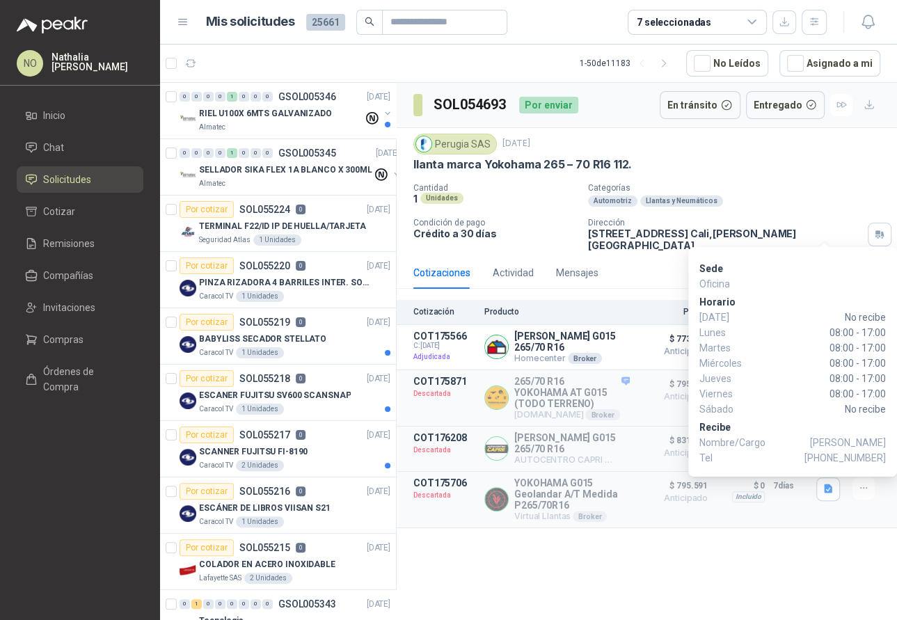
drag, startPoint x: 834, startPoint y: 459, endPoint x: 875, endPoint y: 459, distance: 41.8
click at [875, 459] on span "[PHONE_NUMBER]" at bounding box center [844, 457] width 81 height 15
drag, startPoint x: 834, startPoint y: 461, endPoint x: 885, endPoint y: 463, distance: 50.8
click at [885, 463] on span "[PHONE_NUMBER]" at bounding box center [844, 457] width 81 height 15
copy span "3153902096"
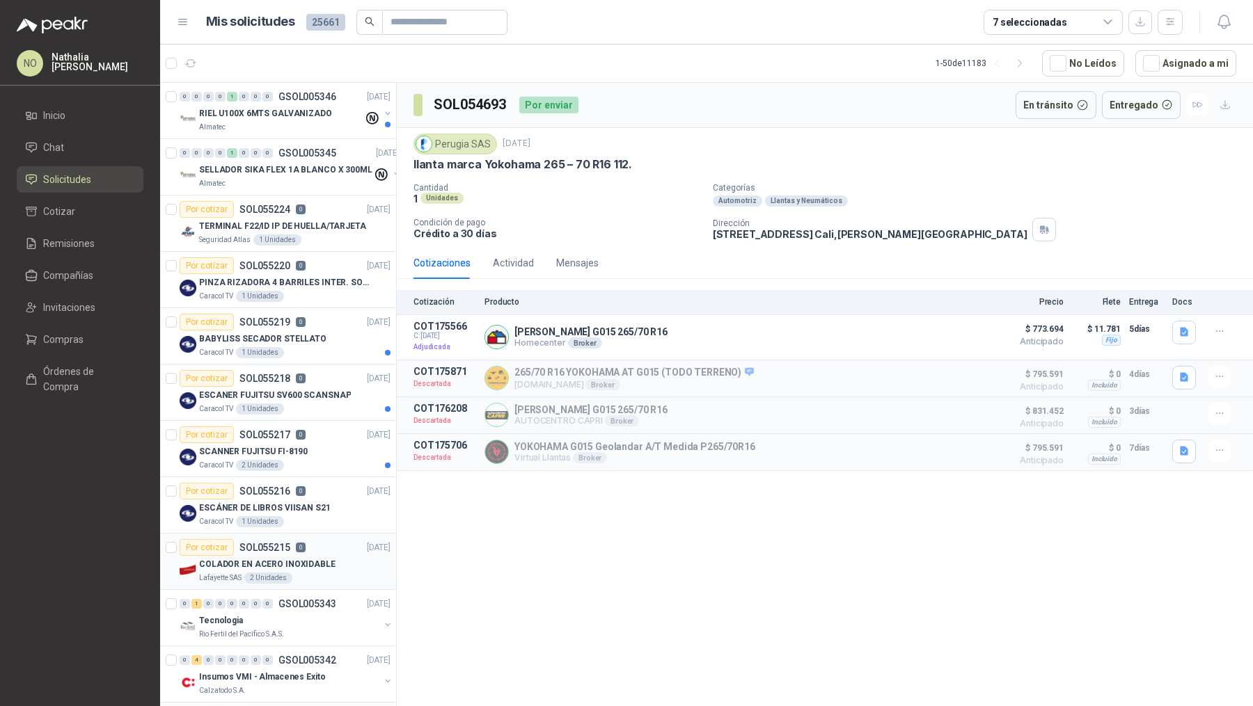
click at [269, 534] on article "Por cotizar SOL055215 0 [DATE] COLADOR EN ACERO INOXIDABLE Lafayette SAS 2 Unid…" at bounding box center [278, 562] width 236 height 56
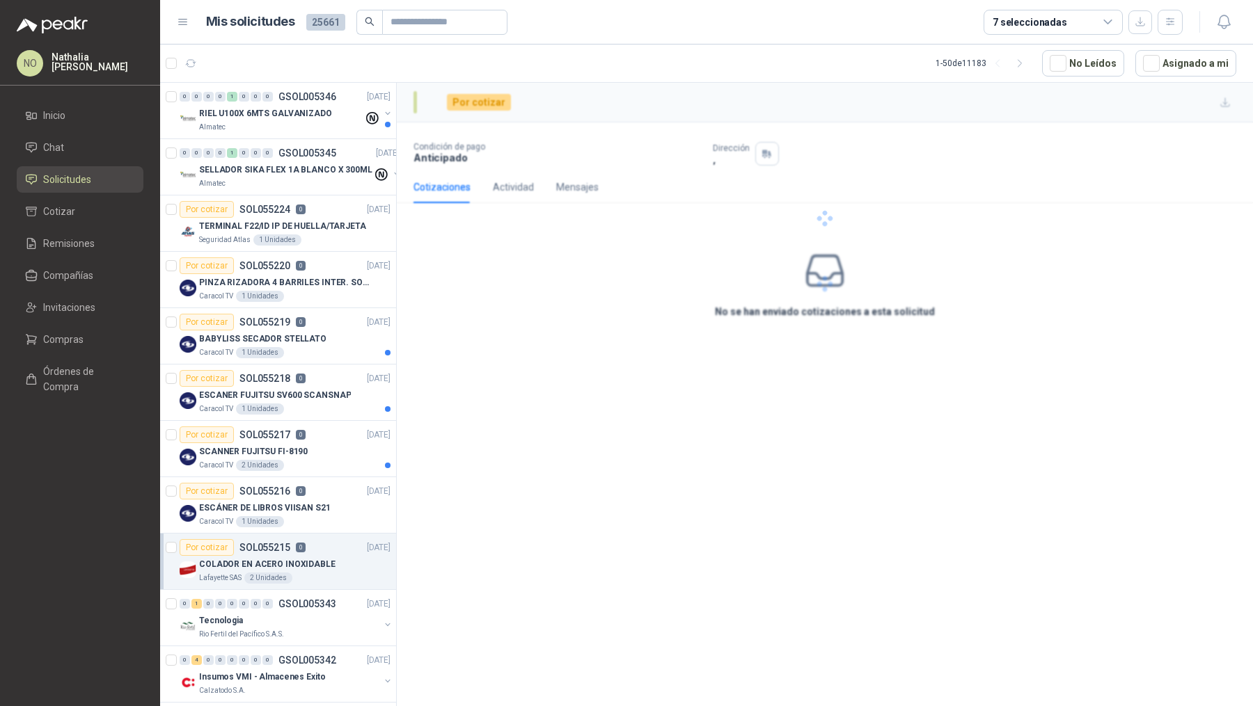
scroll to position [185, 0]
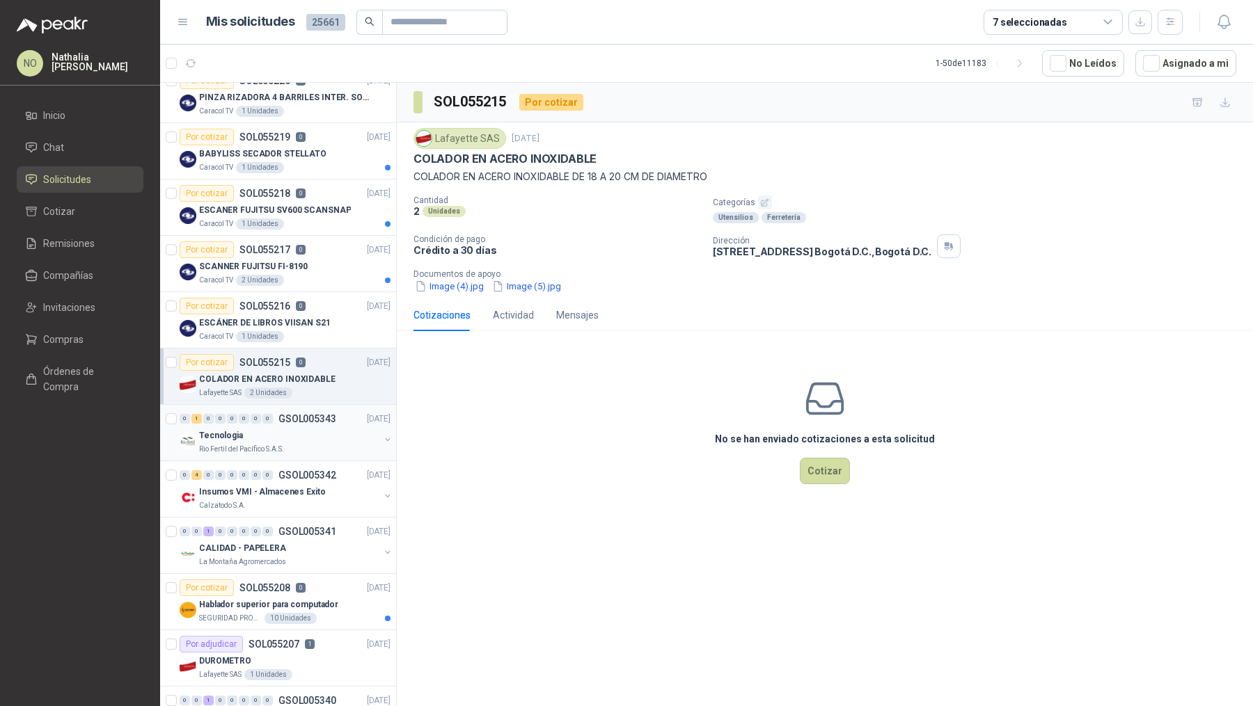
click at [298, 431] on div "Tecnologia" at bounding box center [289, 435] width 180 height 17
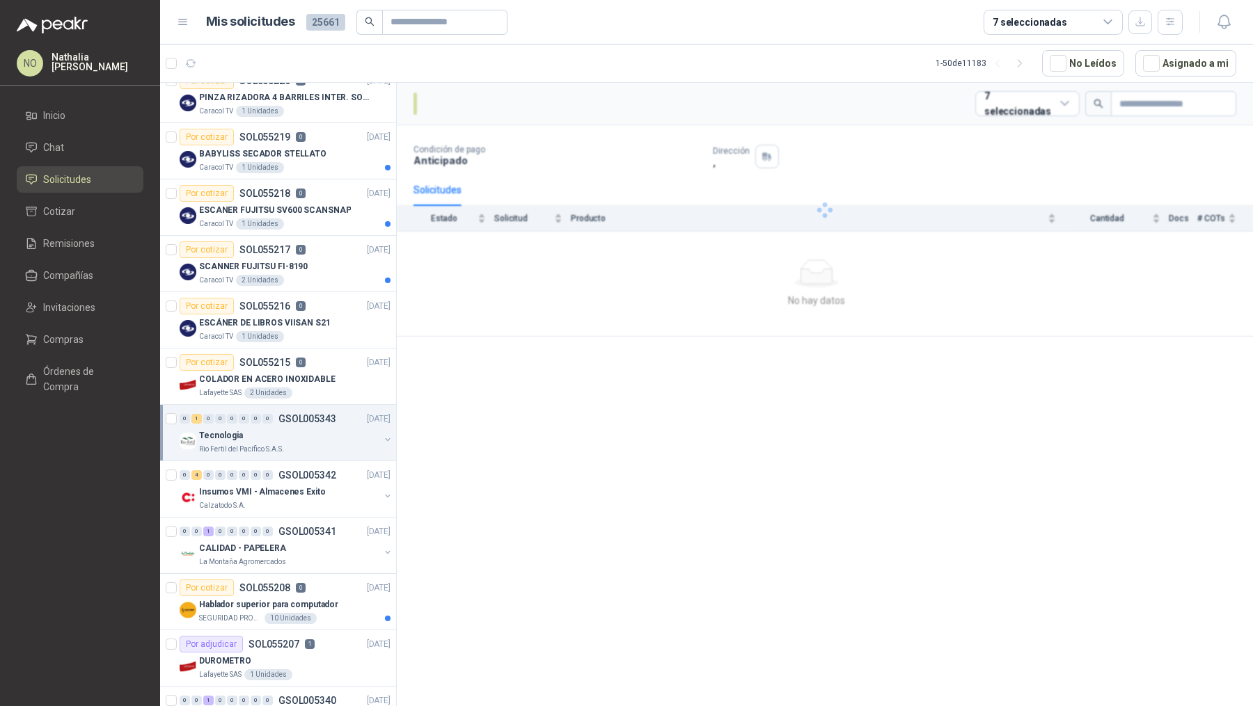
click at [298, 431] on div "Tecnologia" at bounding box center [289, 435] width 180 height 17
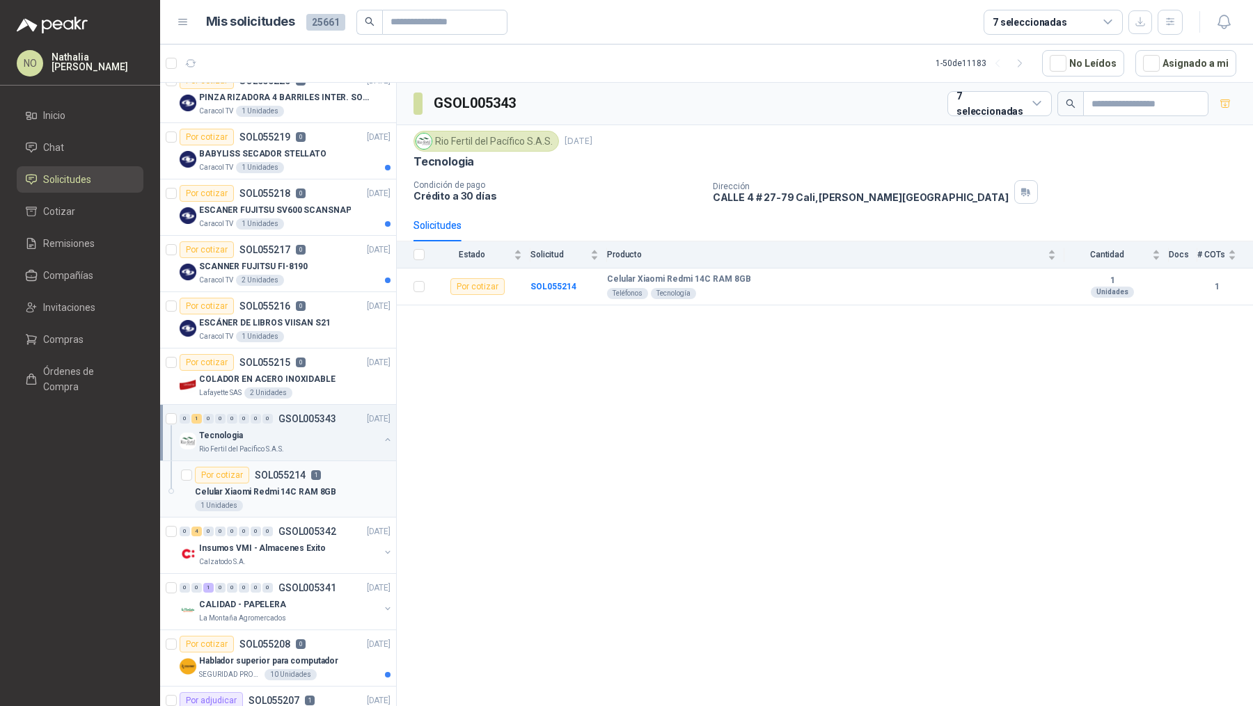
click at [301, 477] on div "Por cotizar SOL055214 1" at bounding box center [258, 475] width 126 height 17
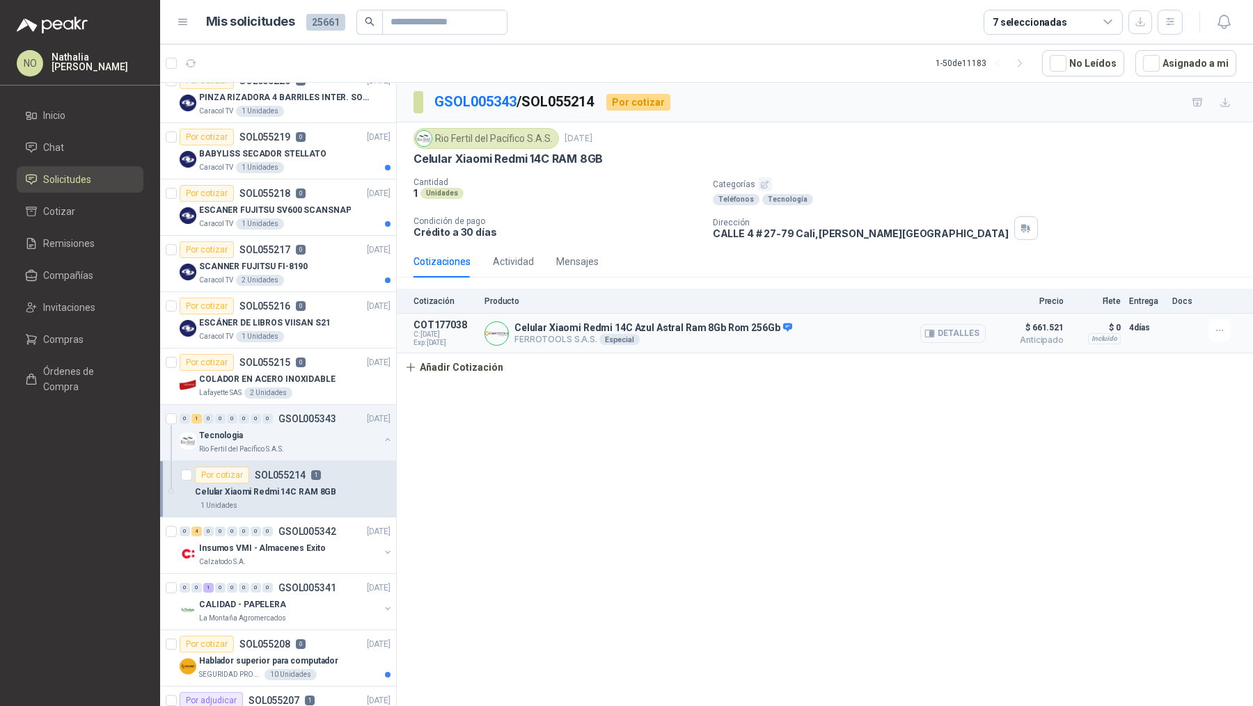
click at [946, 333] on button "Detalles" at bounding box center [952, 333] width 65 height 19
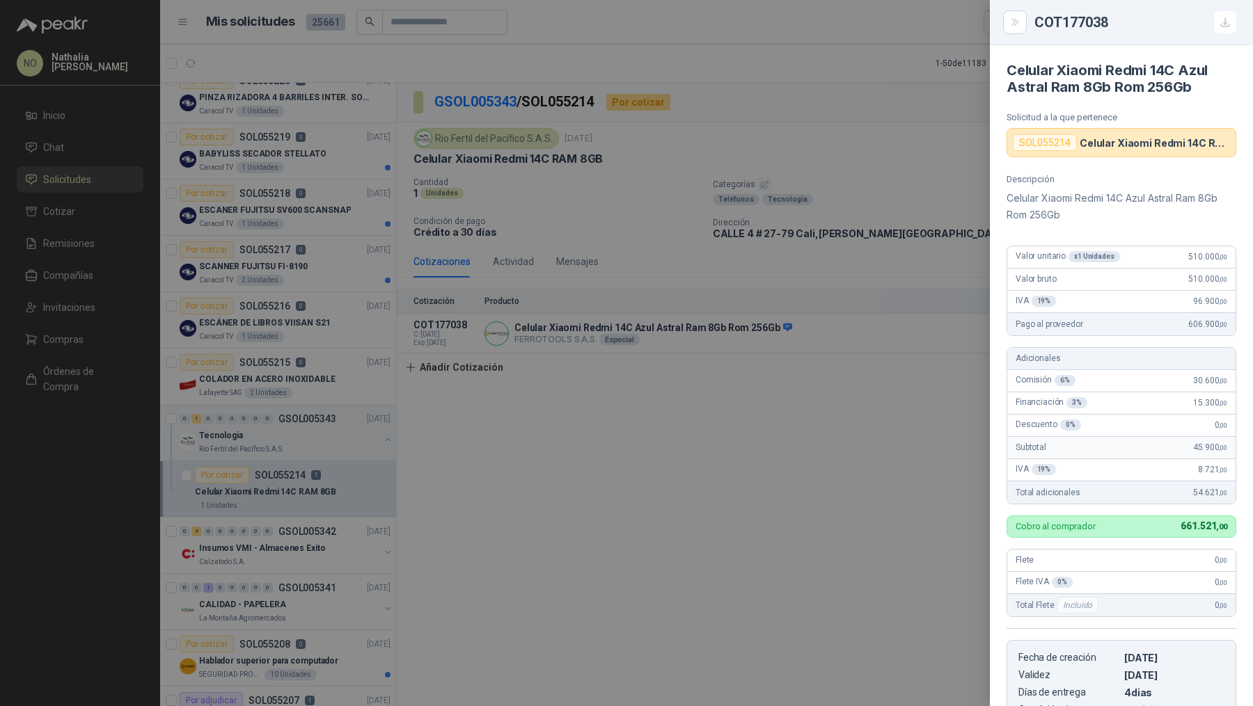
click at [801, 323] on div at bounding box center [626, 353] width 1253 height 706
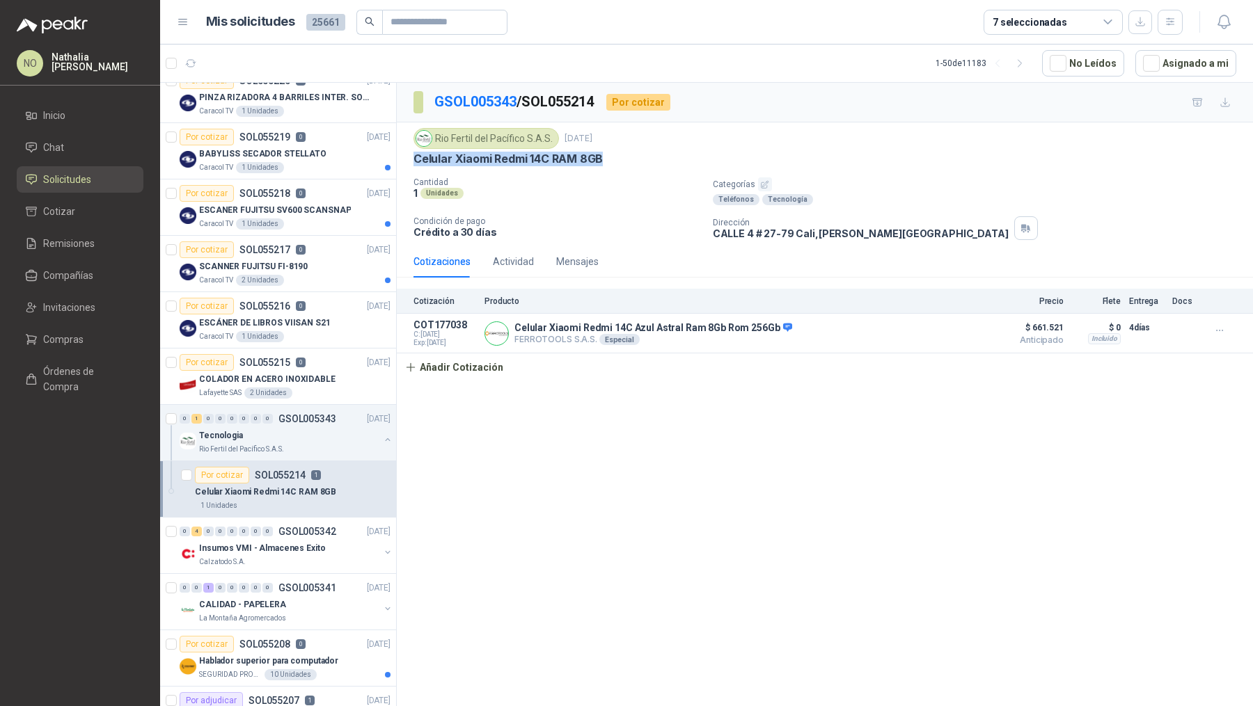
drag, startPoint x: 415, startPoint y: 161, endPoint x: 635, endPoint y: 161, distance: 220.6
click at [635, 161] on div "Celular Xiaomi Redmi 14C RAM 8GB" at bounding box center [824, 159] width 823 height 15
copy p "Celular Xiaomi Redmi 14C RAM 8GB"
click at [1225, 26] on icon "button" at bounding box center [1223, 21] width 12 height 13
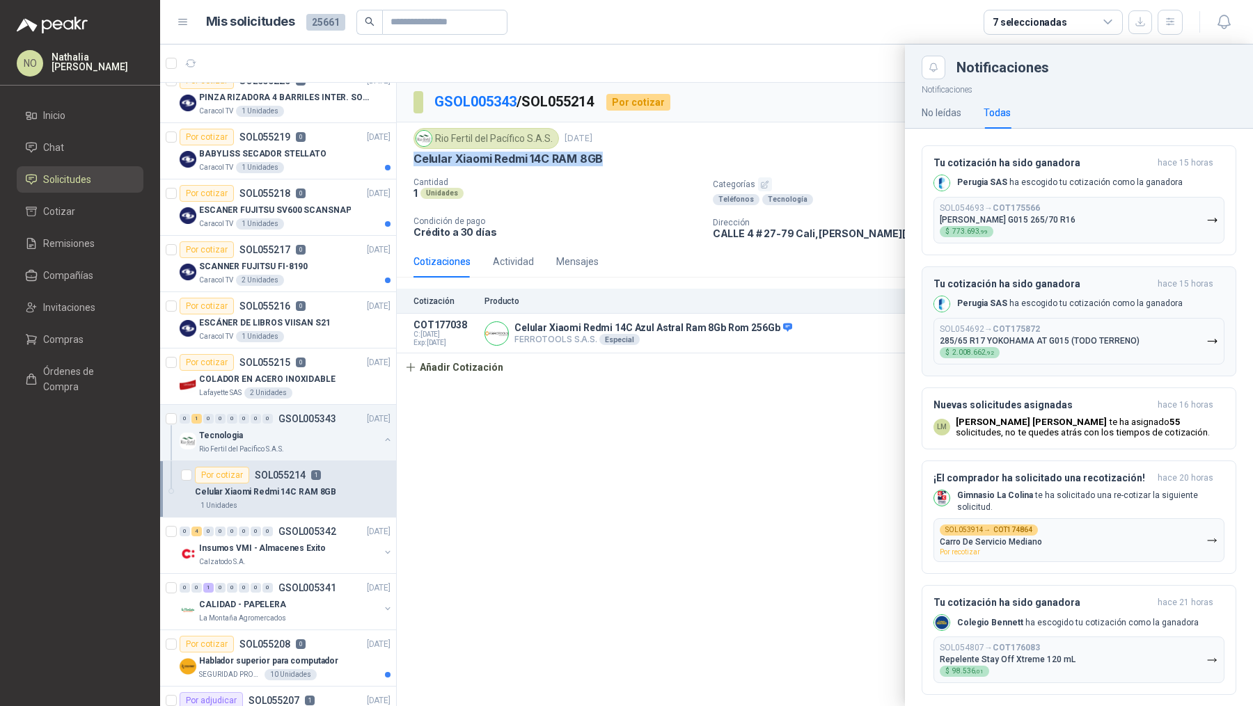
click at [1026, 340] on p "285/65 R17 YOKOHAMA AT G015 (TODO TERRENO)" at bounding box center [1039, 341] width 200 height 10
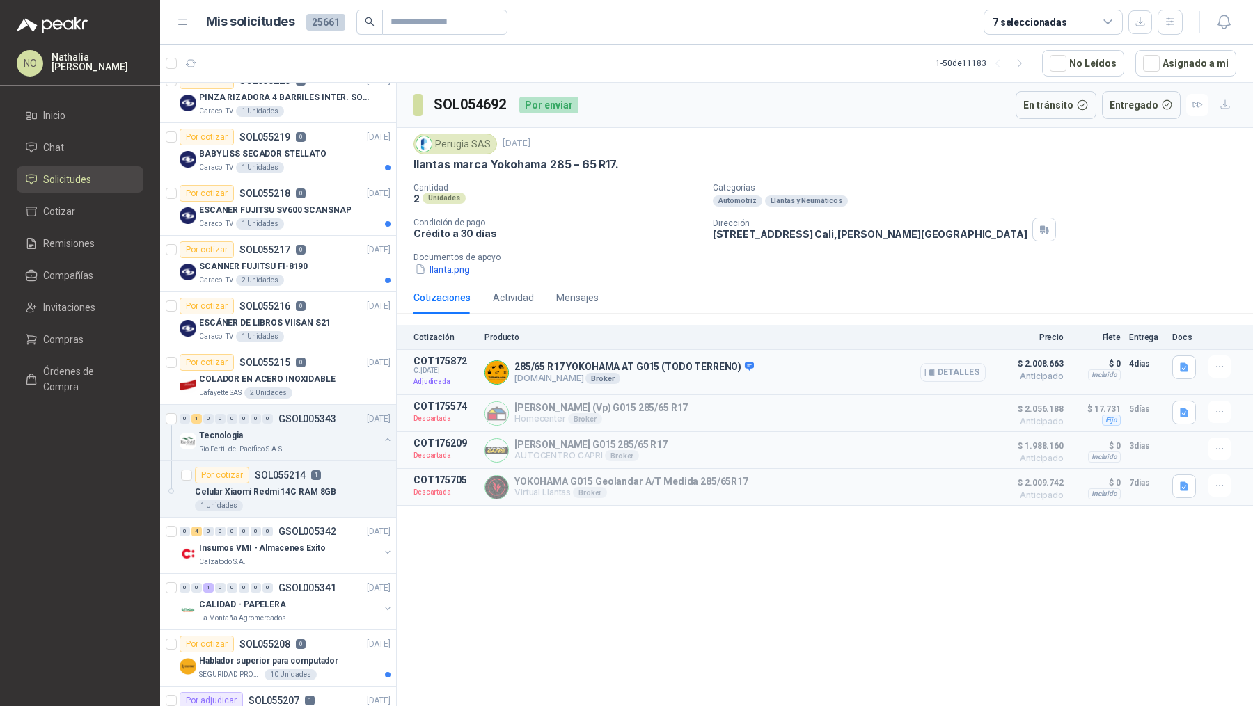
click at [946, 366] on button "Detalles" at bounding box center [952, 372] width 65 height 19
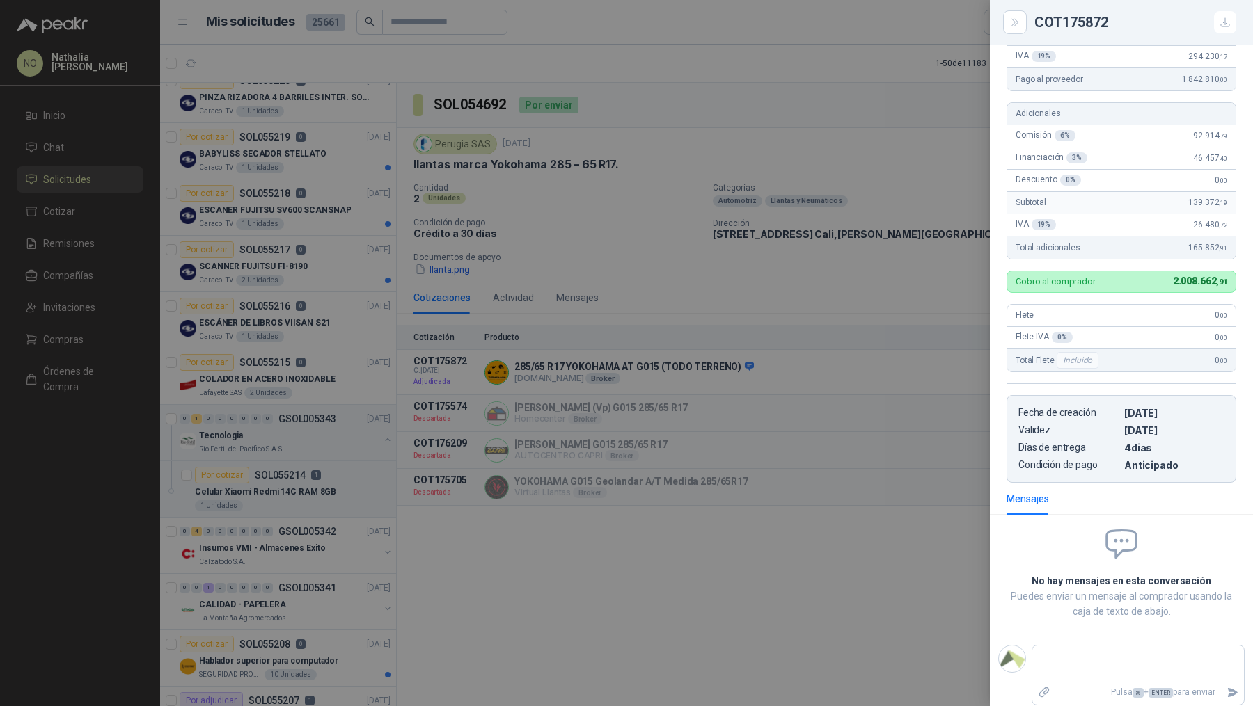
scroll to position [237, 0]
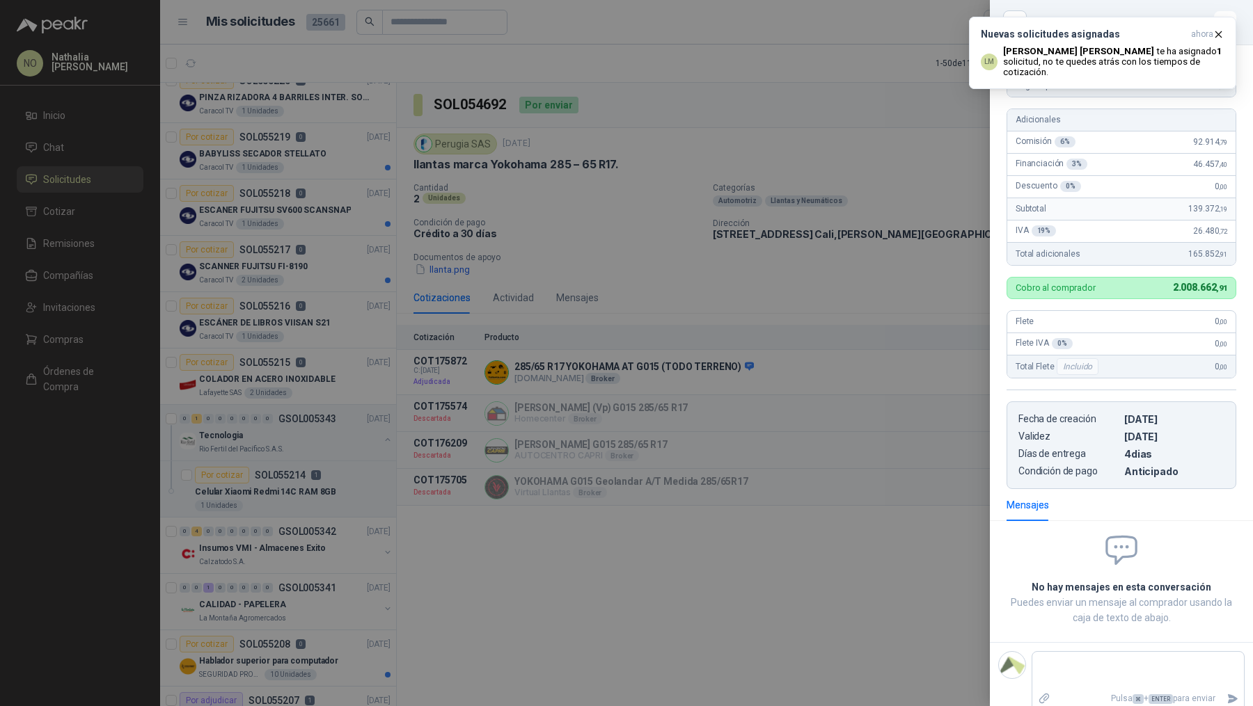
click at [698, 434] on div at bounding box center [626, 353] width 1253 height 706
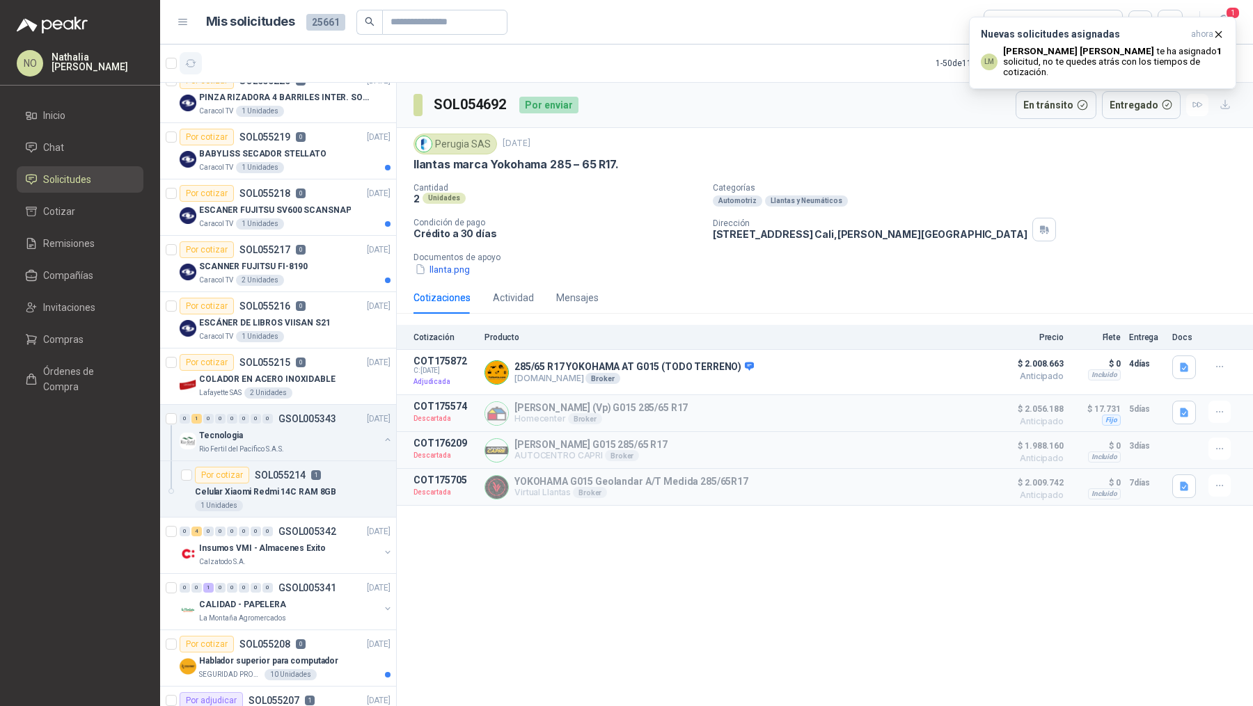
click at [190, 66] on icon "button" at bounding box center [191, 63] width 10 height 7
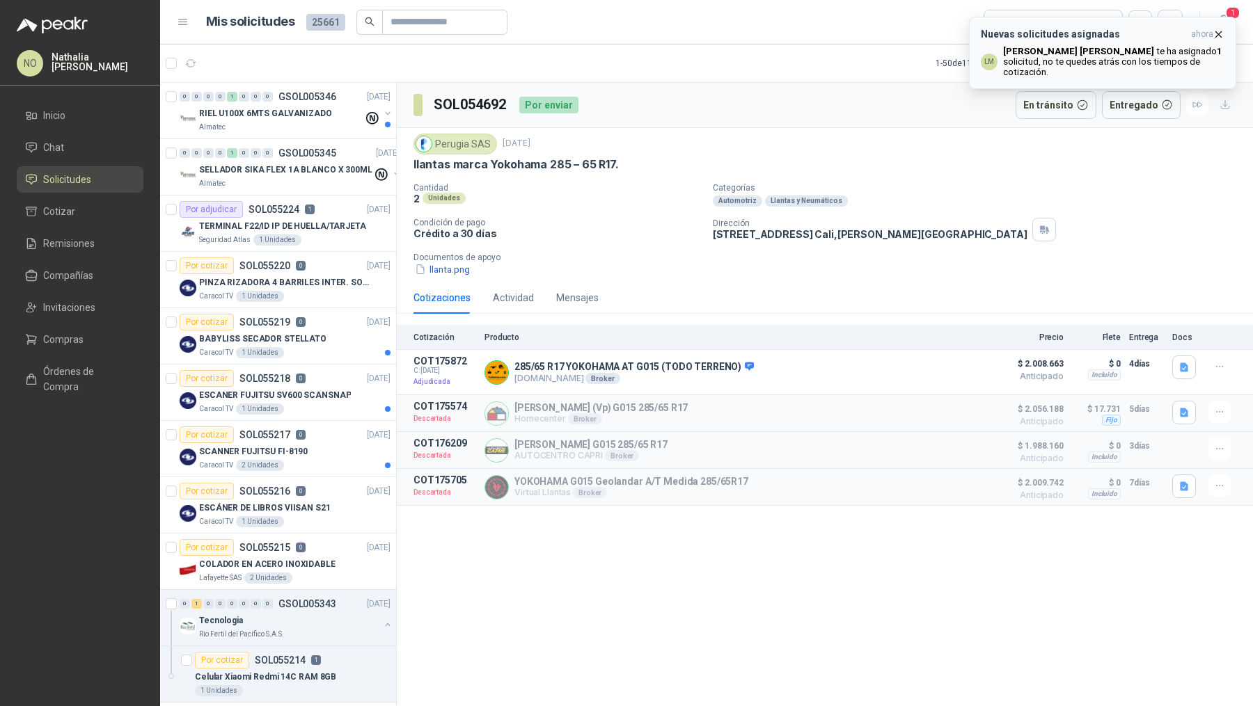
click at [1220, 31] on icon "button" at bounding box center [1218, 35] width 12 height 12
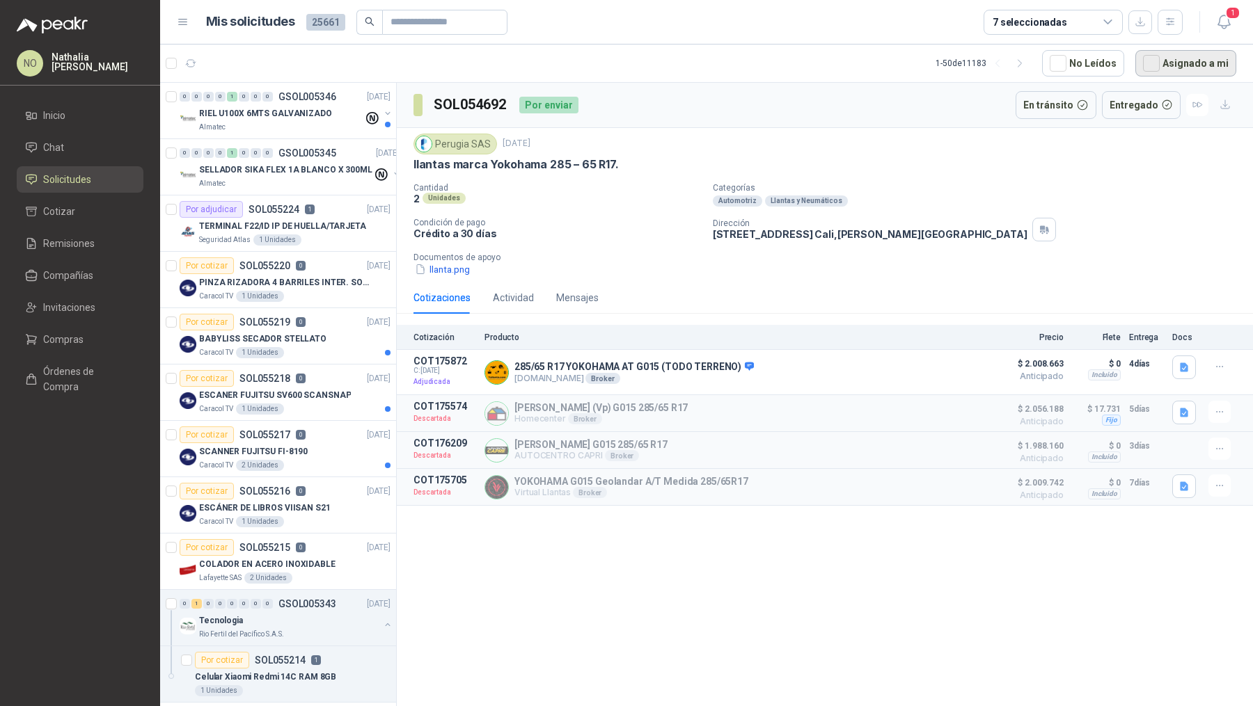
click at [1166, 60] on button "Asignado a mi" at bounding box center [1185, 63] width 101 height 26
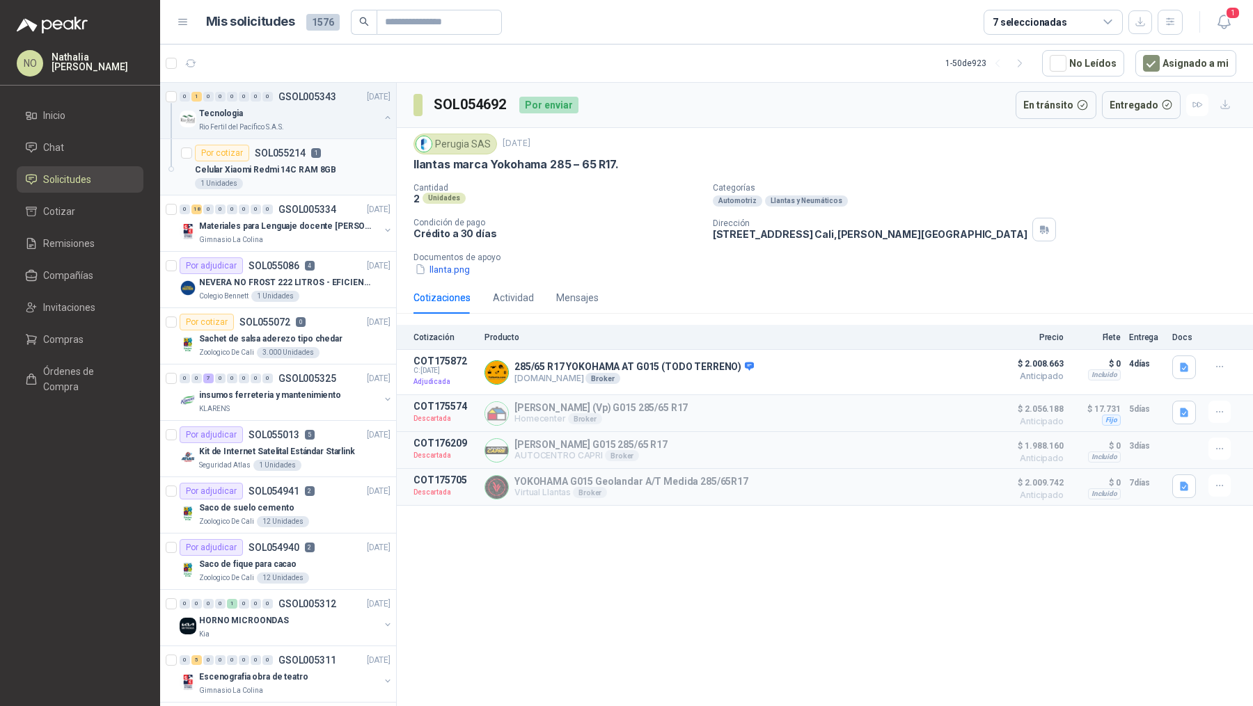
click at [294, 180] on div "1 Unidades" at bounding box center [293, 183] width 196 height 11
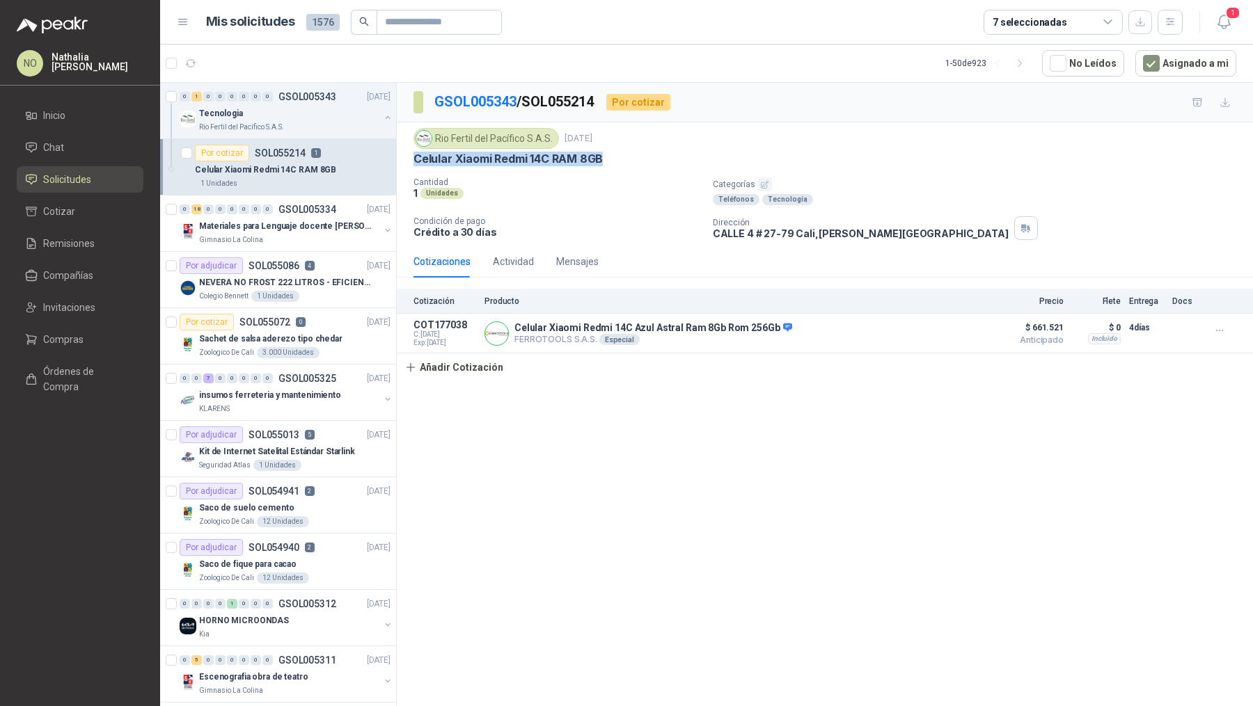
drag, startPoint x: 415, startPoint y: 156, endPoint x: 628, endPoint y: 160, distance: 213.0
click at [628, 160] on div "Celular Xiaomi Redmi 14C RAM 8GB" at bounding box center [824, 159] width 823 height 15
click at [418, 162] on p "Celular Xiaomi Redmi 14C RAM 8GB" at bounding box center [507, 159] width 189 height 15
drag, startPoint x: 417, startPoint y: 161, endPoint x: 649, endPoint y: 161, distance: 232.4
click at [650, 161] on div "Celular Xiaomi Redmi 14C RAM 8GB" at bounding box center [824, 159] width 823 height 15
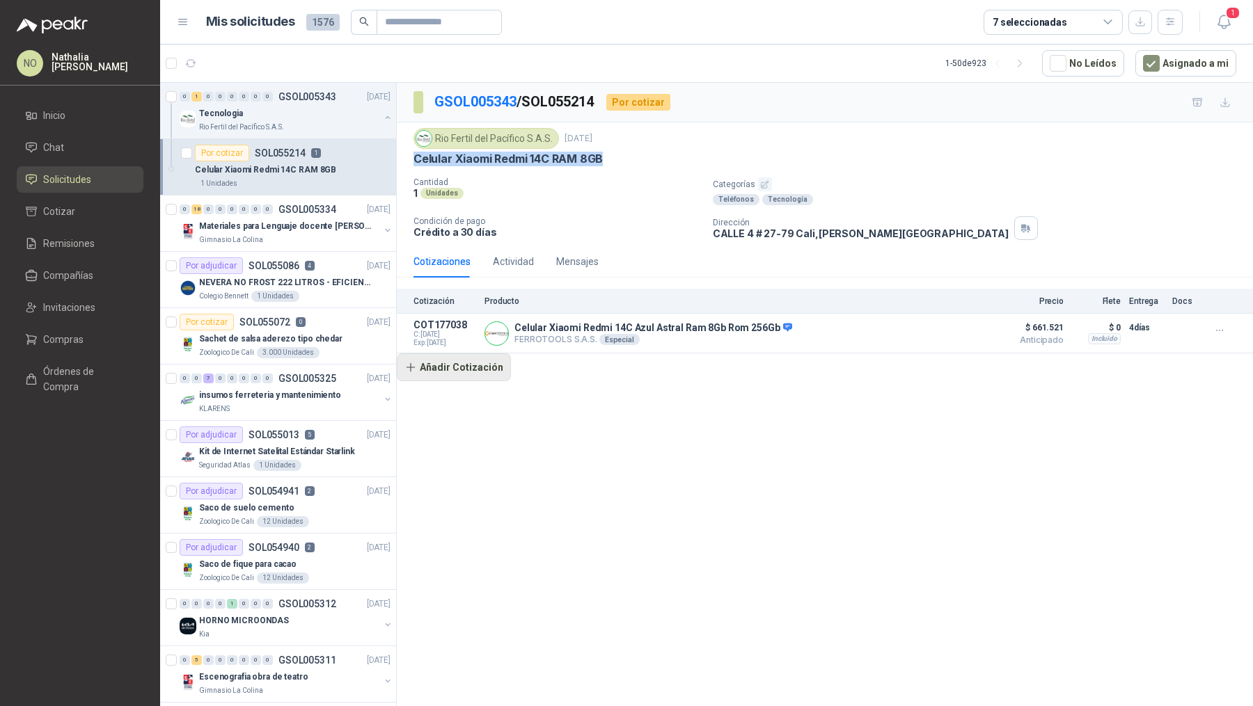
click at [477, 370] on button "Añadir Cotización" at bounding box center [454, 368] width 114 height 28
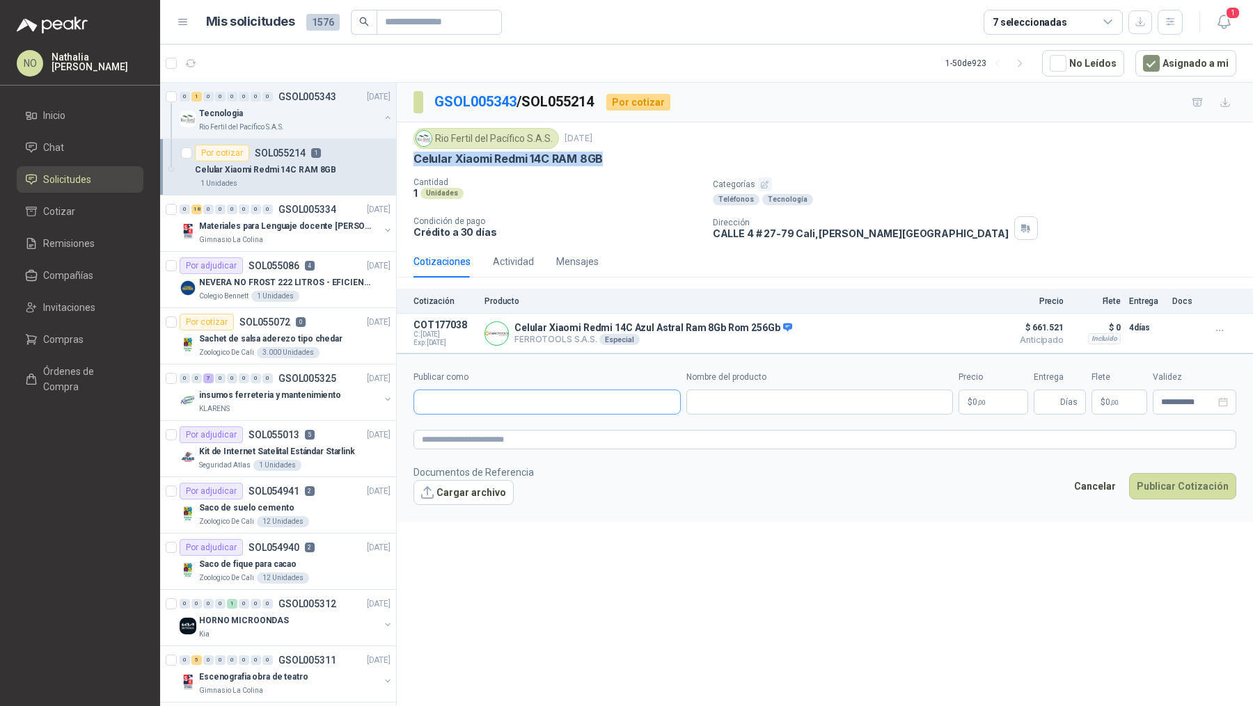
click at [514, 399] on input "Publicar como" at bounding box center [547, 402] width 266 height 24
type input "**********"
drag, startPoint x: 413, startPoint y: 157, endPoint x: 653, endPoint y: 158, distance: 240.1
click at [653, 158] on div "Celular Xiaomi Redmi 14C RAM 8GB" at bounding box center [824, 159] width 823 height 15
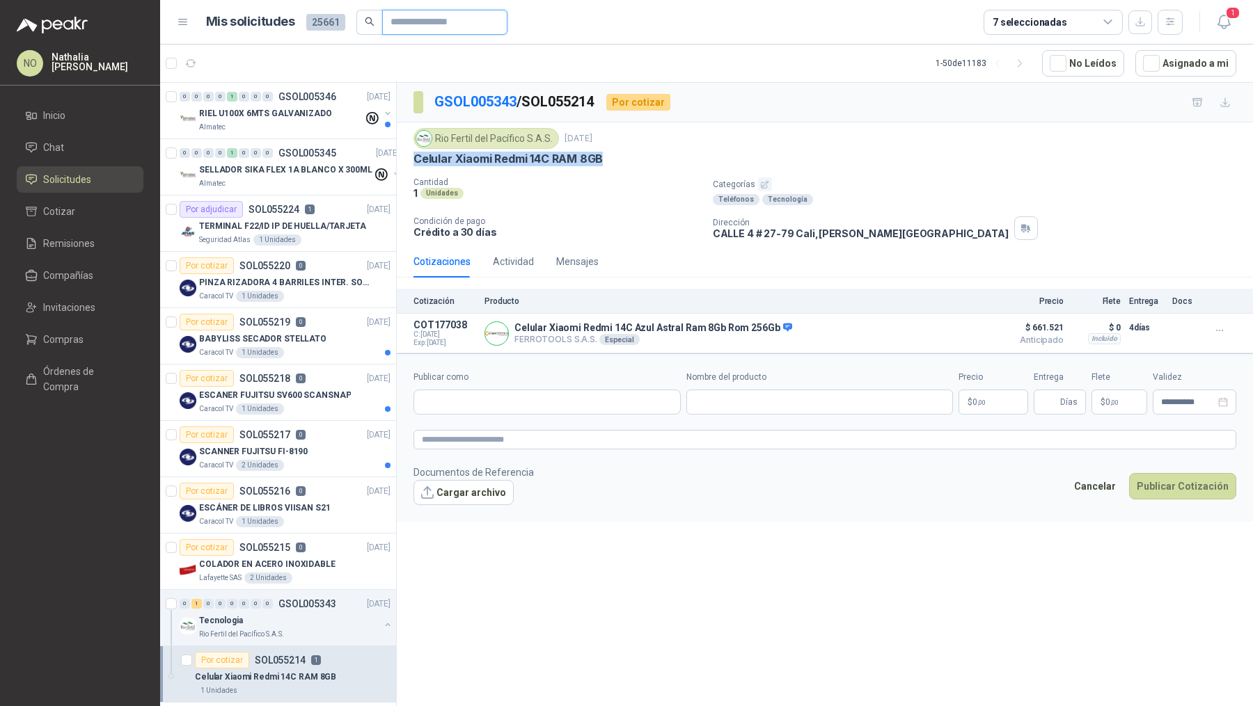
click at [431, 28] on input "Publicar como" at bounding box center [438, 22] width 97 height 24
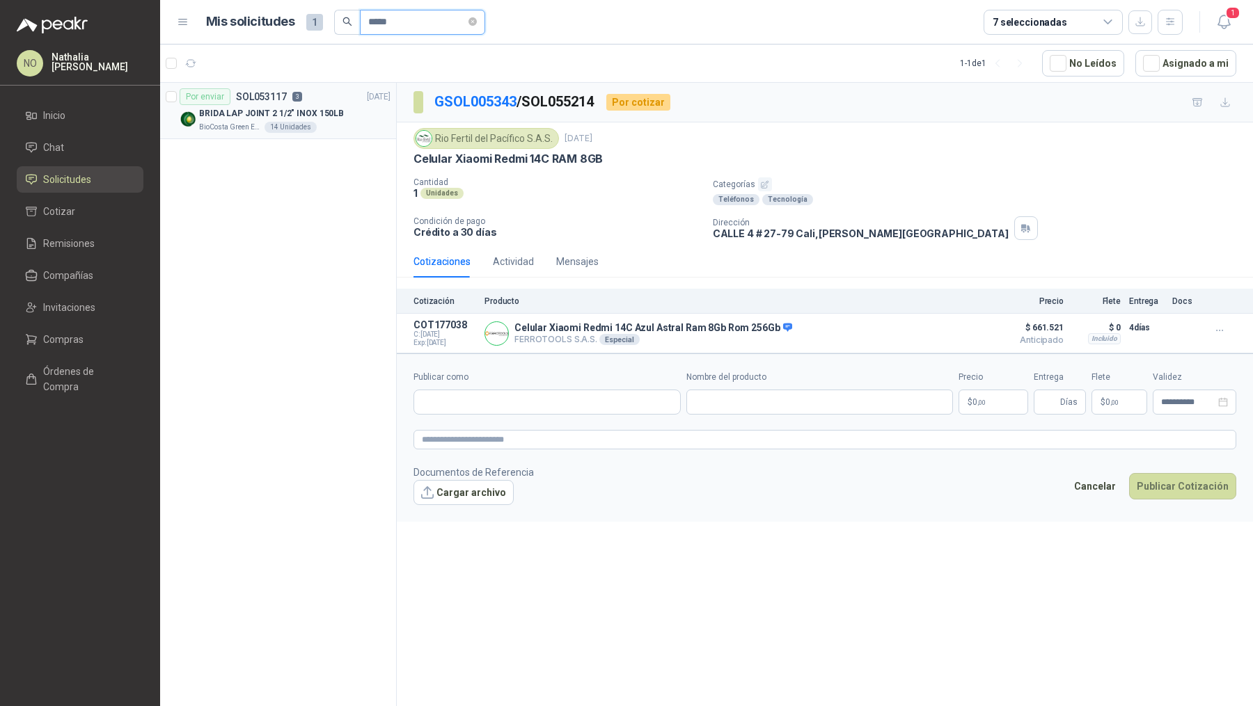
type input "*****"
click at [285, 111] on p "BRIDA LAP JOINT 2 1/2" INOX 150LB" at bounding box center [271, 113] width 145 height 13
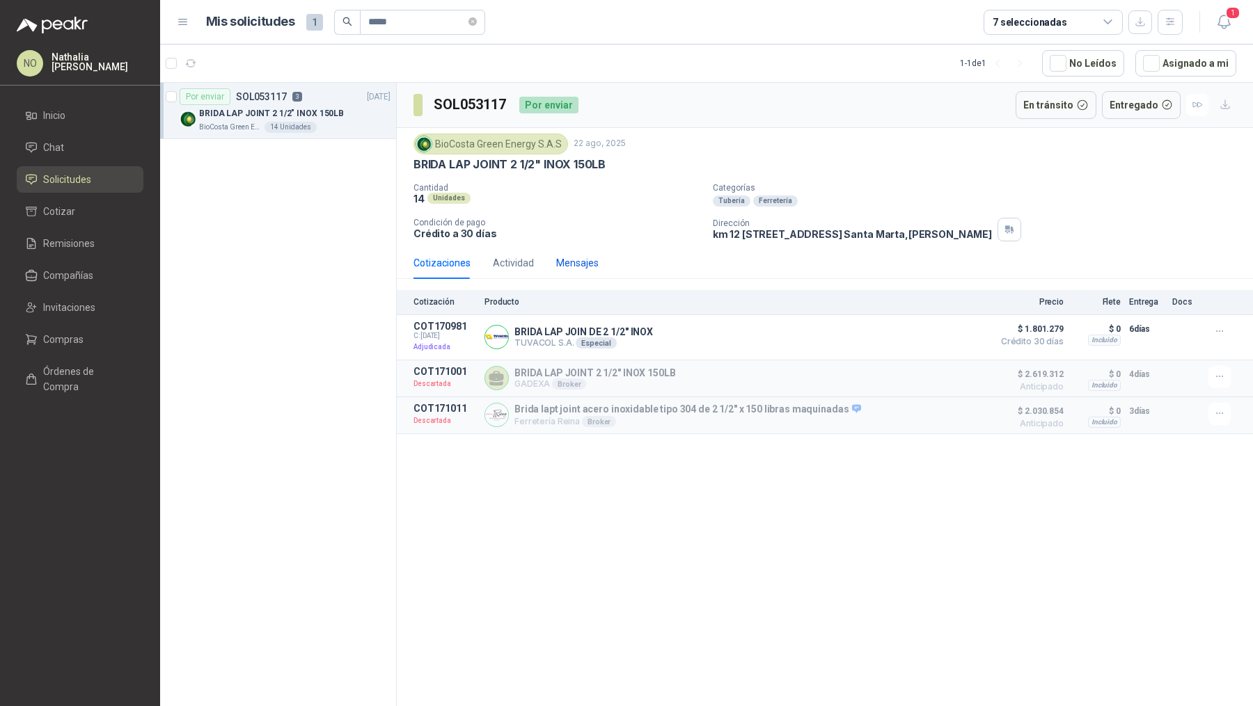
click at [557, 261] on div "Mensajes" at bounding box center [577, 262] width 42 height 15
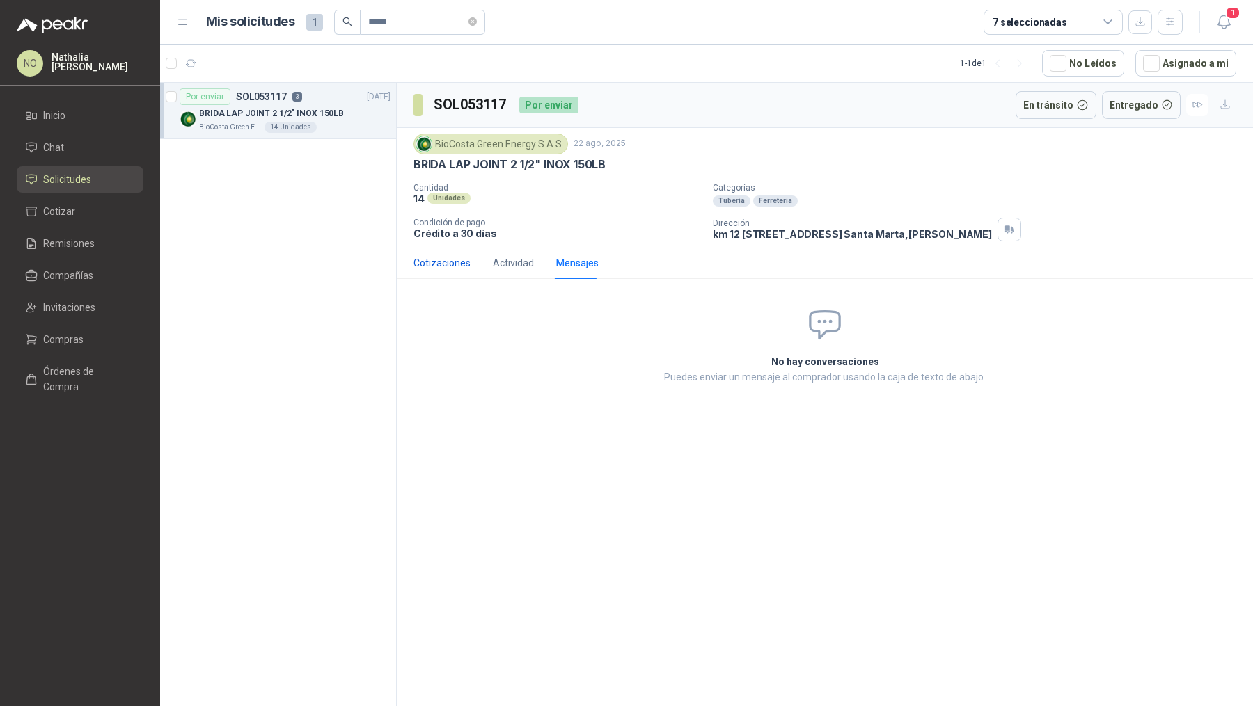
click at [445, 264] on div "Cotizaciones" at bounding box center [441, 262] width 57 height 15
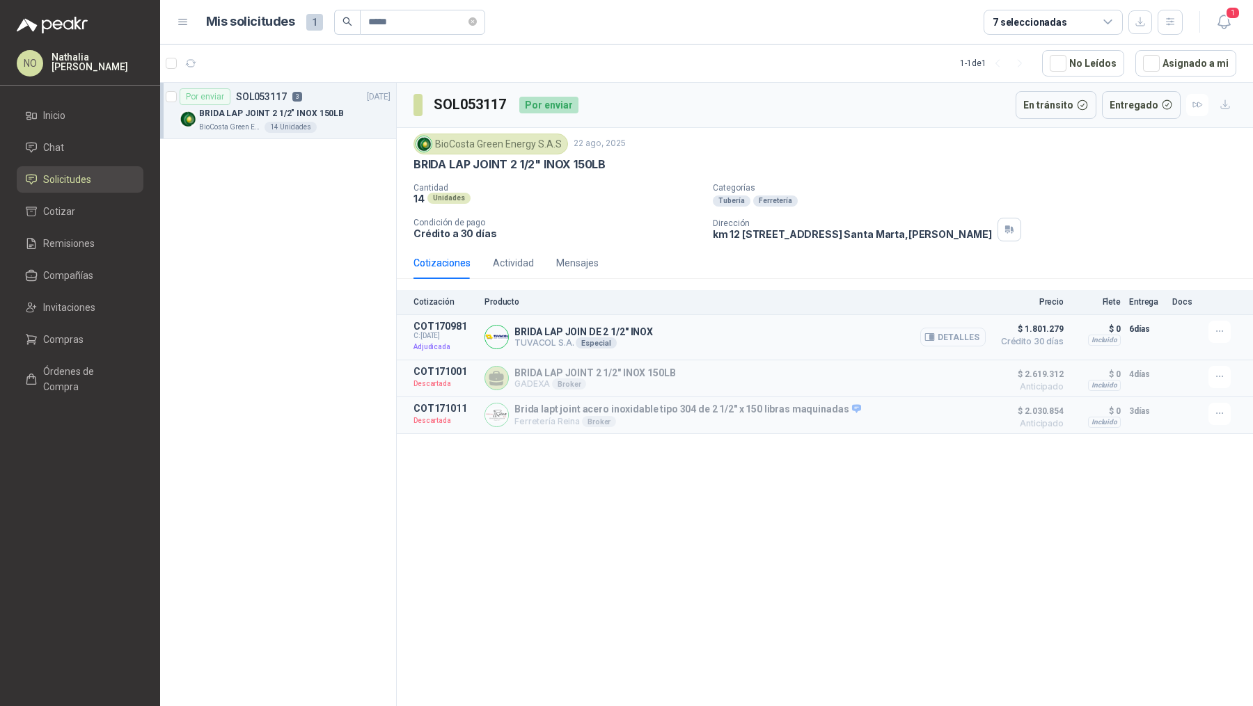
click at [955, 328] on button "Detalles" at bounding box center [952, 337] width 65 height 19
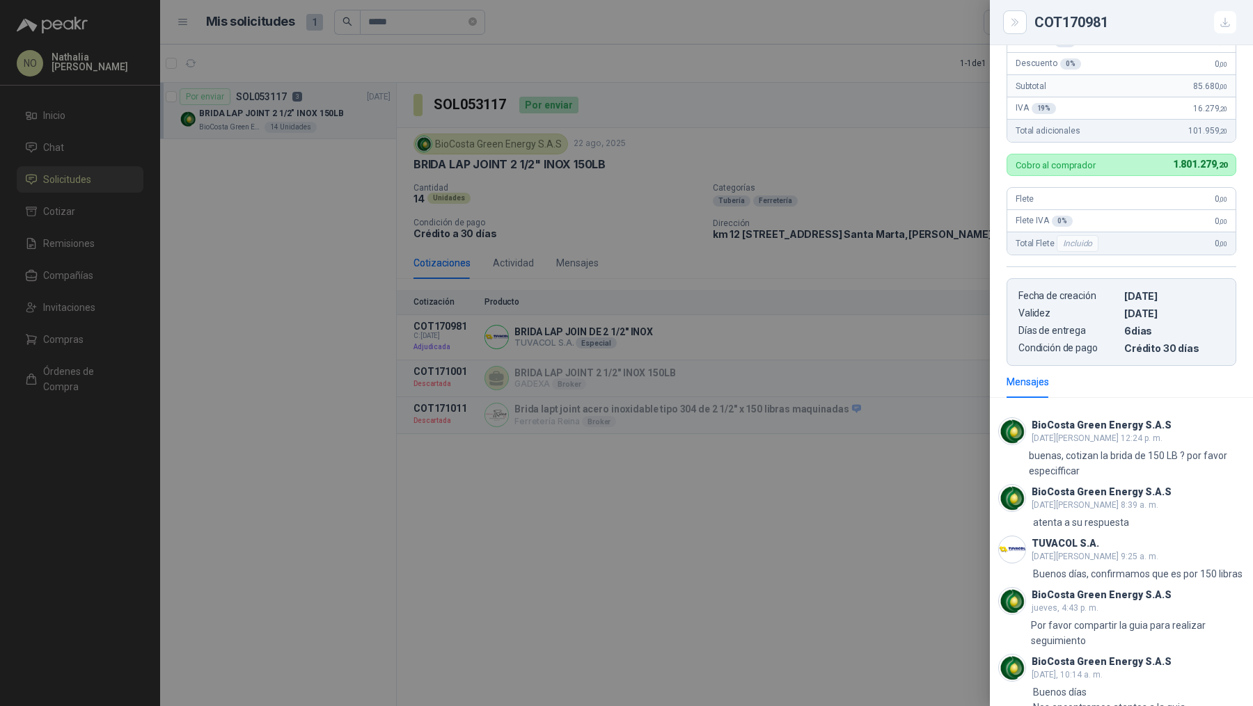
scroll to position [291, 0]
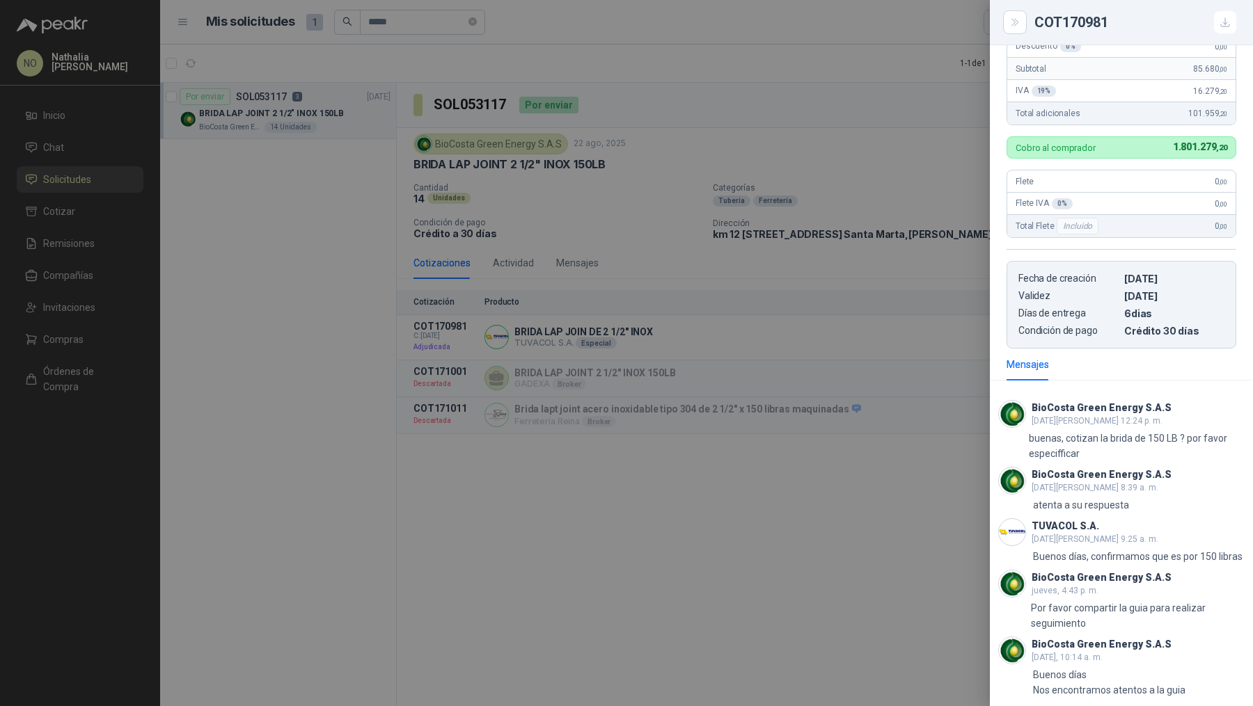
click at [414, 374] on div at bounding box center [626, 353] width 1253 height 706
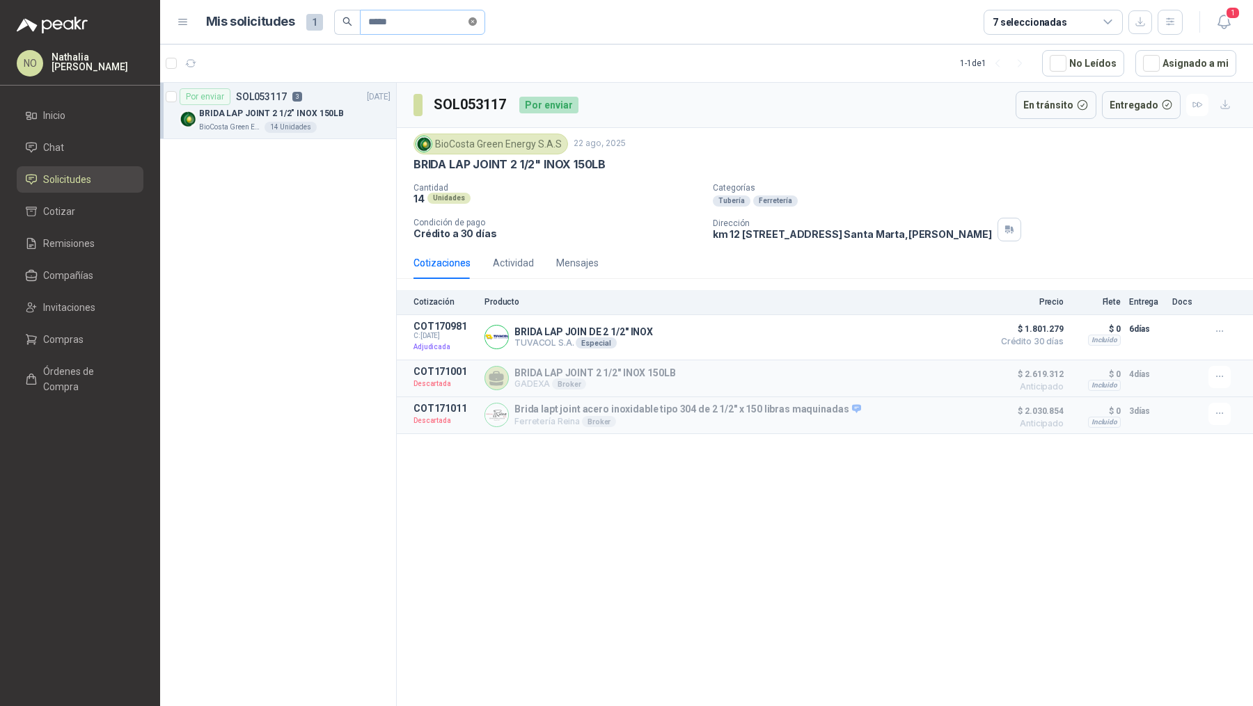
click at [475, 20] on icon "close-circle" at bounding box center [472, 21] width 8 height 8
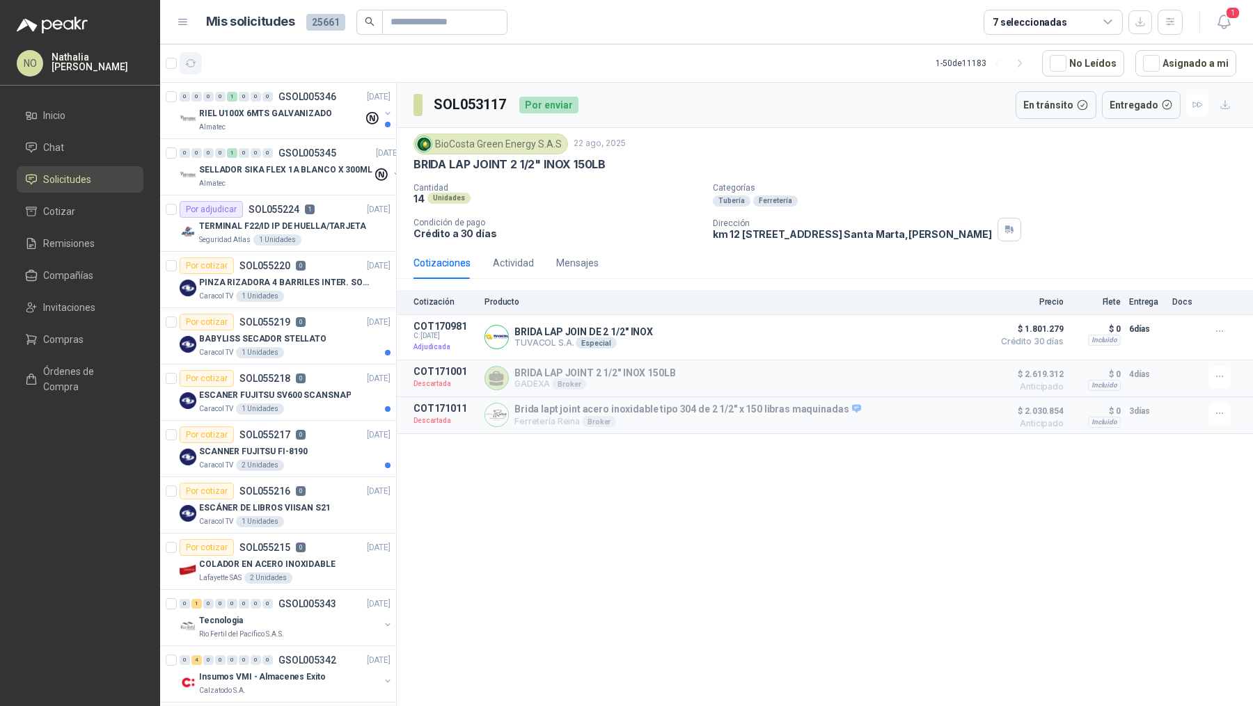
click at [191, 61] on icon "button" at bounding box center [191, 64] width 12 height 12
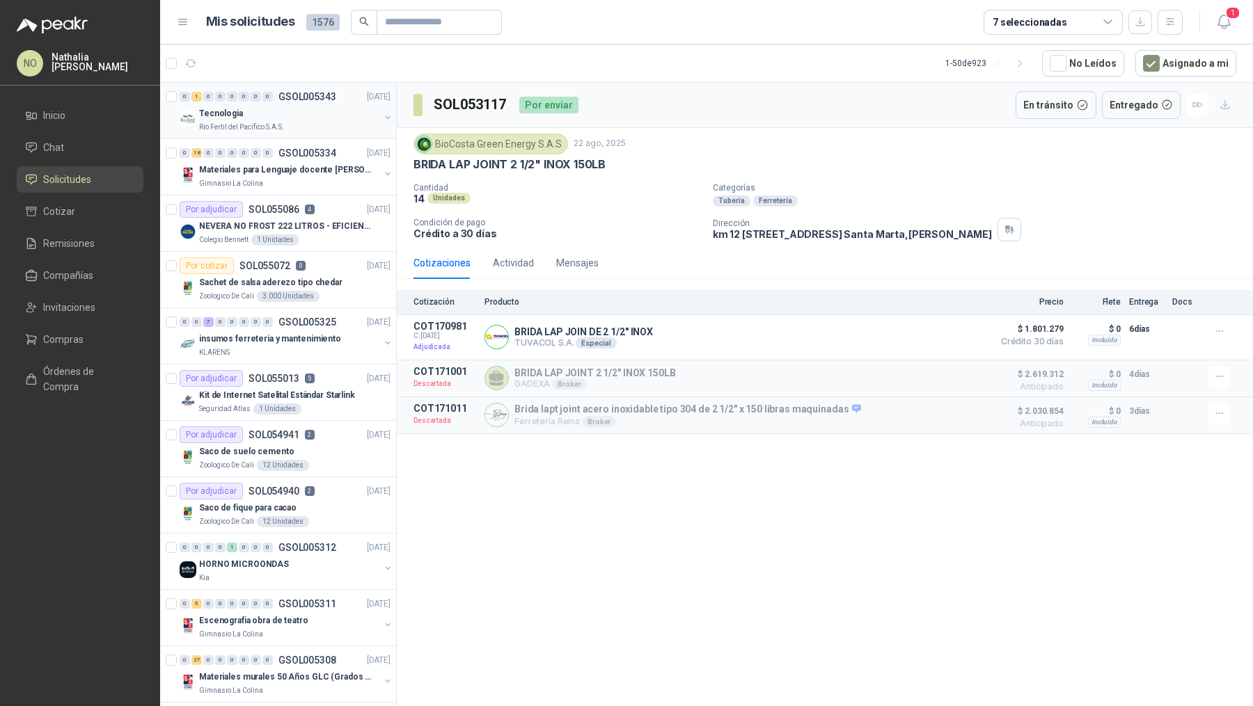
click at [317, 106] on div "Tecnologia" at bounding box center [289, 113] width 180 height 17
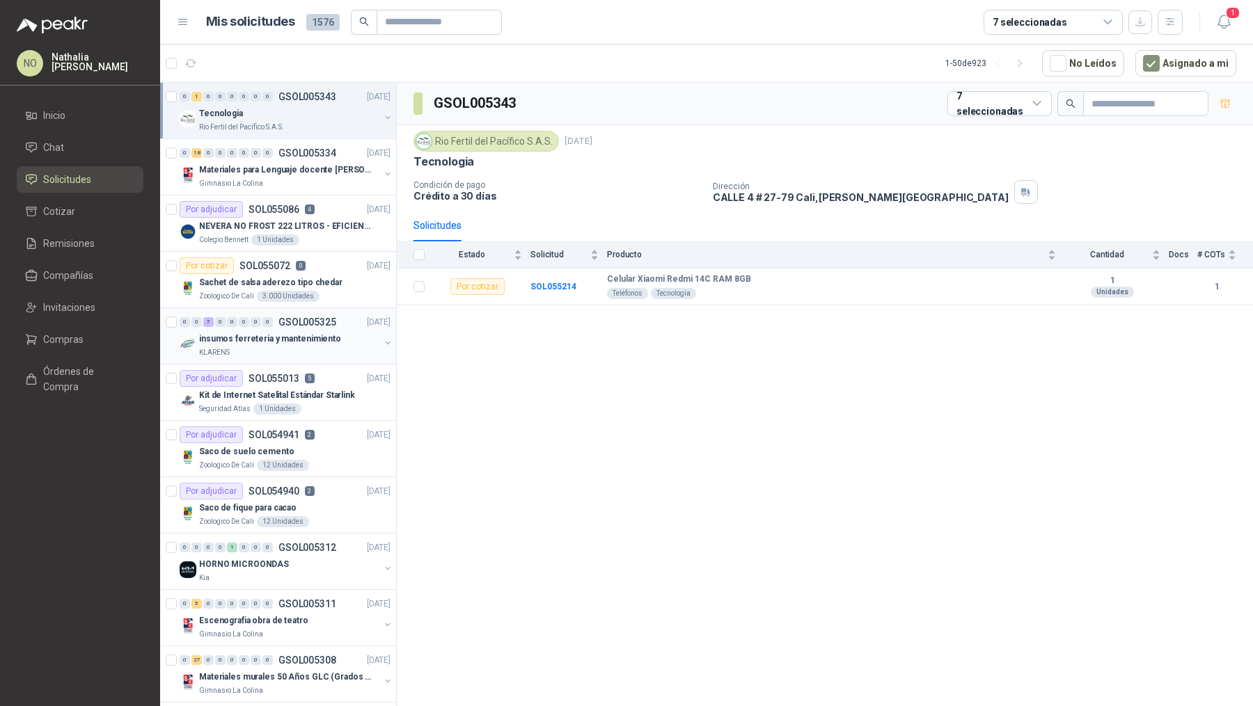
click at [306, 331] on div "insumos ferreteria y mantenimiento" at bounding box center [289, 339] width 180 height 17
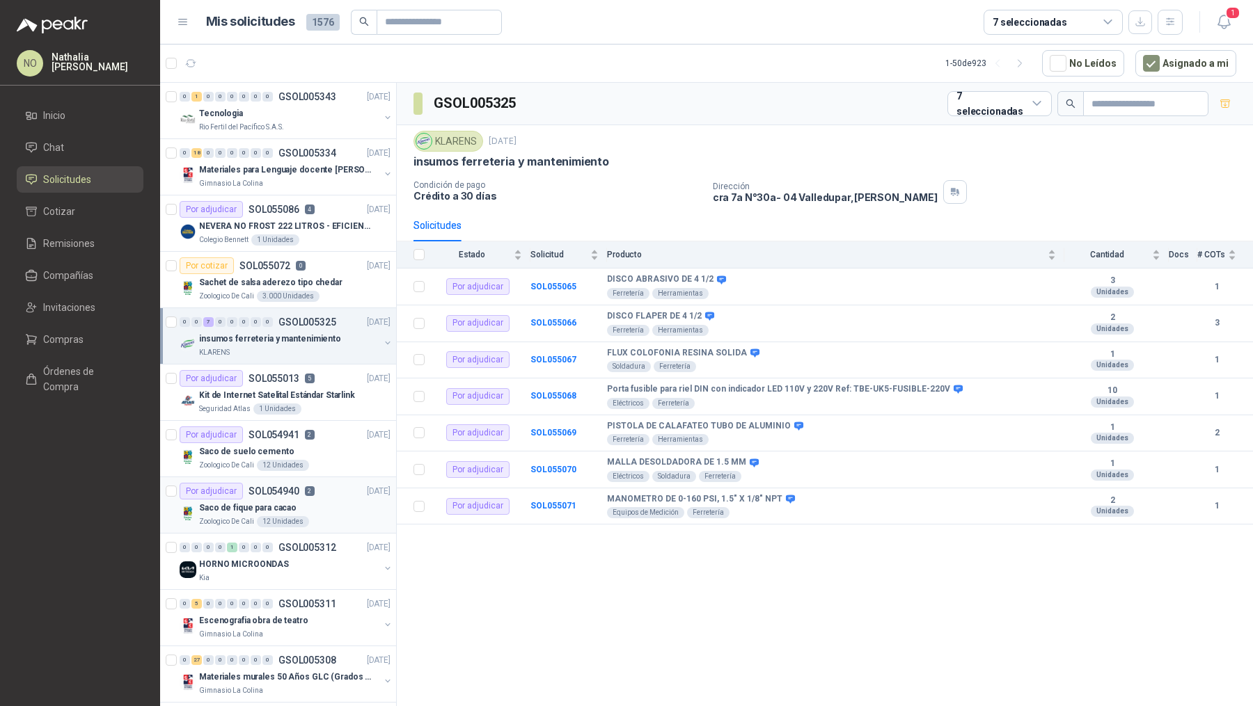
click at [302, 507] on div "Saco de fique para cacao" at bounding box center [294, 508] width 191 height 17
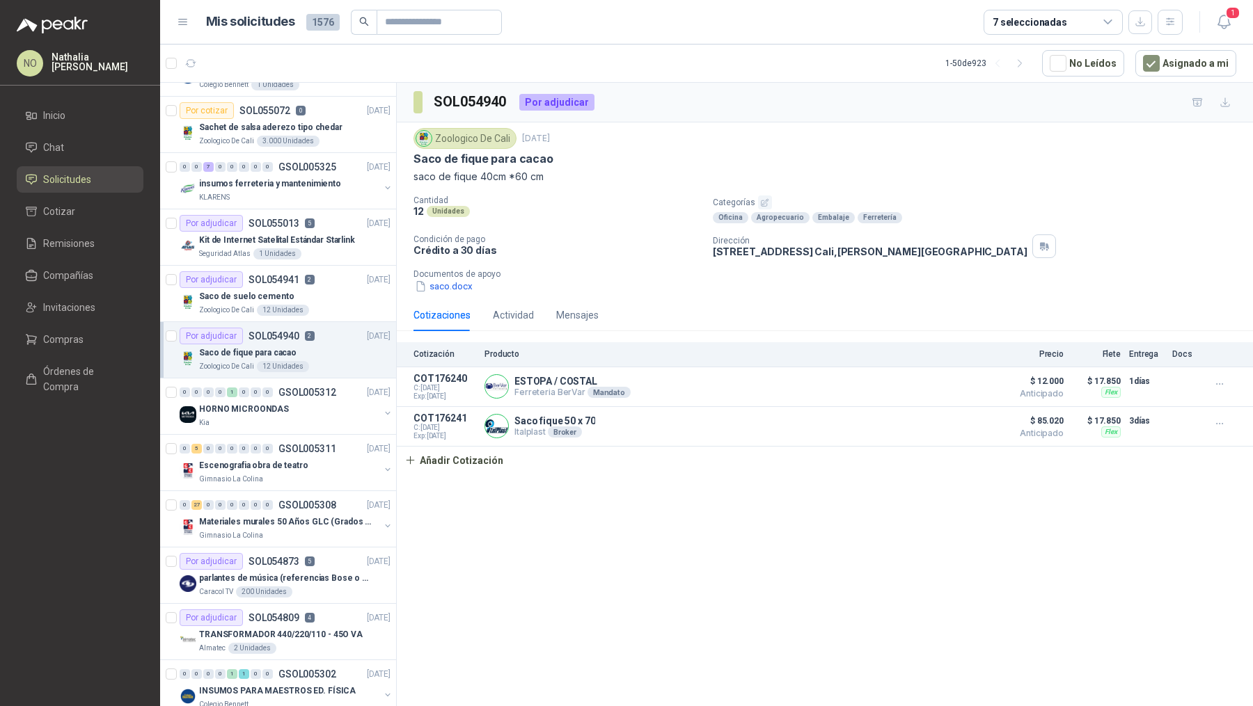
scroll to position [283, 0]
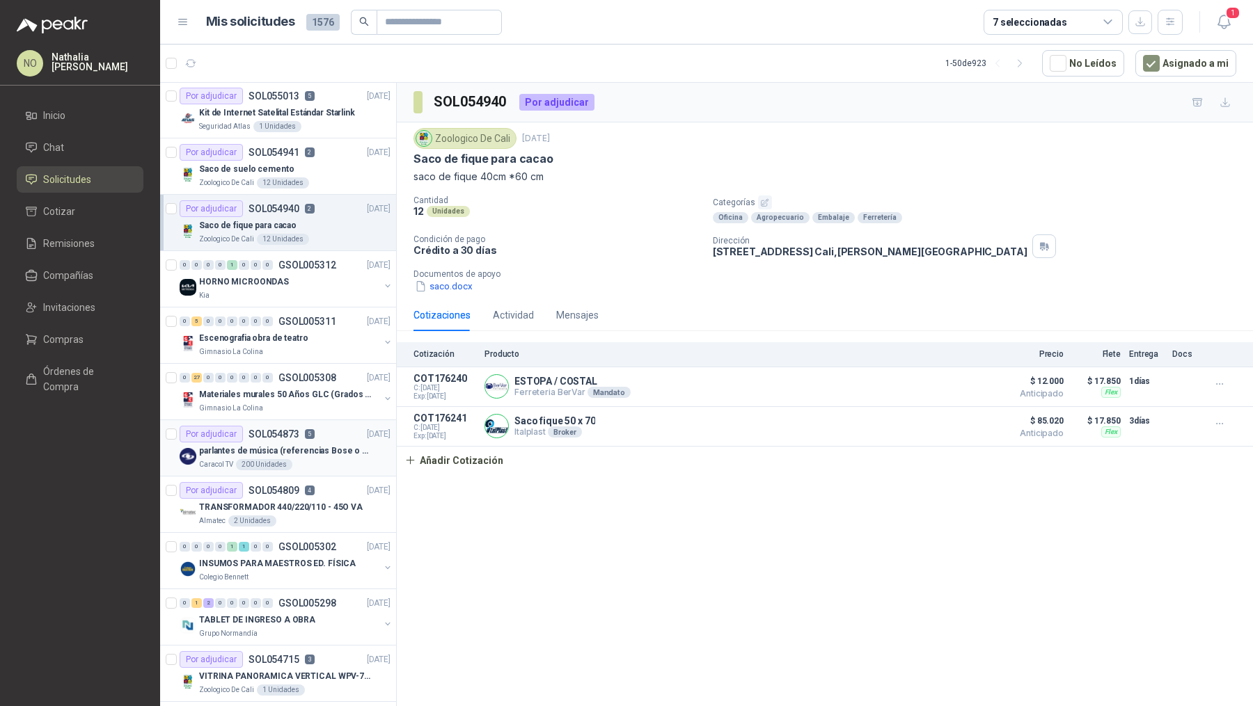
click at [316, 445] on p "parlantes de música (referencias Bose o Alexa) CON MARCACION 1 LOGO (Mas datos …" at bounding box center [285, 451] width 173 height 13
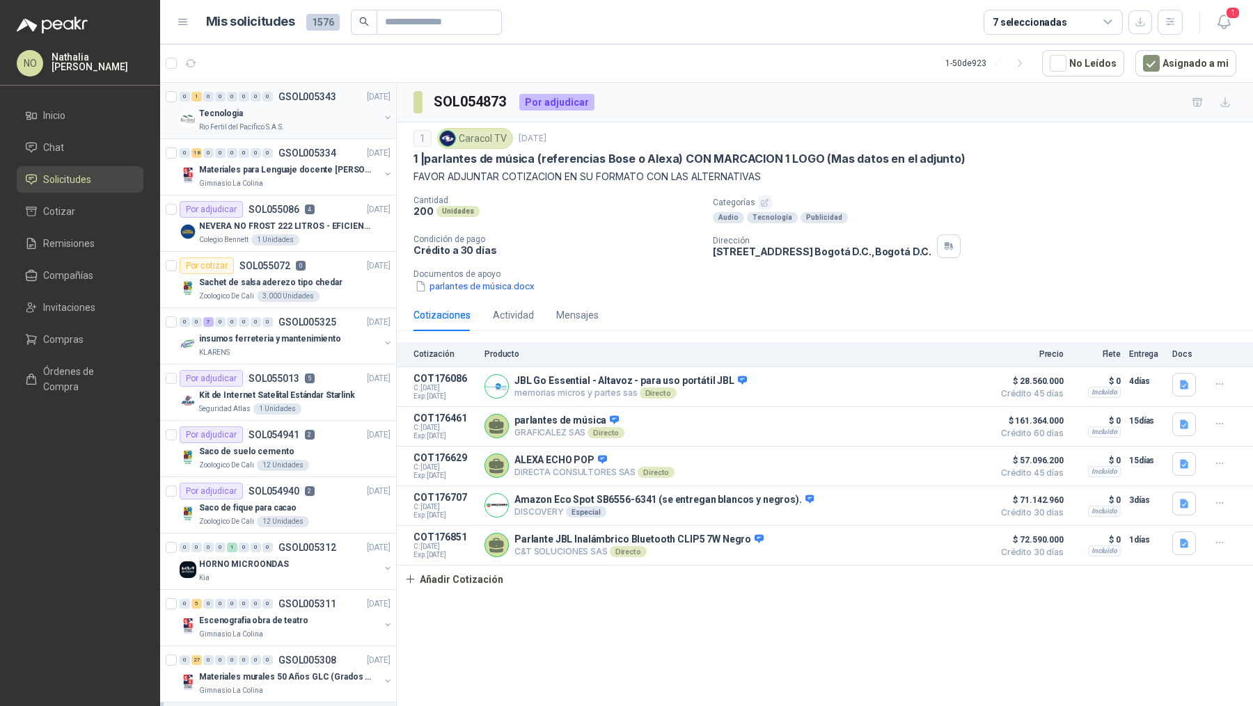
click at [304, 111] on div "Tecnologia" at bounding box center [289, 113] width 180 height 17
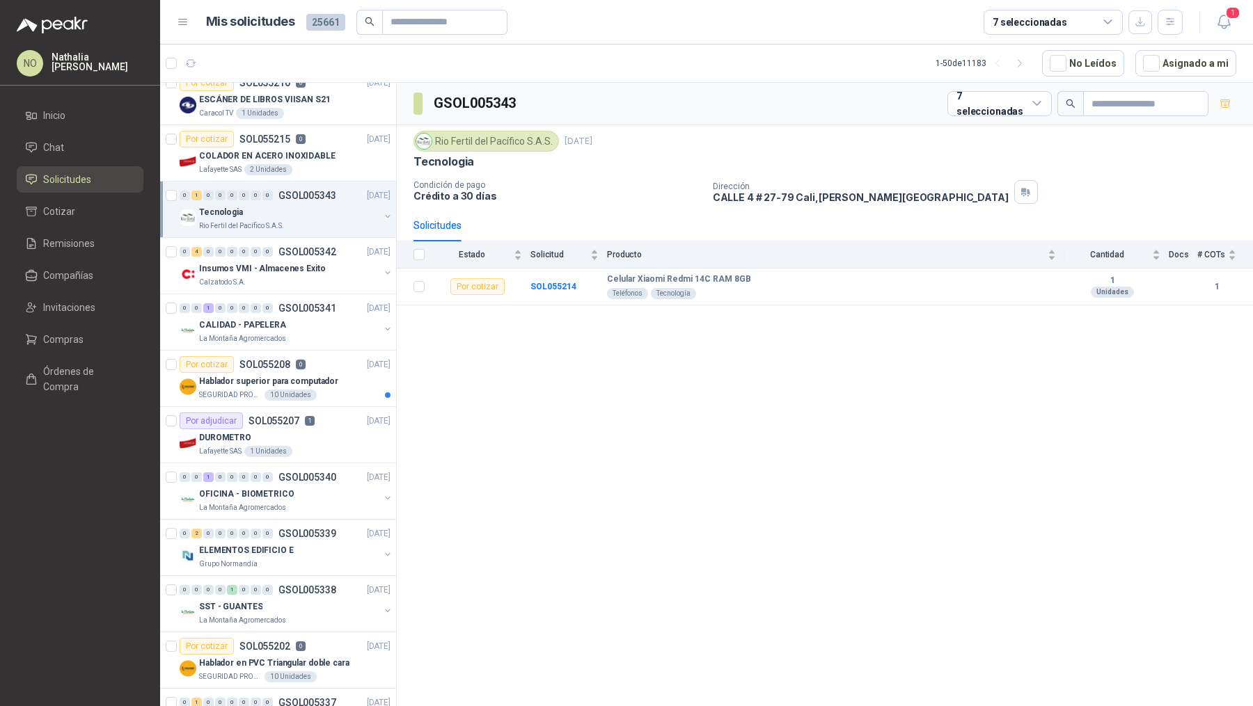
scroll to position [445, 0]
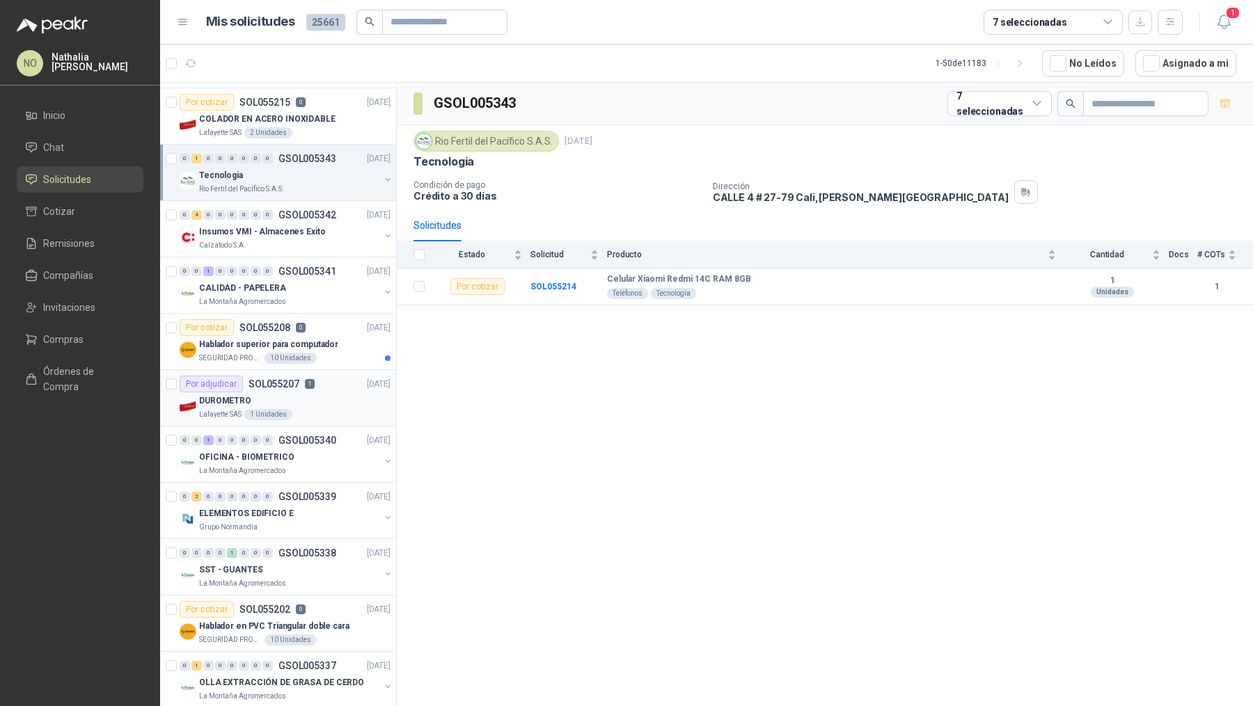
click at [295, 401] on div "DUROMETRO" at bounding box center [294, 400] width 191 height 17
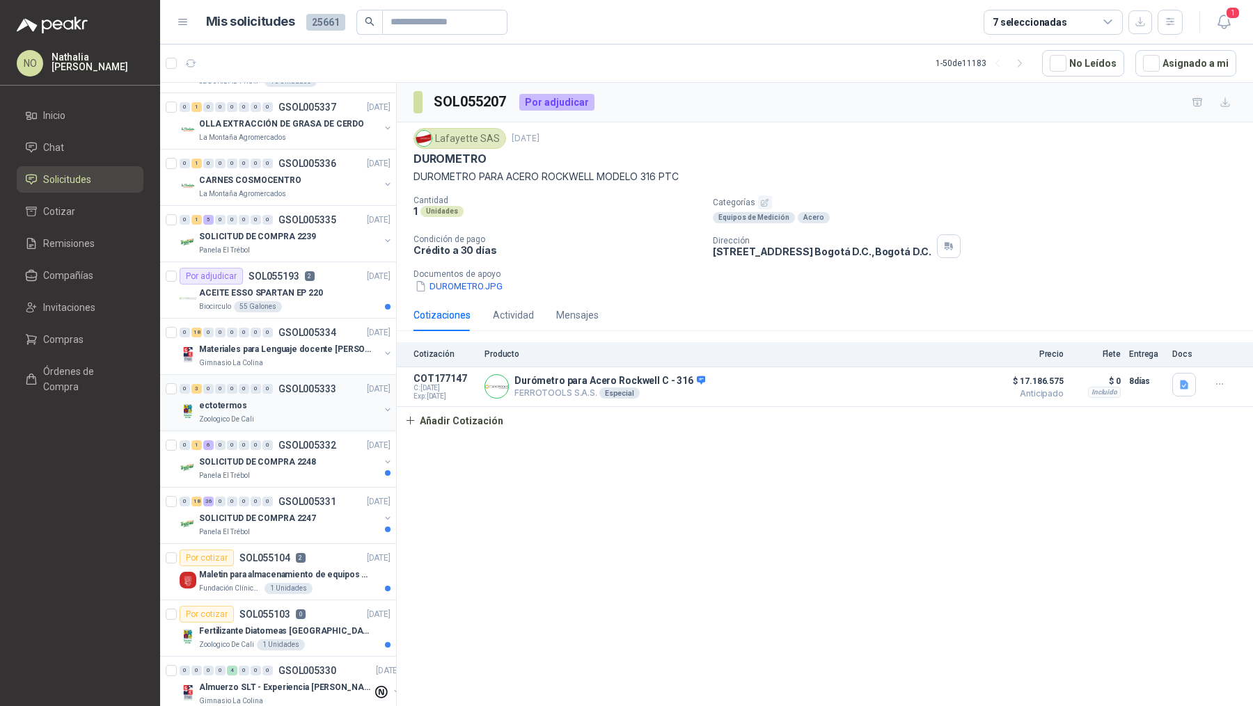
scroll to position [1021, 0]
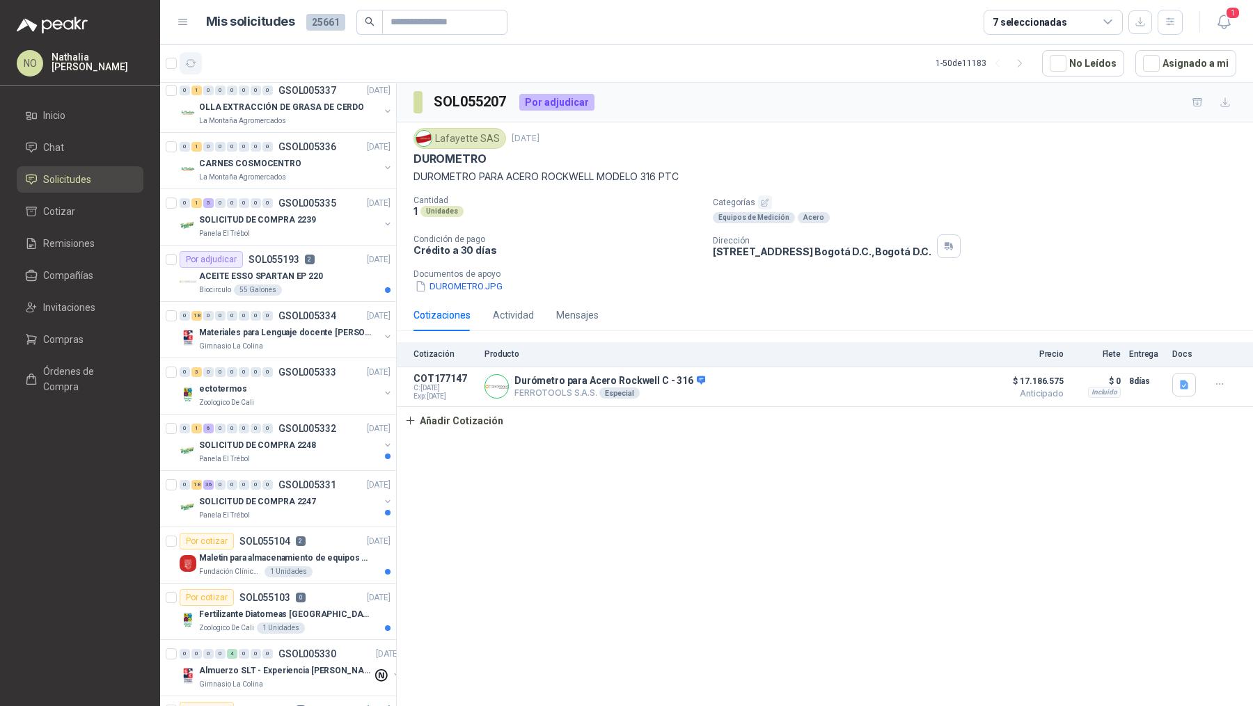
click at [190, 58] on icon "button" at bounding box center [191, 64] width 12 height 12
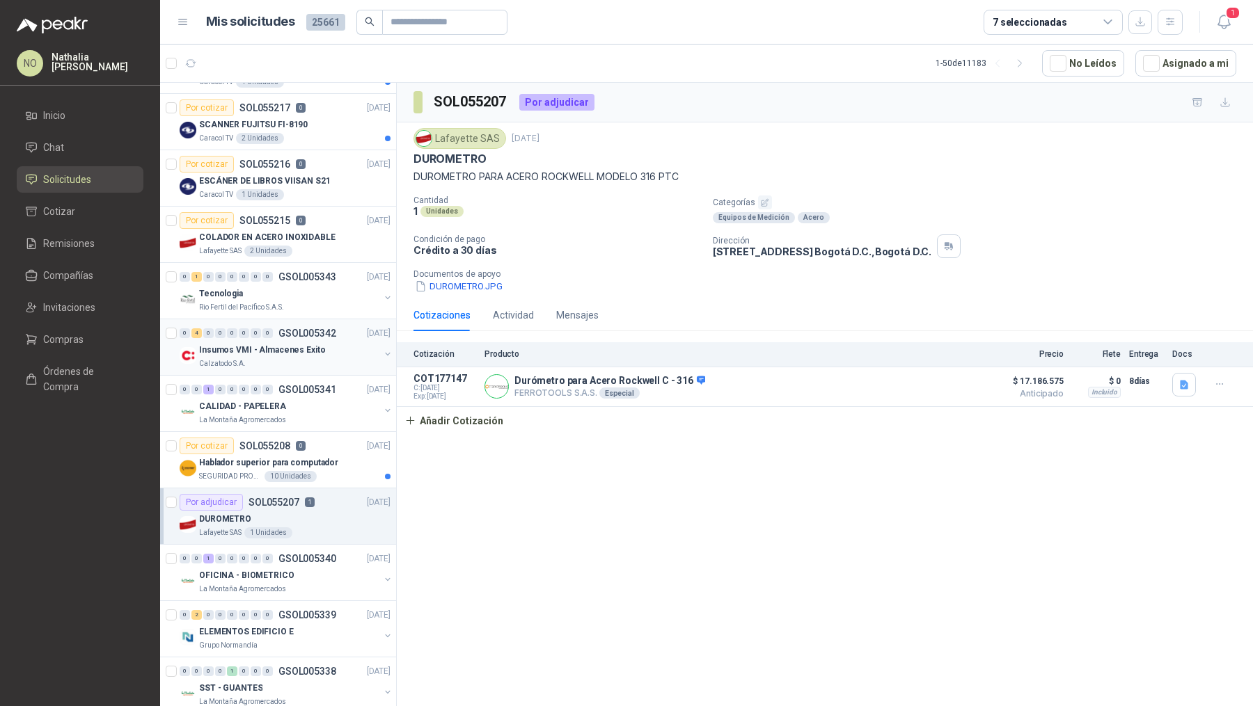
scroll to position [328, 0]
click at [308, 457] on p "Hablador superior para computador" at bounding box center [268, 462] width 139 height 13
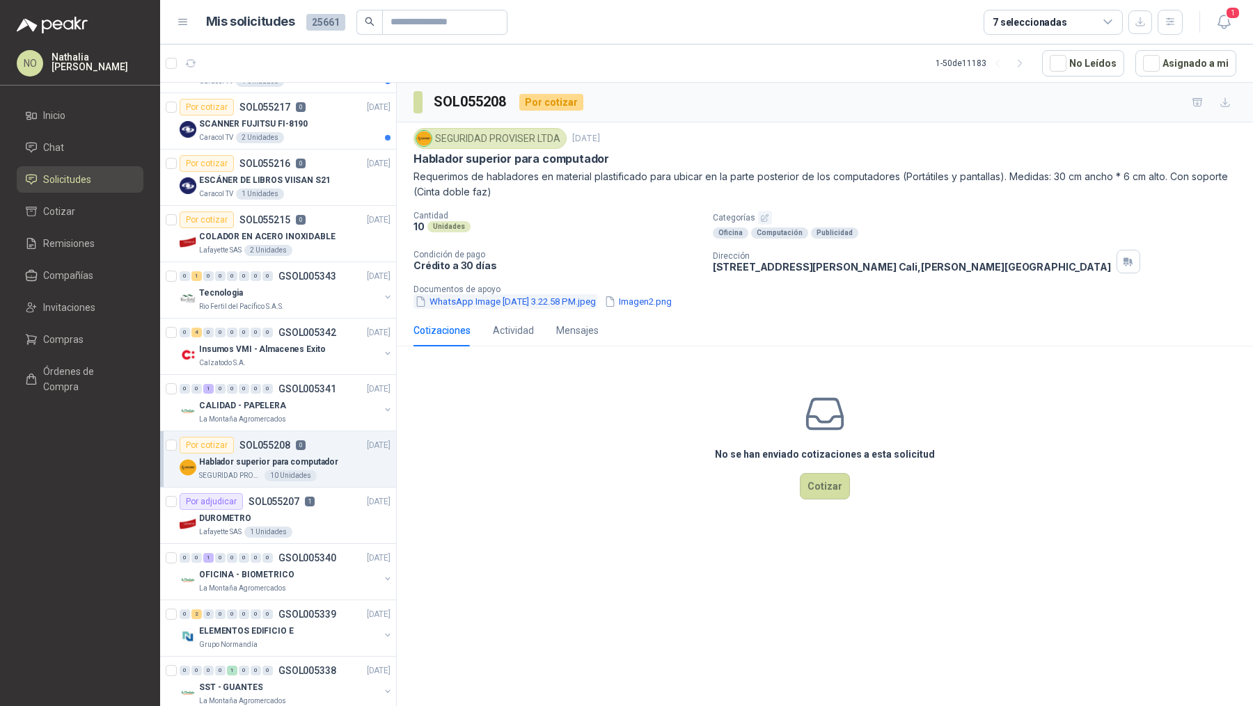
click at [494, 298] on button "WhatsApp Image [DATE] 3.22.58 PM.jpeg" at bounding box center [505, 301] width 184 height 15
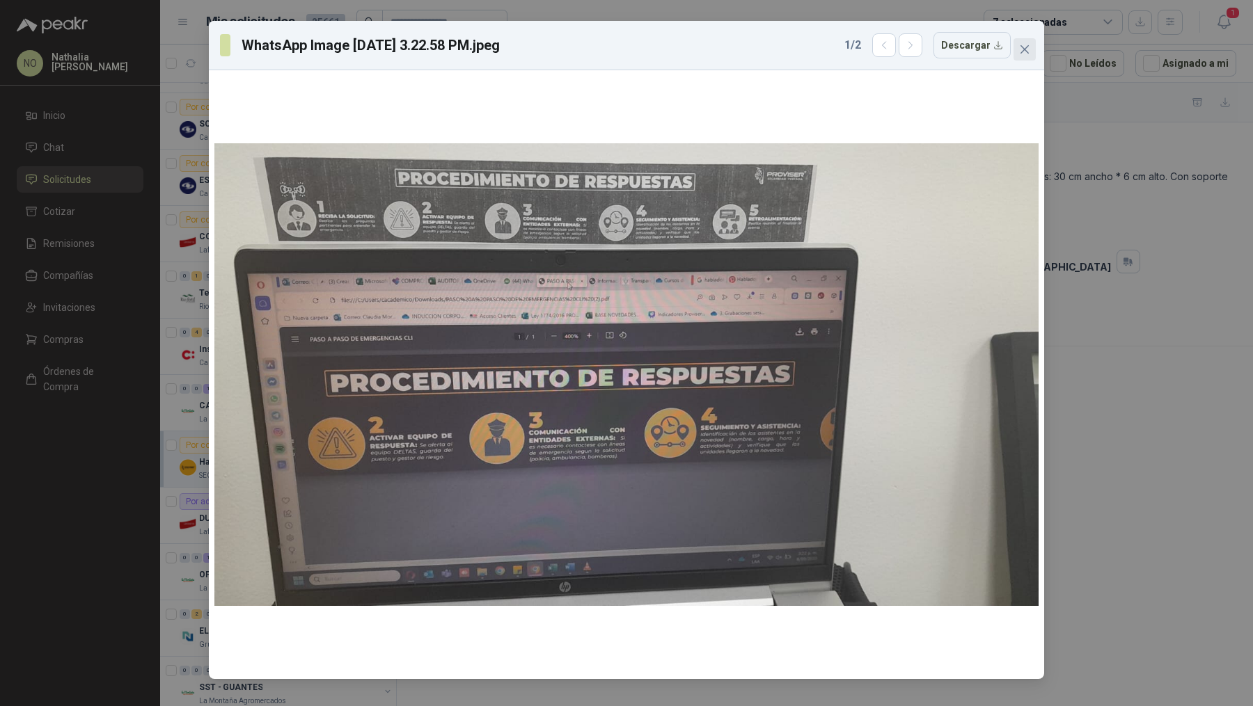
click at [1022, 47] on icon "close" at bounding box center [1024, 49] width 8 height 8
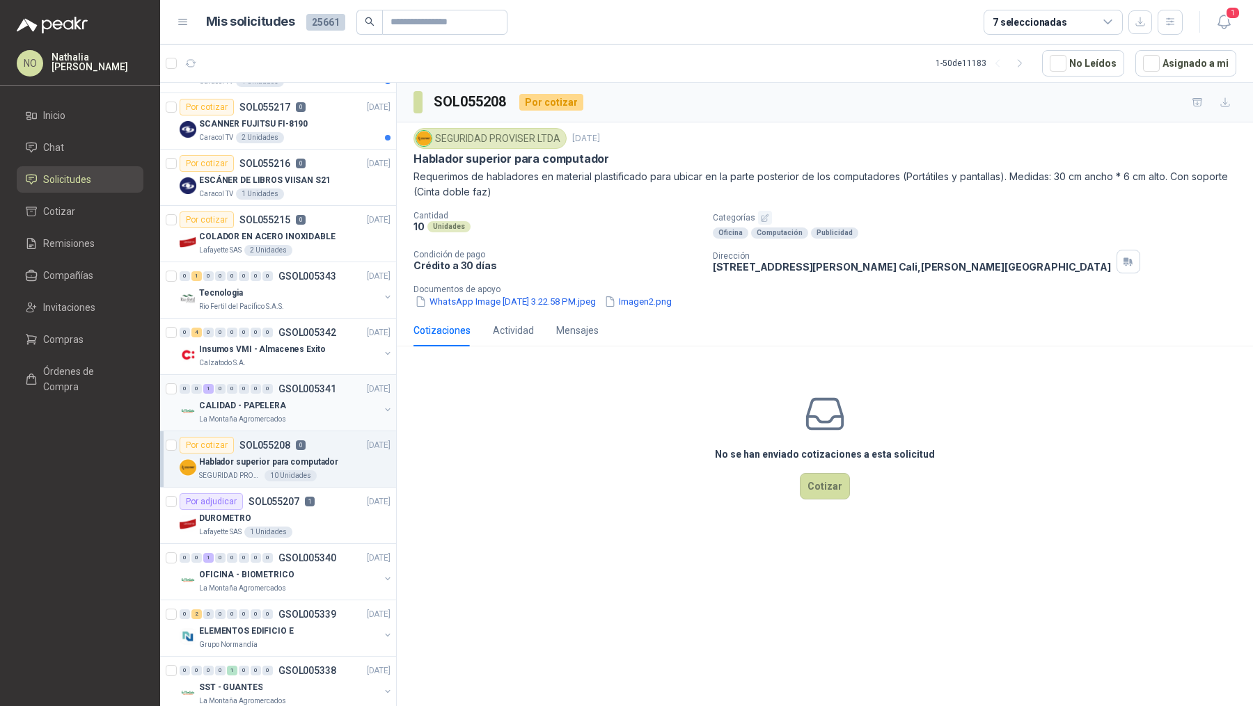
click at [341, 406] on div "CALIDAD - PAPELERA" at bounding box center [289, 405] width 180 height 17
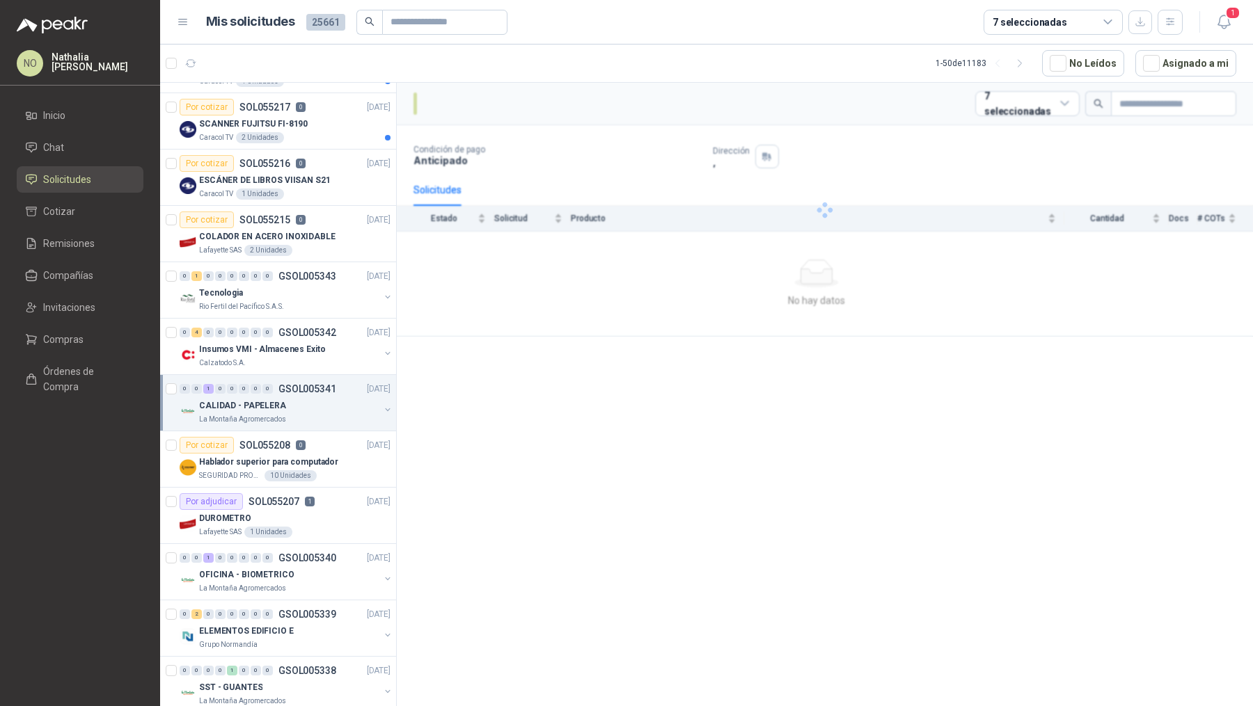
click at [341, 406] on div "CALIDAD - PAPELERA" at bounding box center [289, 405] width 180 height 17
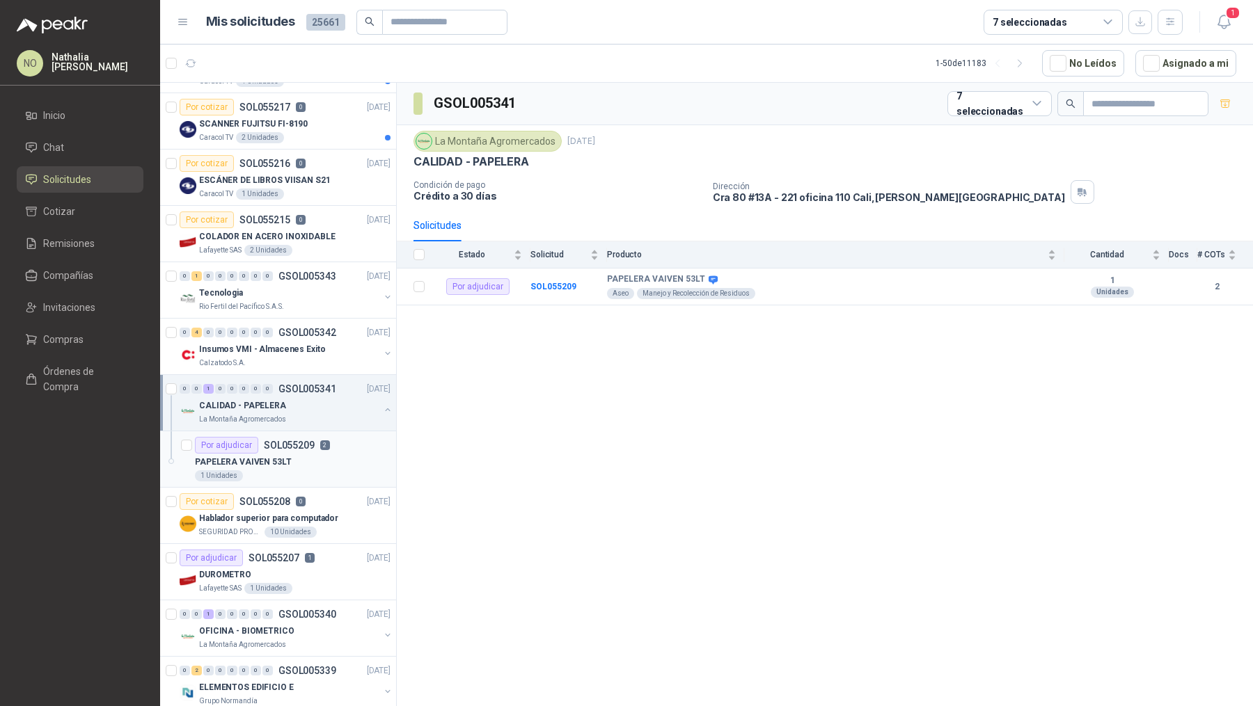
click at [324, 464] on div "PAPELERA VAIVEN 53LT" at bounding box center [293, 462] width 196 height 17
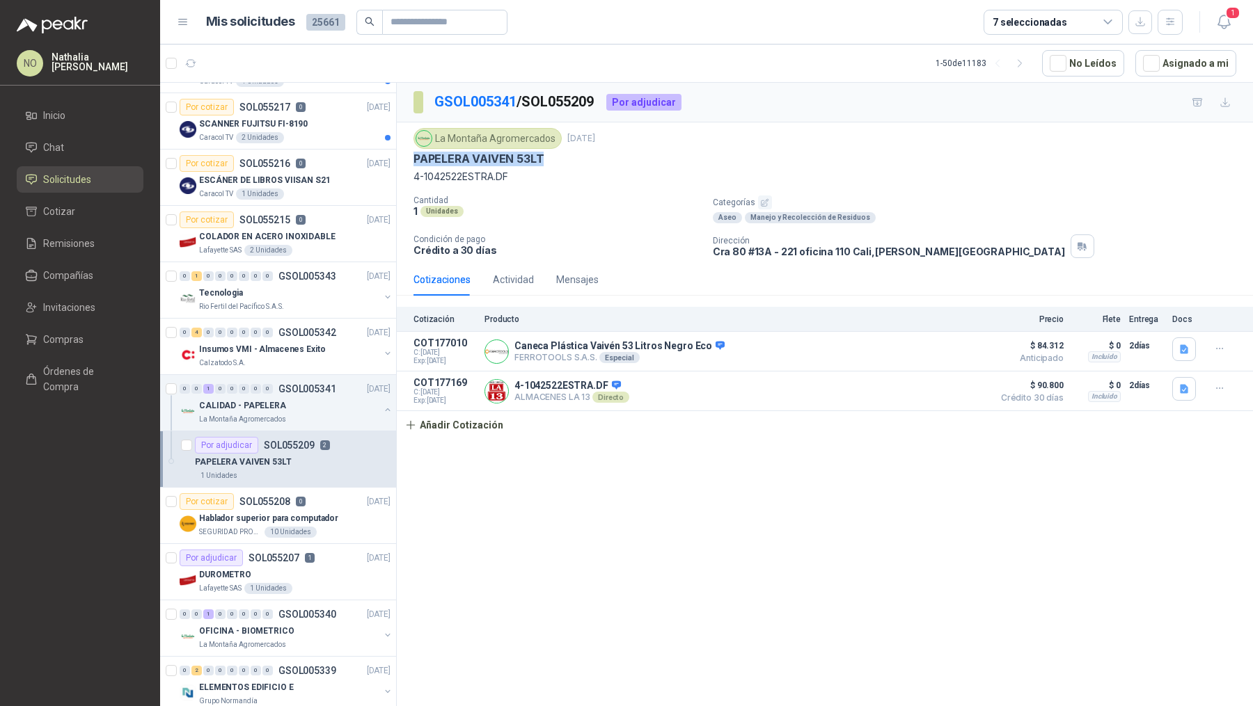
drag, startPoint x: 415, startPoint y: 162, endPoint x: 560, endPoint y: 164, distance: 144.8
click at [563, 165] on div "La Montaña Agromercados [DATE] PAPELERA VAIVEN 53LT 4-1042522ESTRA.DF" at bounding box center [824, 156] width 823 height 56
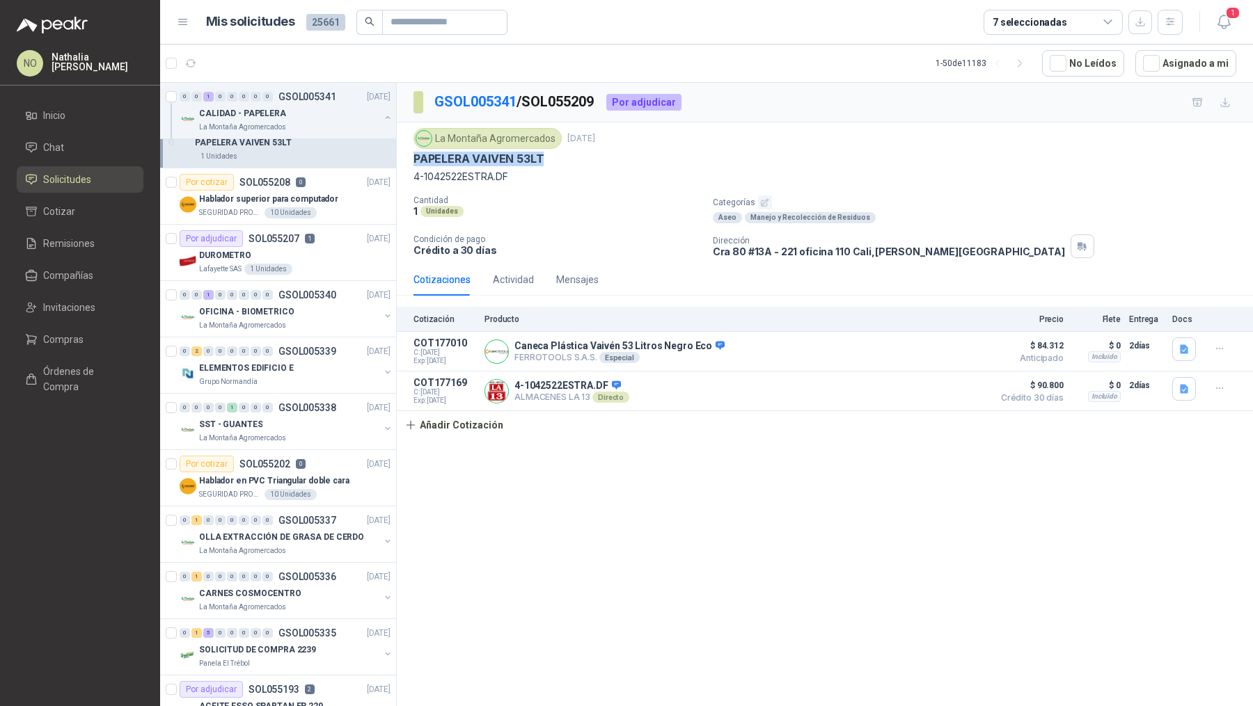
scroll to position [649, 0]
click at [330, 310] on div "OFICINA - BIOMETRICO" at bounding box center [289, 309] width 180 height 17
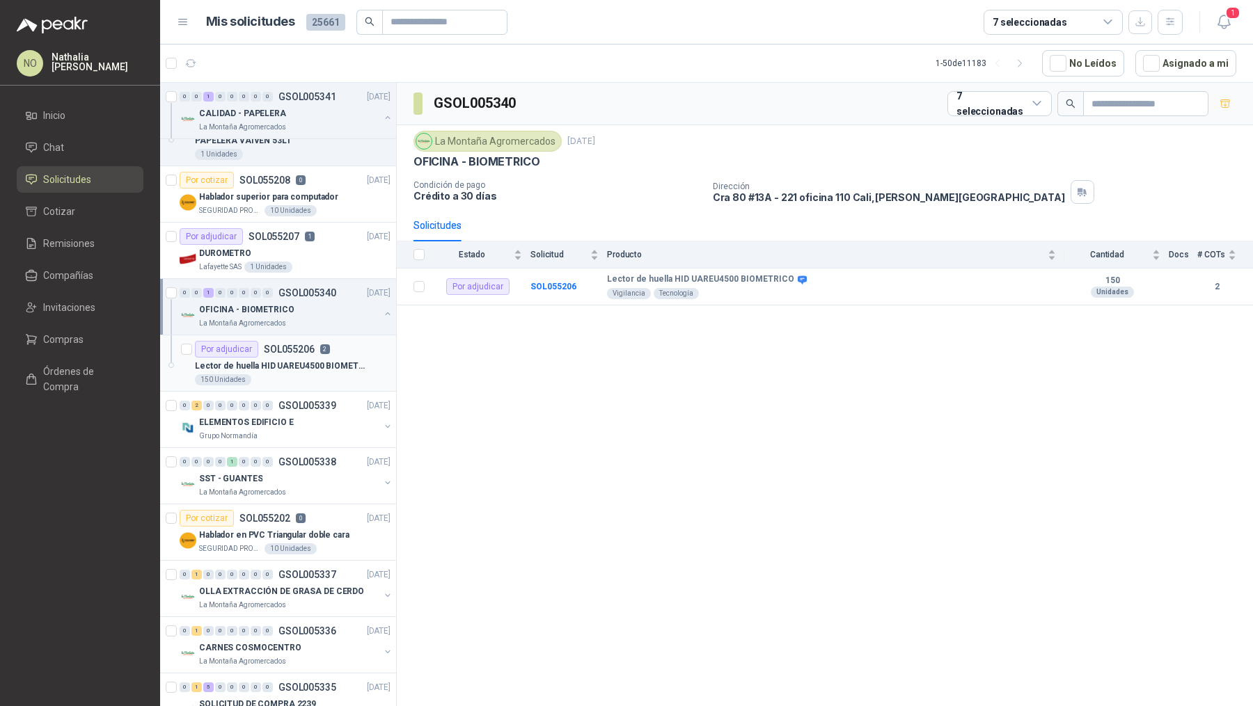
click at [326, 360] on p "Lector de huella HID UAREU4500 BIOMETRICO" at bounding box center [281, 366] width 173 height 13
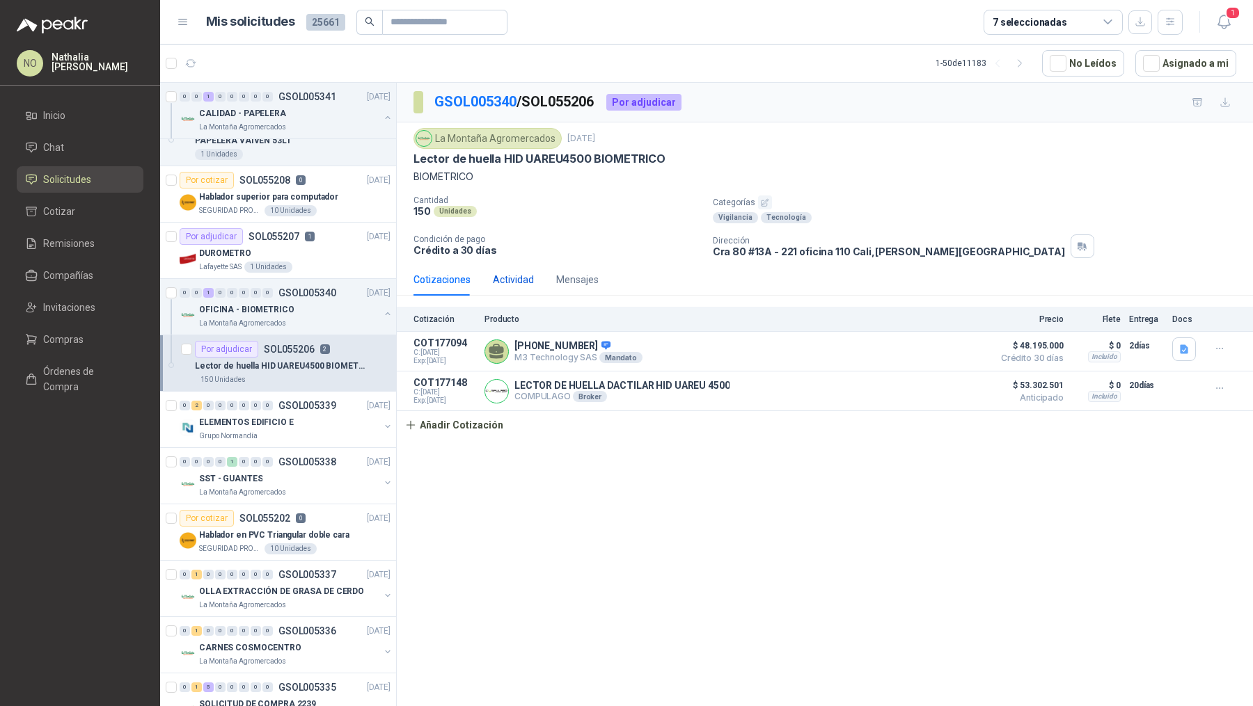
click at [521, 281] on div "Actividad" at bounding box center [513, 279] width 41 height 15
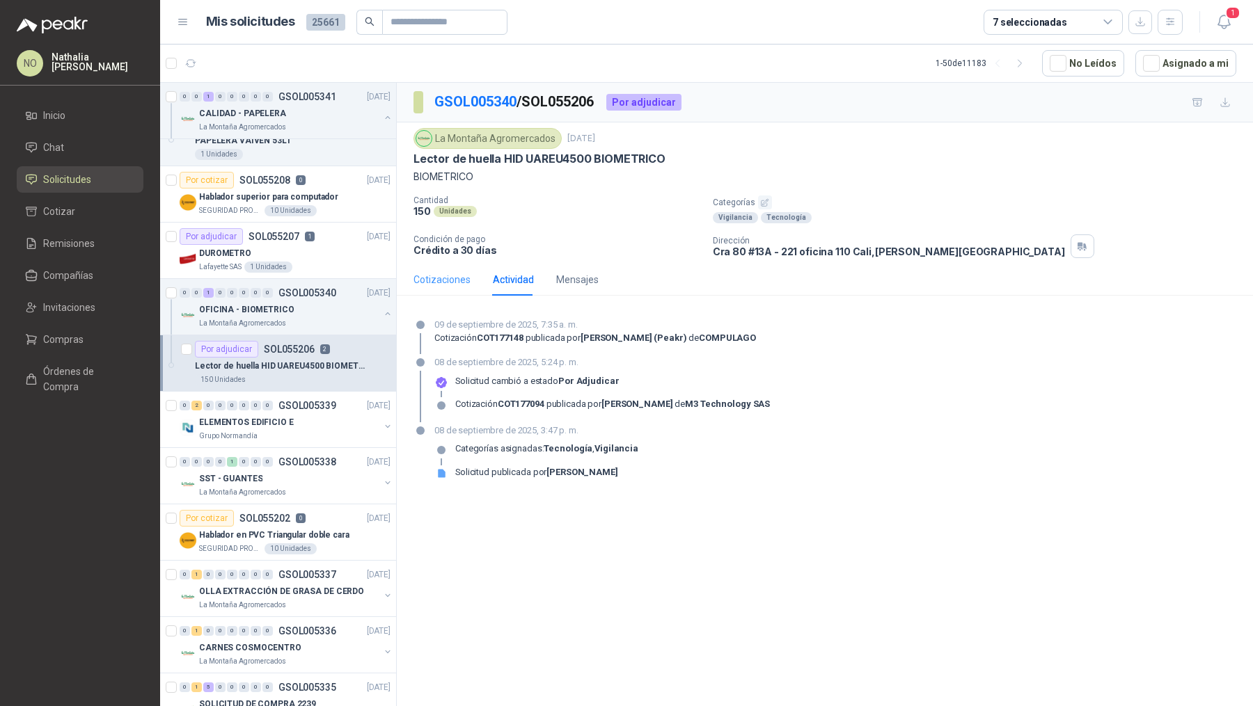
click at [454, 287] on div "Cotizaciones" at bounding box center [441, 280] width 57 height 32
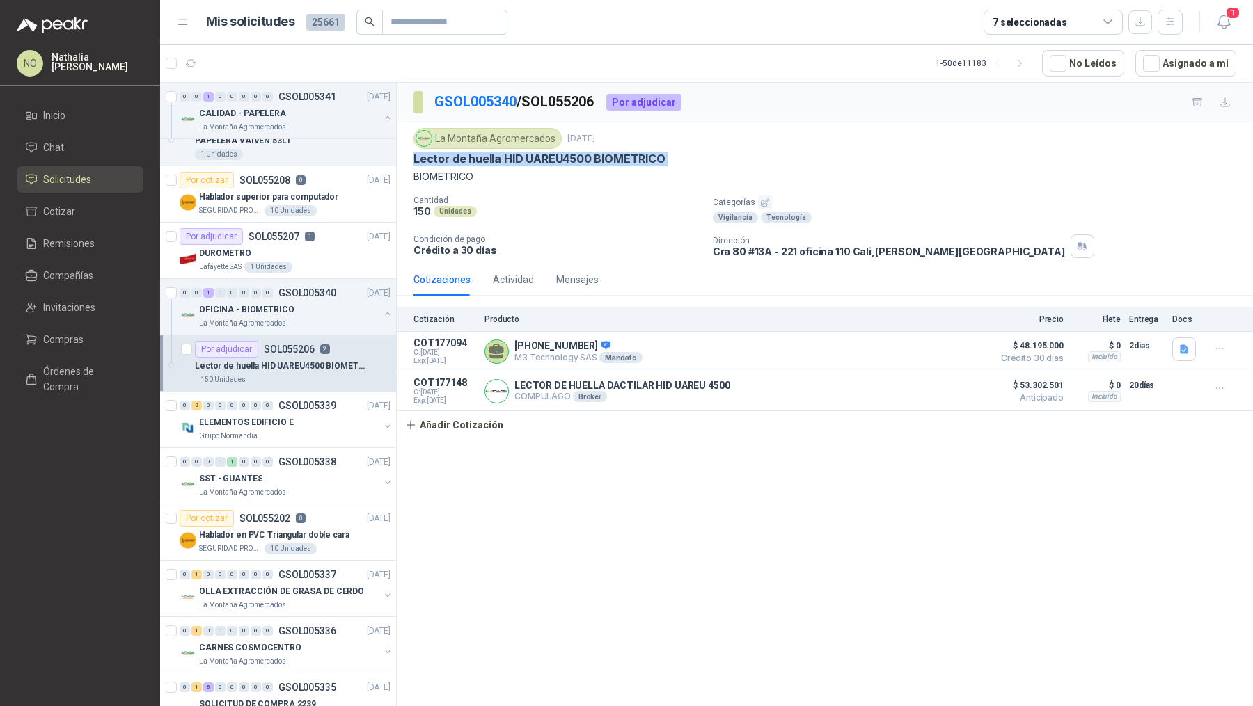
drag, startPoint x: 415, startPoint y: 161, endPoint x: 703, endPoint y: 167, distance: 288.2
click at [703, 167] on div "La Montaña Agromercados [DATE] Lector de huella HID UAREU4500 BIOMETRICO BIOMET…" at bounding box center [824, 156] width 823 height 56
